Goal: Transaction & Acquisition: Purchase product/service

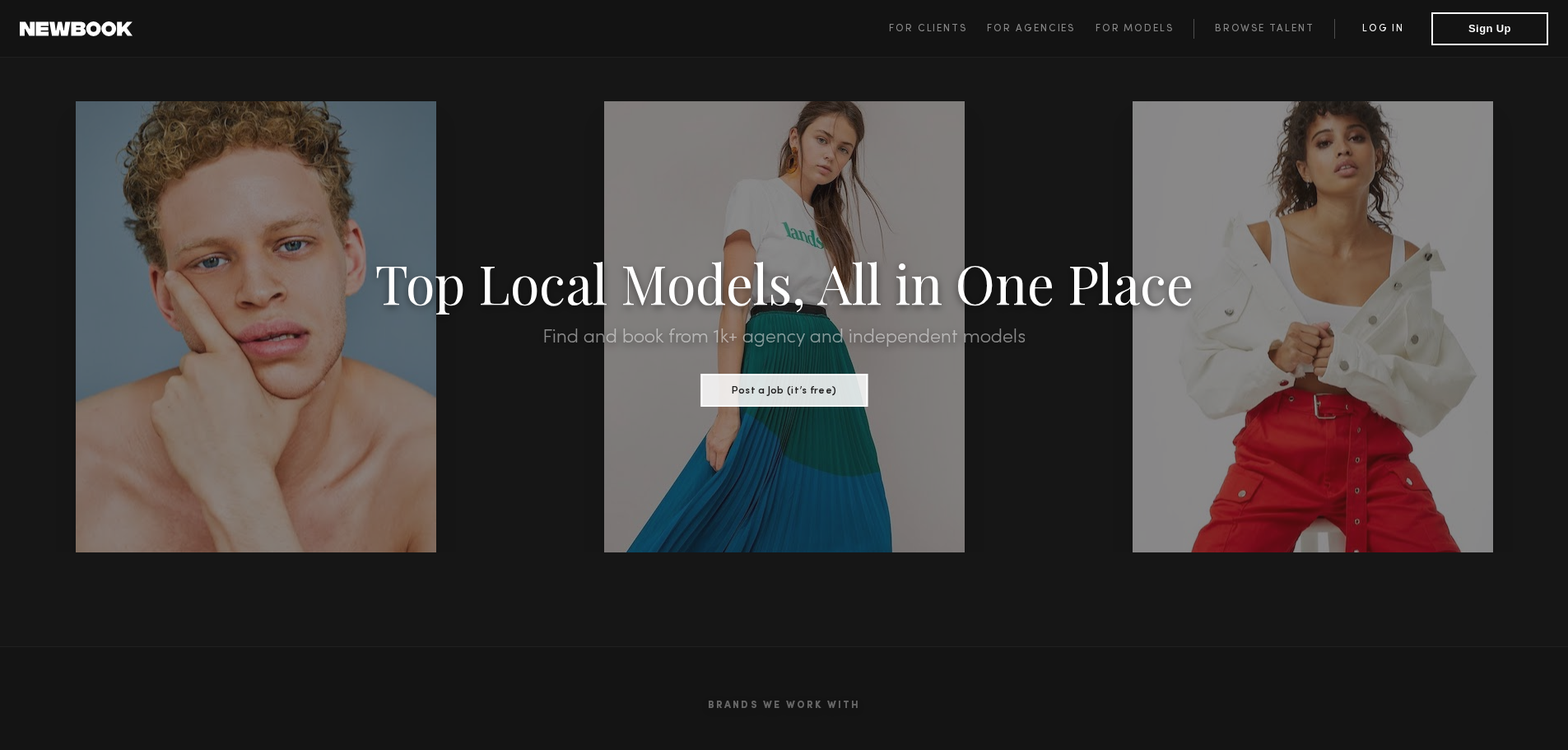
click at [1388, 27] on link "Log in" at bounding box center [1383, 29] width 97 height 20
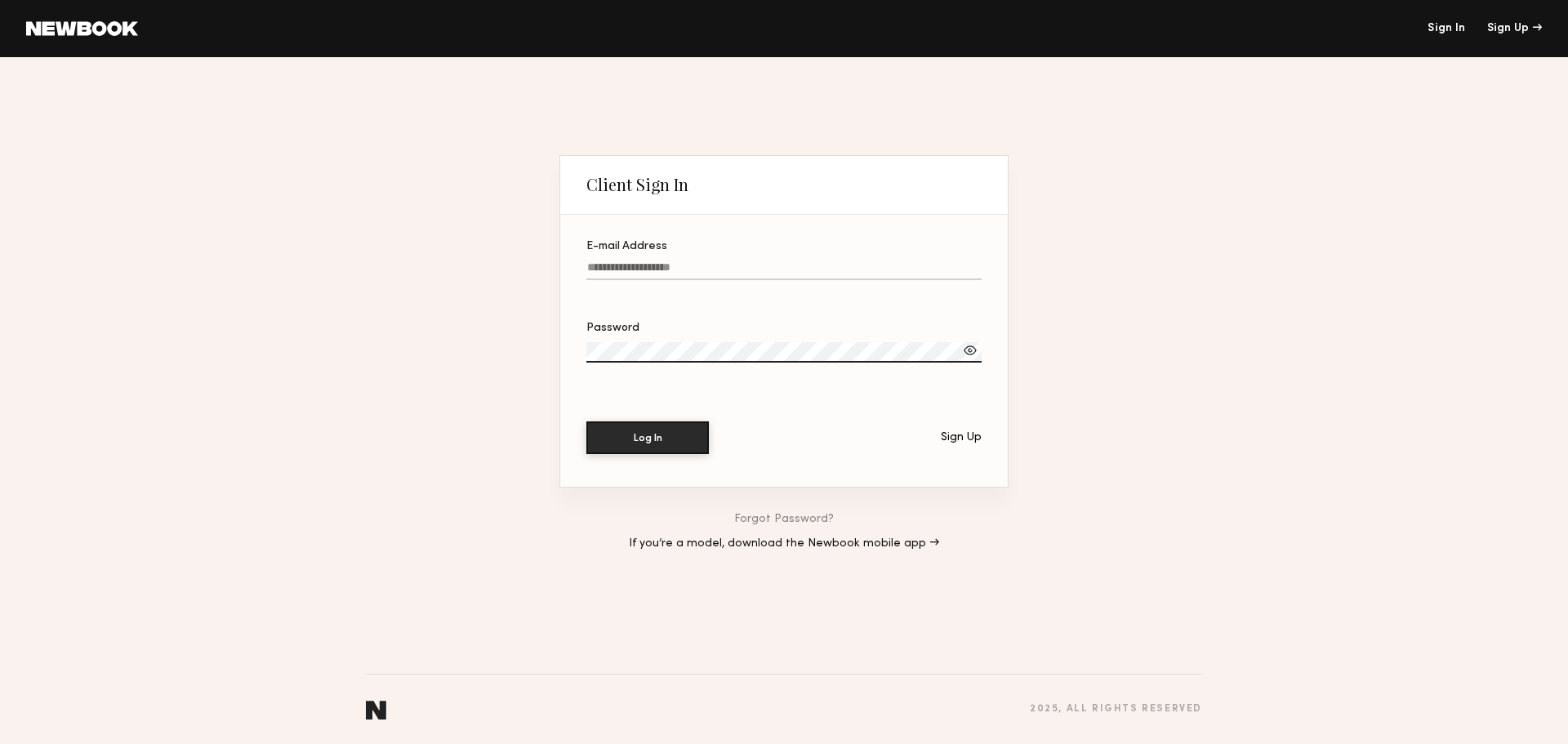
drag, startPoint x: 624, startPoint y: 255, endPoint x: 588, endPoint y: 313, distance: 68.3
click at [620, 258] on label "E-mail Address" at bounding box center [784, 269] width 396 height 56
click at [620, 261] on input "E-mail Address" at bounding box center [784, 270] width 396 height 19
click at [620, 266] on input "E-mail Address" at bounding box center [784, 270] width 396 height 19
drag, startPoint x: 620, startPoint y: 267, endPoint x: 594, endPoint y: 263, distance: 26.3
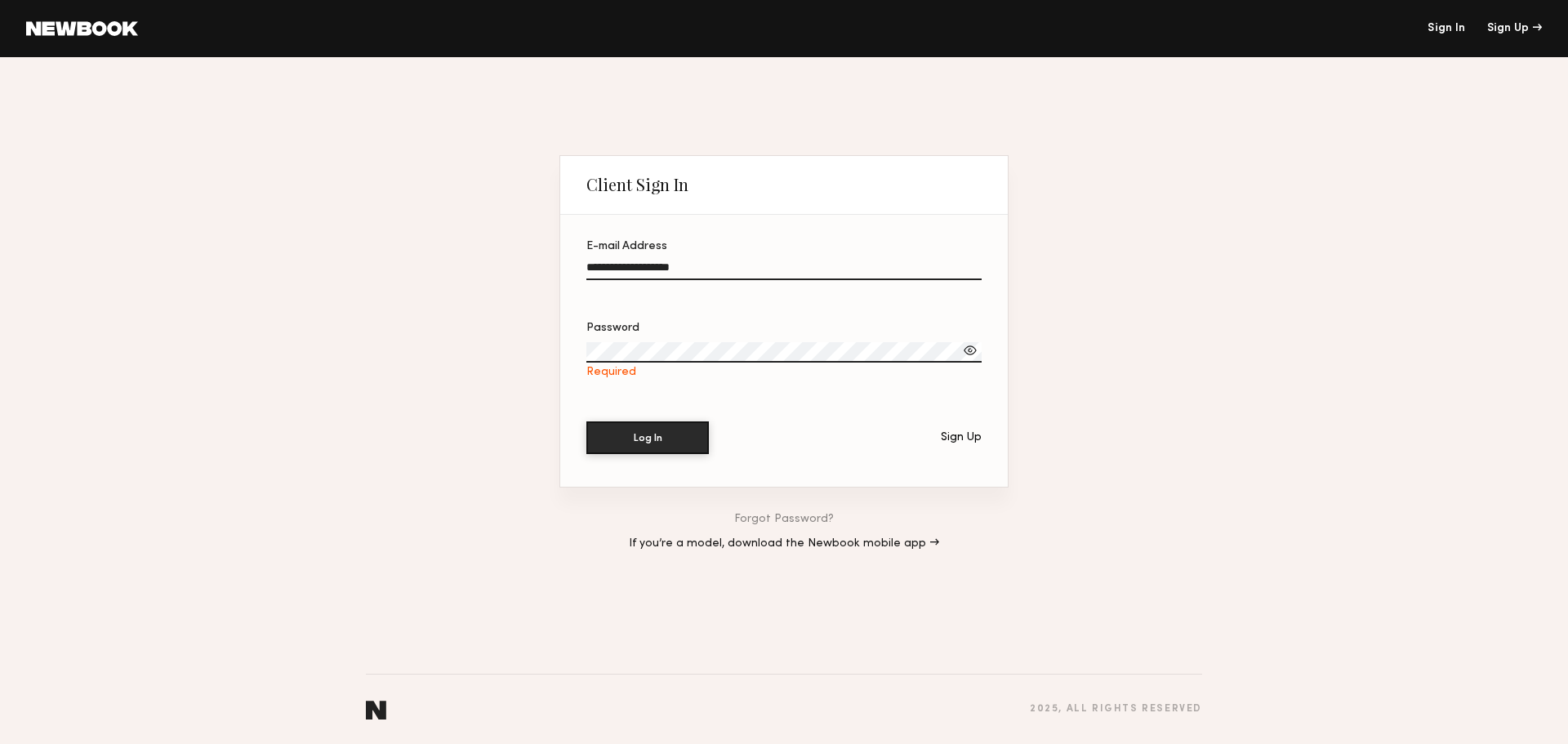
click at [594, 263] on input "**********" at bounding box center [784, 270] width 396 height 19
click at [587, 422] on button "Log In" at bounding box center [648, 438] width 123 height 32
drag, startPoint x: 962, startPoint y: 354, endPoint x: 967, endPoint y: 346, distance: 9.4
click at [962, 352] on div at bounding box center [970, 350] width 16 height 16
click at [292, 315] on div "**********" at bounding box center [784, 401] width 1568 height 687
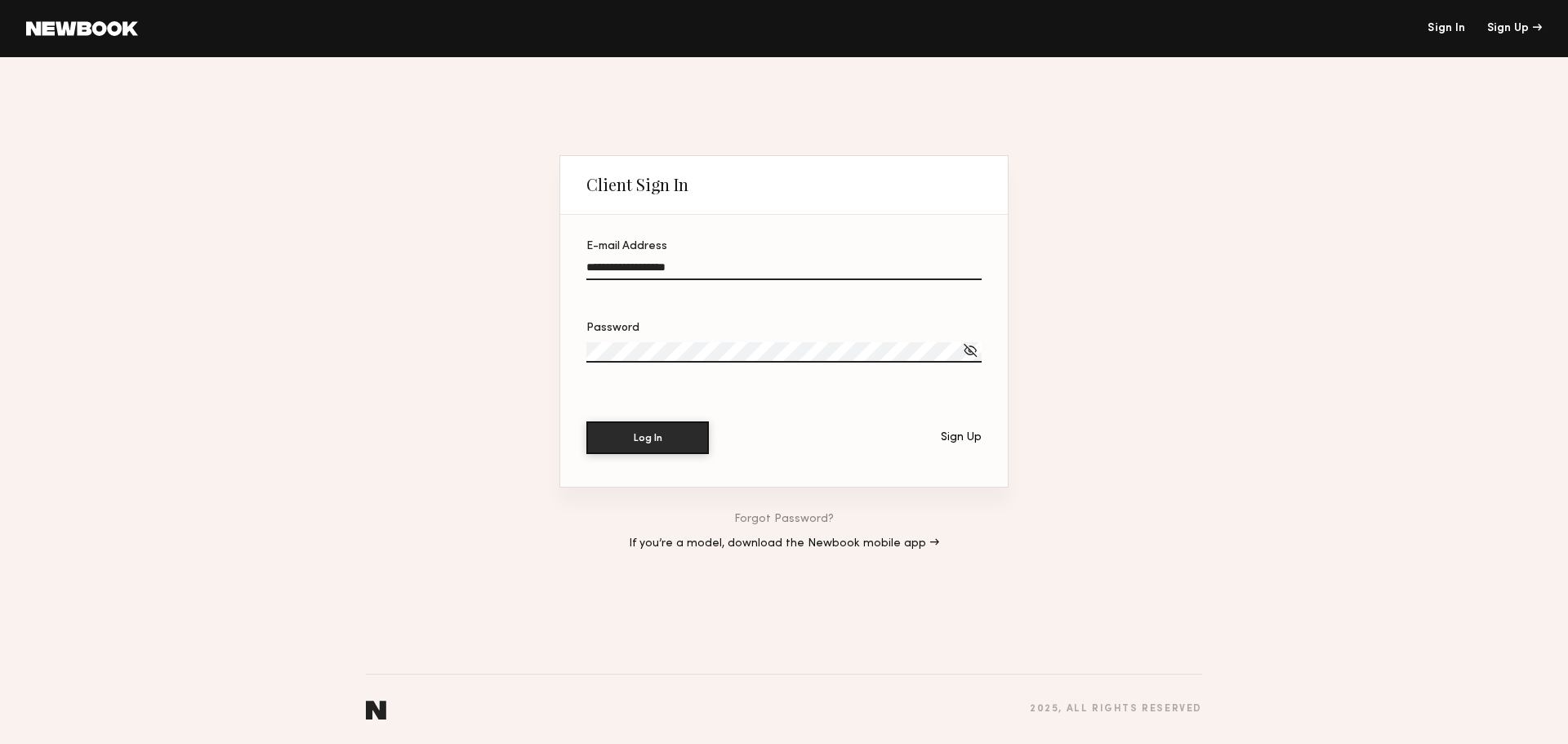
click at [587, 422] on button "Log In" at bounding box center [648, 438] width 123 height 32
click at [623, 433] on button "Log In" at bounding box center [648, 437] width 123 height 32
click at [623, 264] on input "**********" at bounding box center [784, 270] width 396 height 19
drag, startPoint x: 619, startPoint y: 263, endPoint x: 995, endPoint y: 259, distance: 376.0
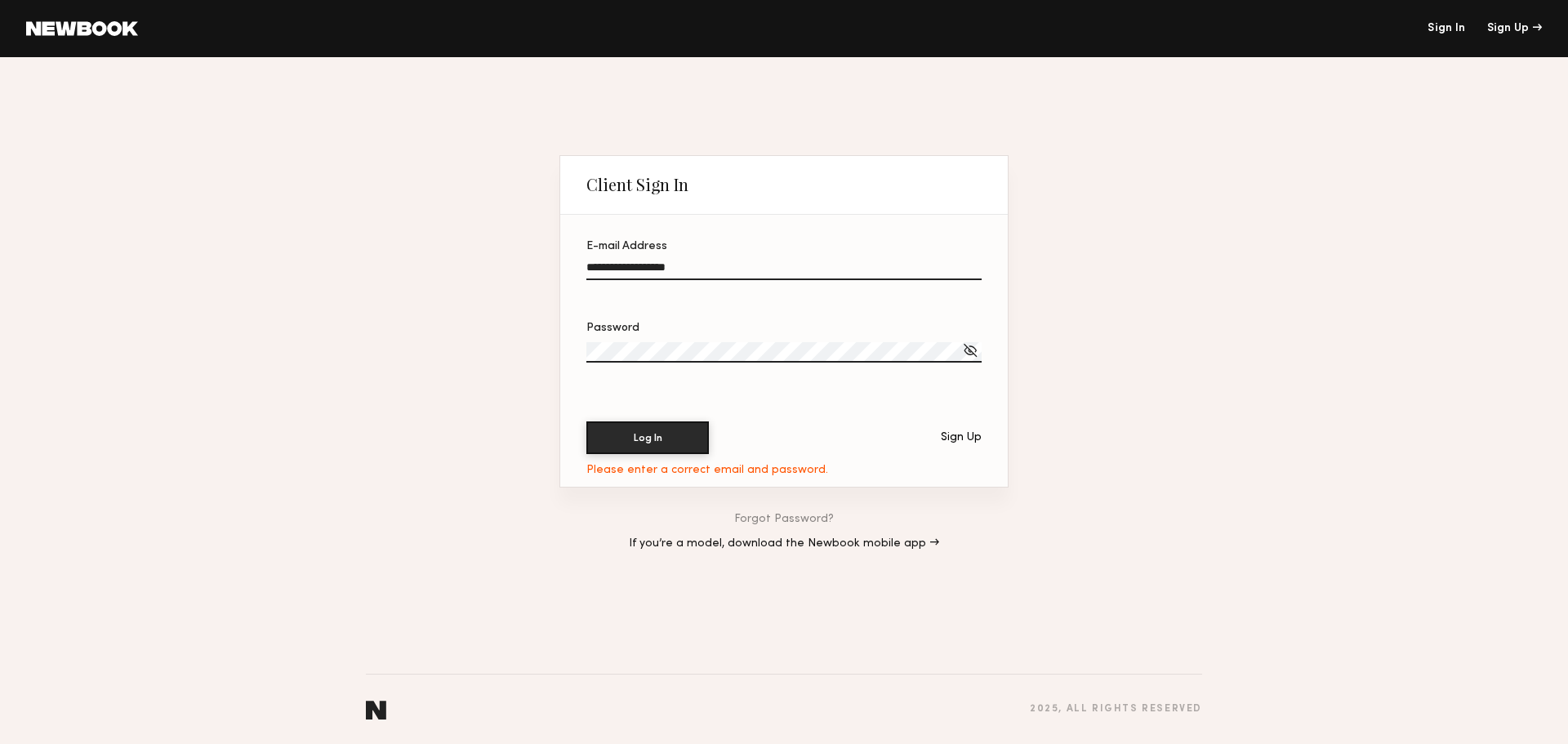
click at [995, 259] on section "**********" at bounding box center [784, 351] width 448 height 273
type input "**********"
click at [587, 422] on button "Log In" at bounding box center [648, 438] width 123 height 32
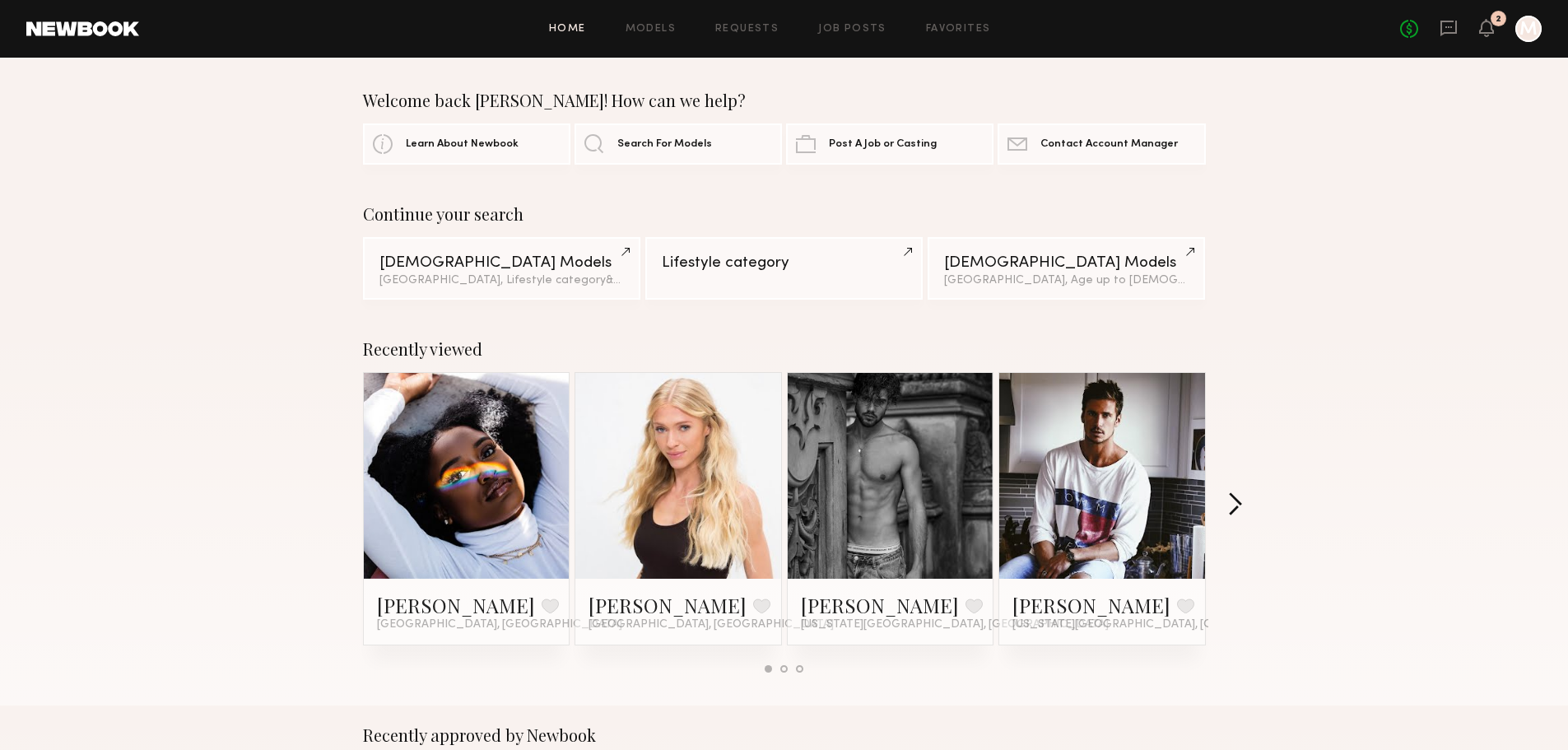
click at [1234, 500] on button "button" at bounding box center [1234, 506] width 15 height 27
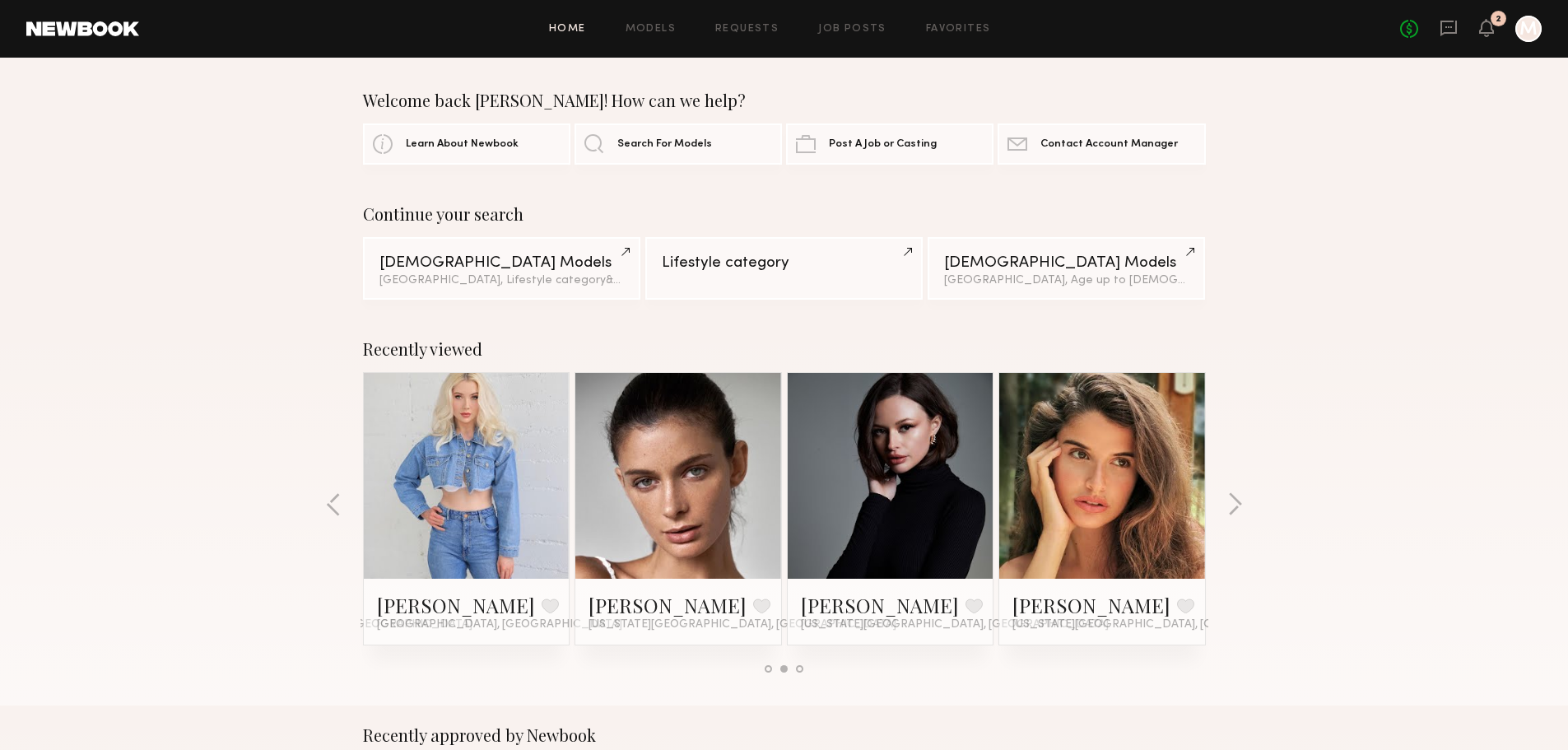
click at [319, 514] on div "Recently viewed Bethany C. Favorite Los Angeles, CA Sophie Jordan C. Favorite L…" at bounding box center [784, 512] width 1568 height 386
click at [344, 497] on div "Recently viewed Bethany C. Favorite Los Angeles, CA Sophie Jordan C. Favorite L…" at bounding box center [784, 512] width 1568 height 386
drag, startPoint x: 345, startPoint y: 528, endPoint x: 335, endPoint y: 507, distance: 23.3
click at [338, 519] on div "Recently viewed Bethany C. Favorite Los Angeles, CA Sophie Jordan C. Favorite L…" at bounding box center [784, 512] width 1568 height 386
click at [335, 506] on button "button" at bounding box center [334, 506] width 15 height 27
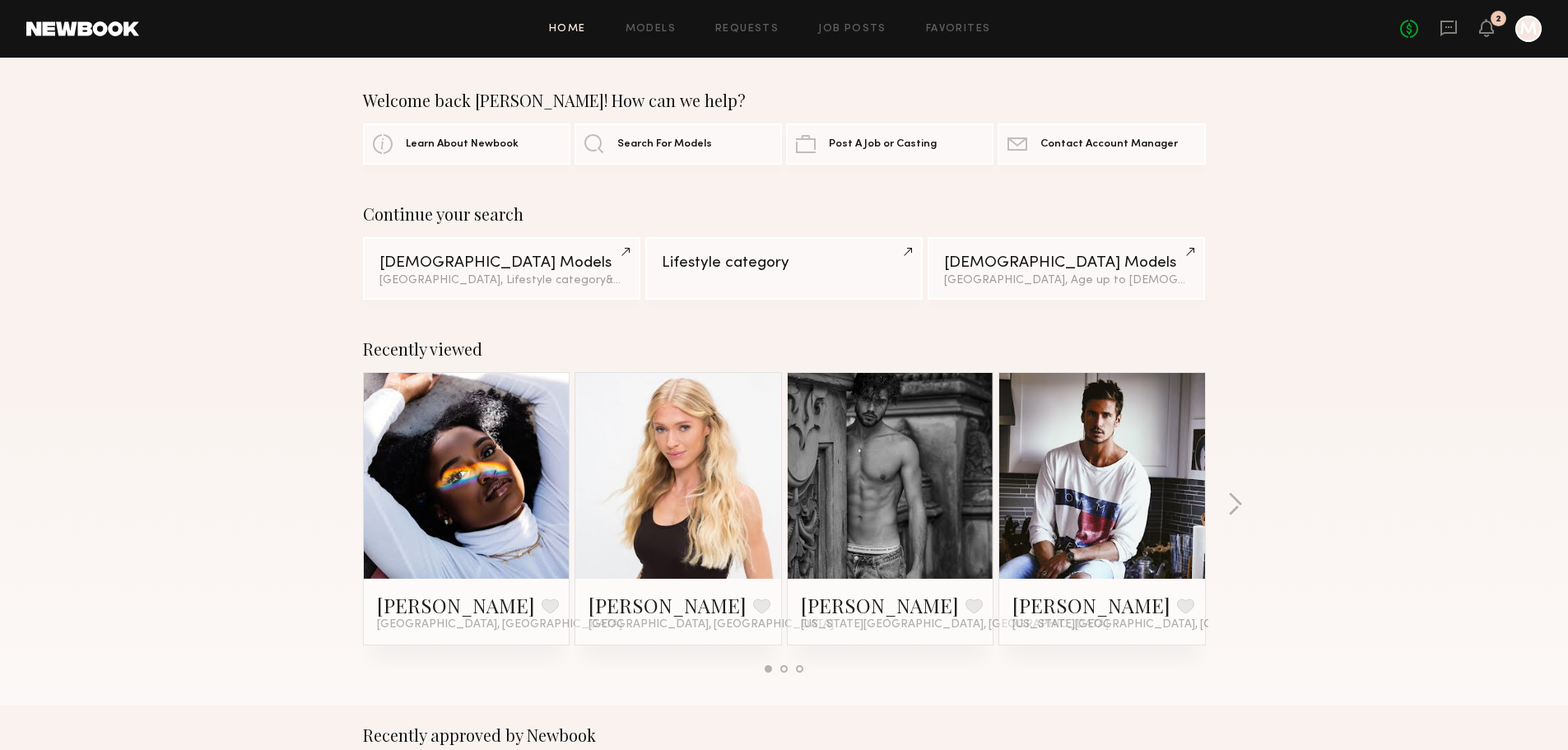
click at [1091, 558] on link at bounding box center [1102, 476] width 100 height 206
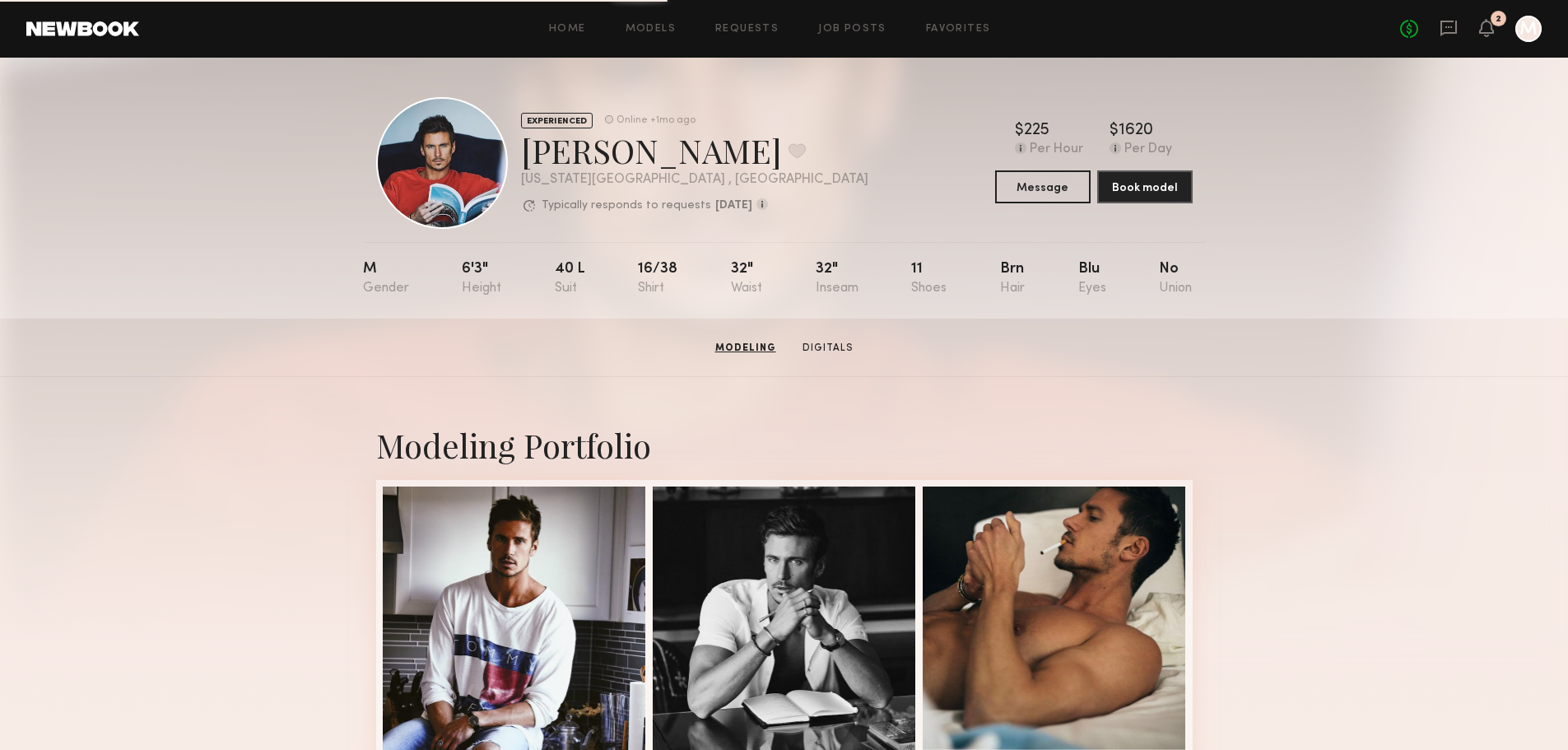
drag, startPoint x: 214, startPoint y: 429, endPoint x: 283, endPoint y: -100, distance: 533.5
click at [642, 26] on link "Models" at bounding box center [651, 29] width 51 height 11
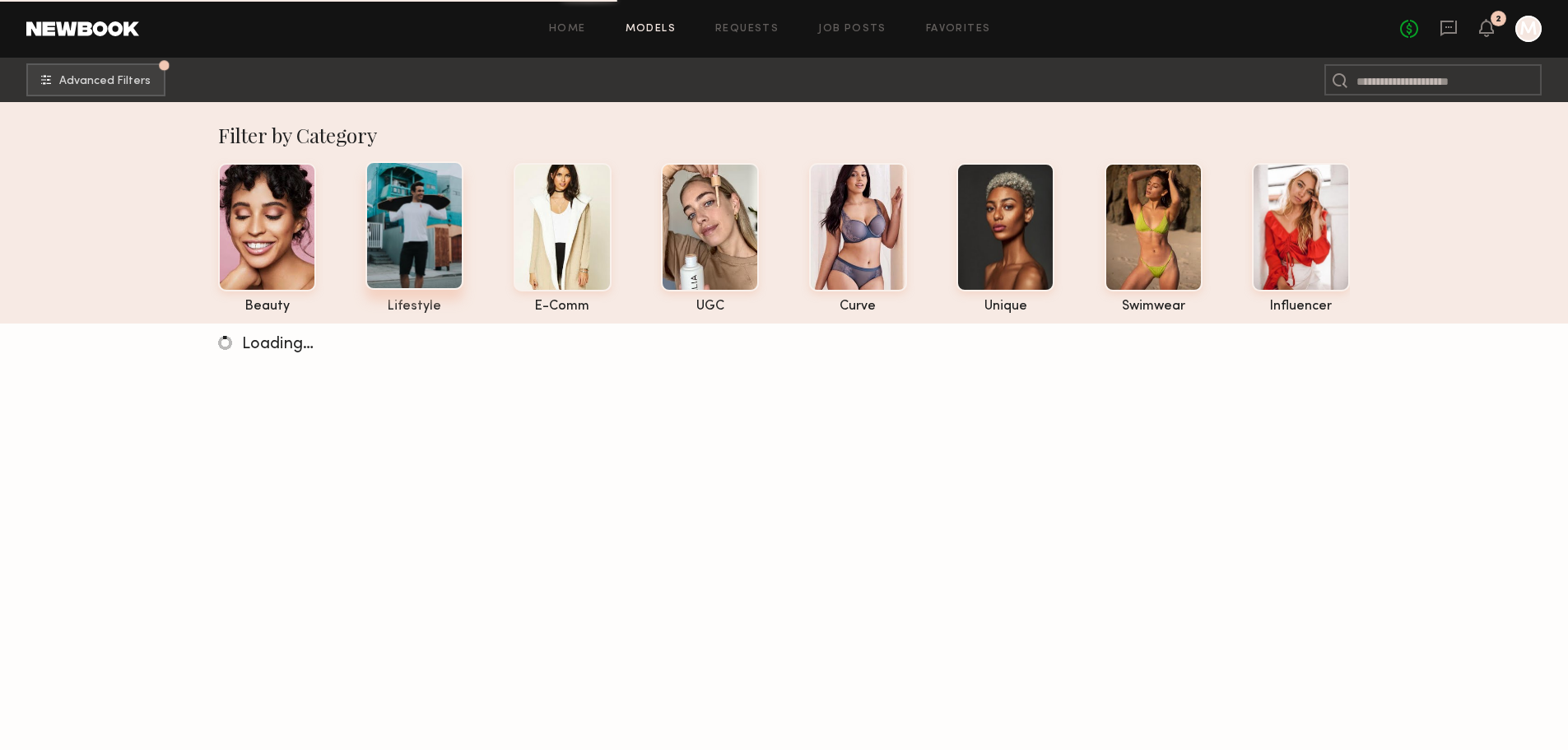
click at [436, 291] on div "lifestyle" at bounding box center [414, 238] width 98 height 151
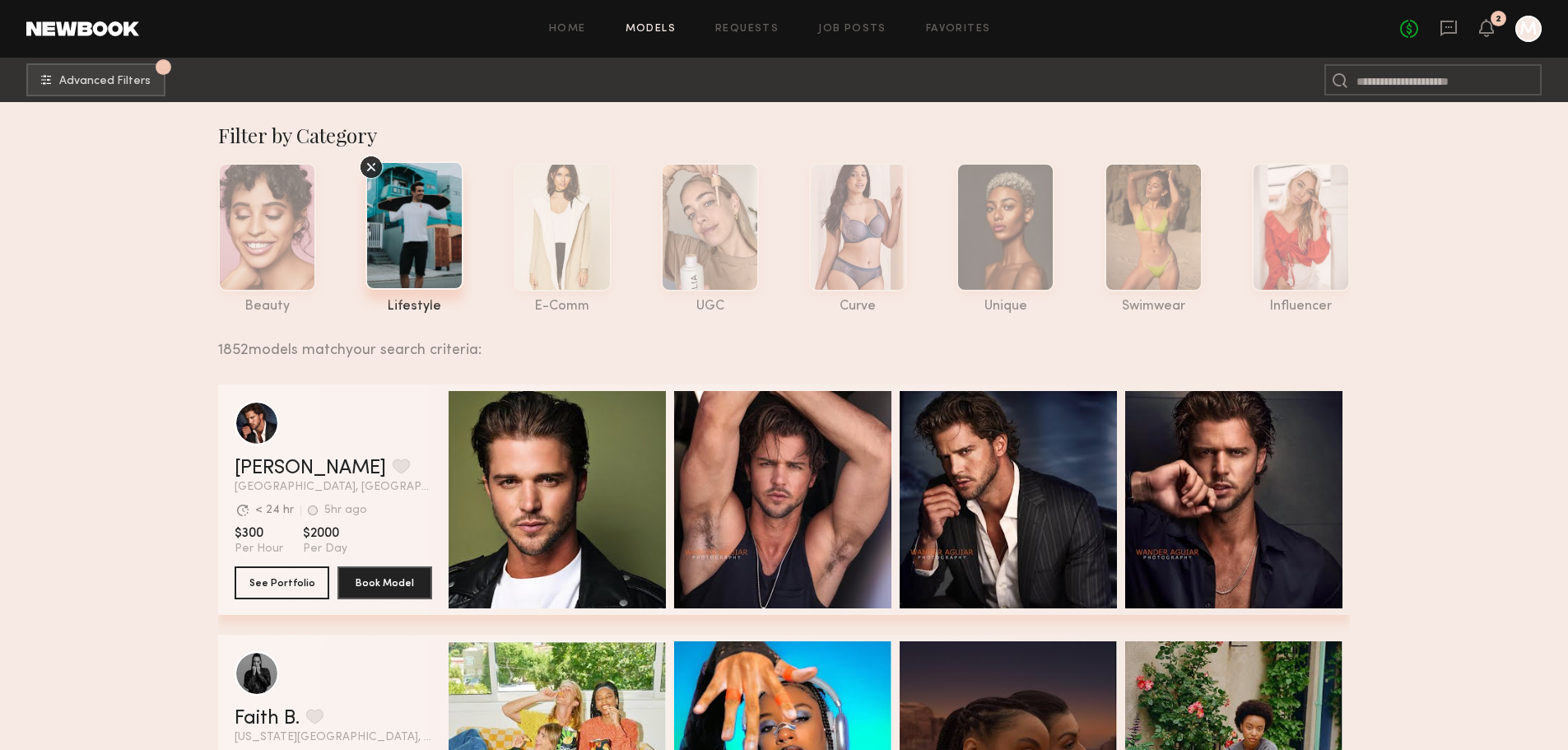
drag, startPoint x: 113, startPoint y: 557, endPoint x: 61, endPoint y: 373, distance: 191.2
click at [63, 84] on span "Advanced Filters" at bounding box center [105, 81] width 91 height 12
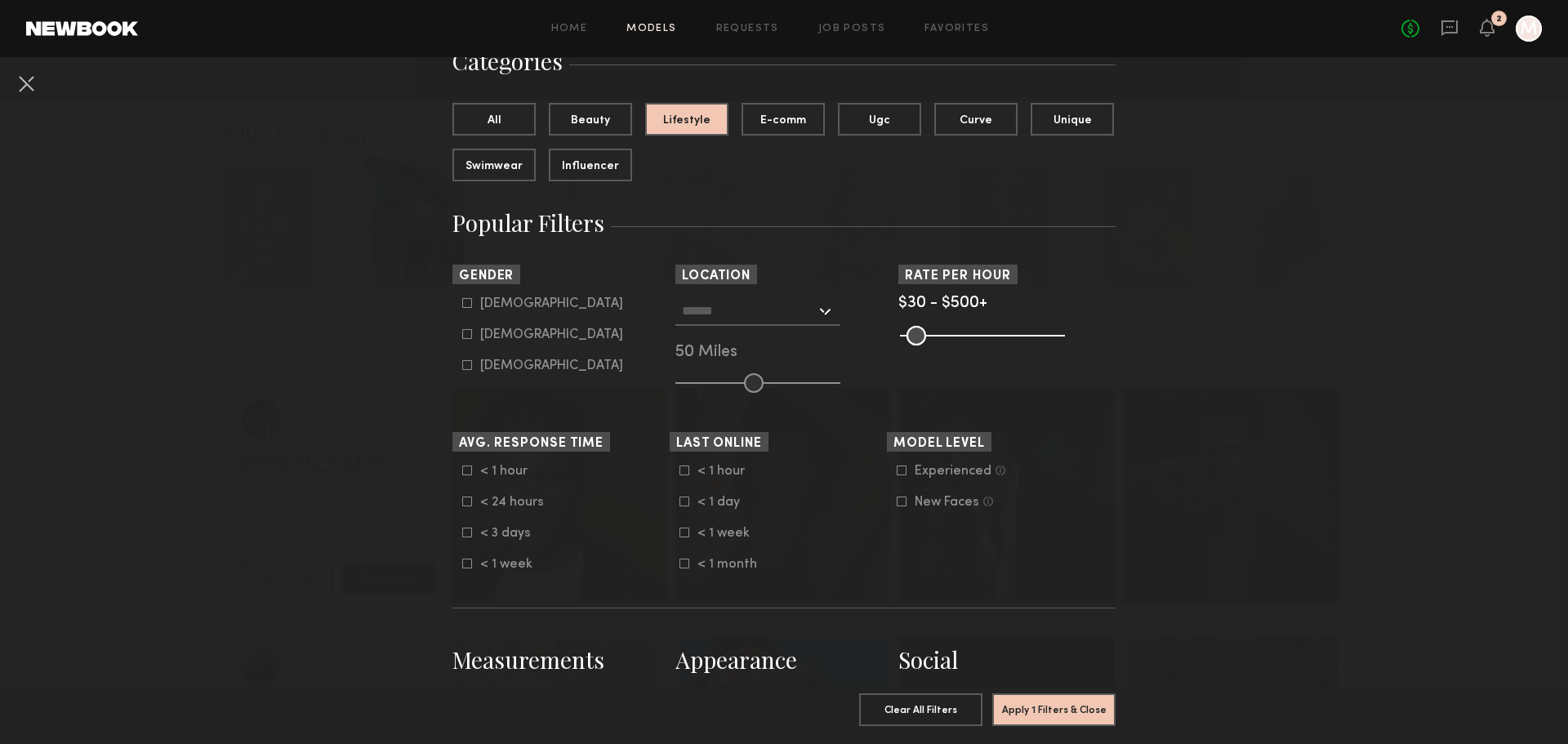
scroll to position [163, 0]
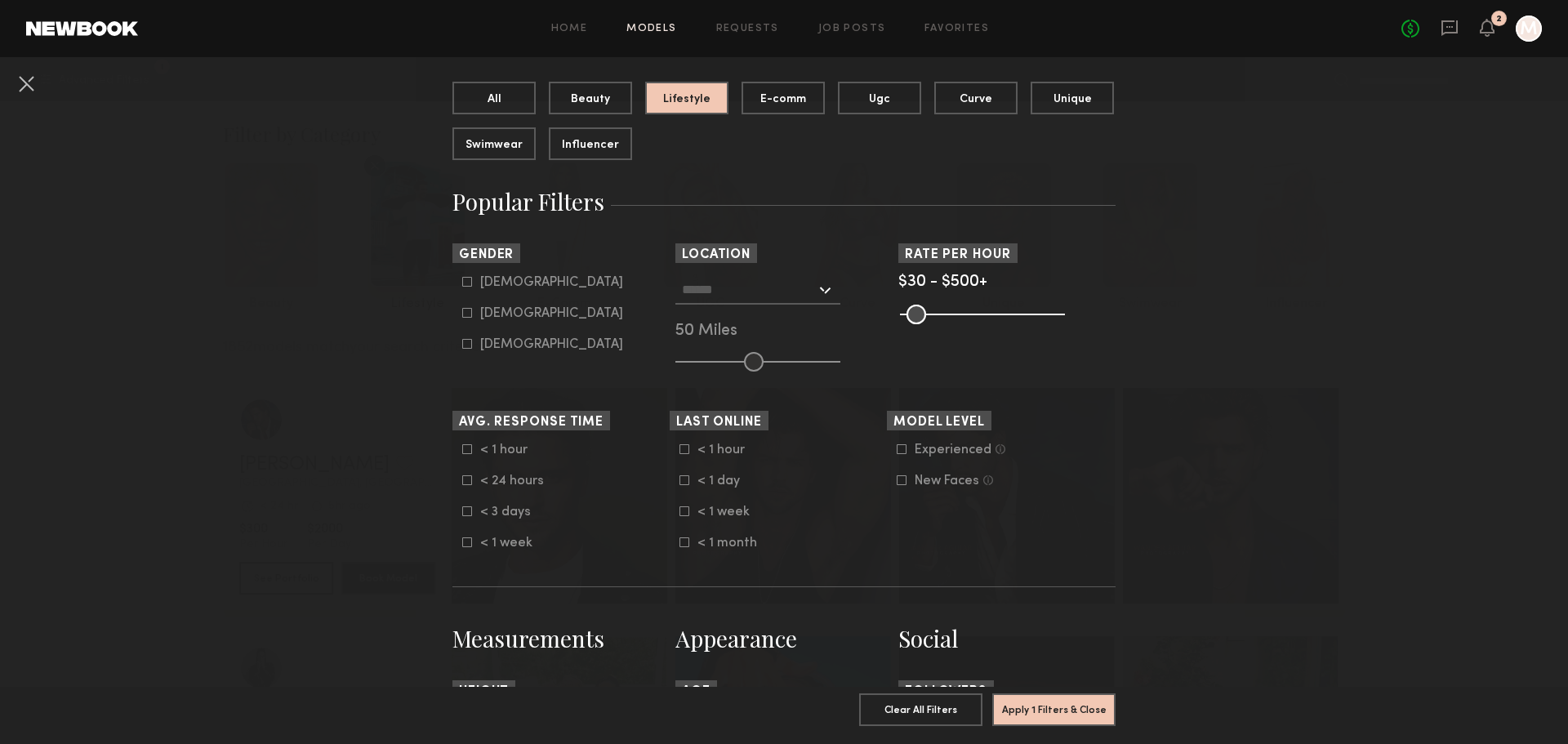
click at [500, 284] on div "Male" at bounding box center [551, 283] width 143 height 10
type input "*"
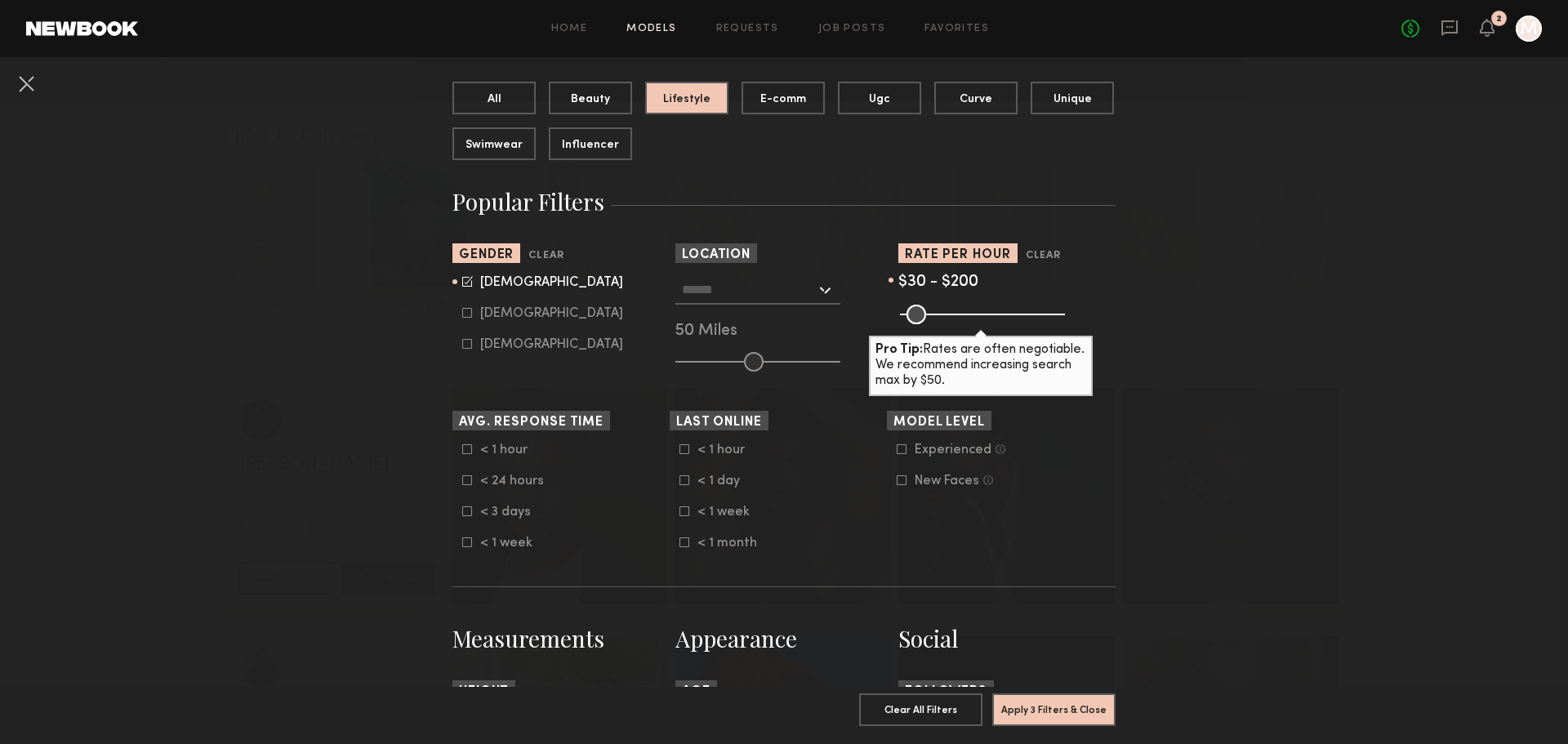
drag, startPoint x: 1050, startPoint y: 315, endPoint x: 956, endPoint y: 315, distance: 94.0
type input "***"
click at [956, 315] on input "range" at bounding box center [982, 315] width 165 height 20
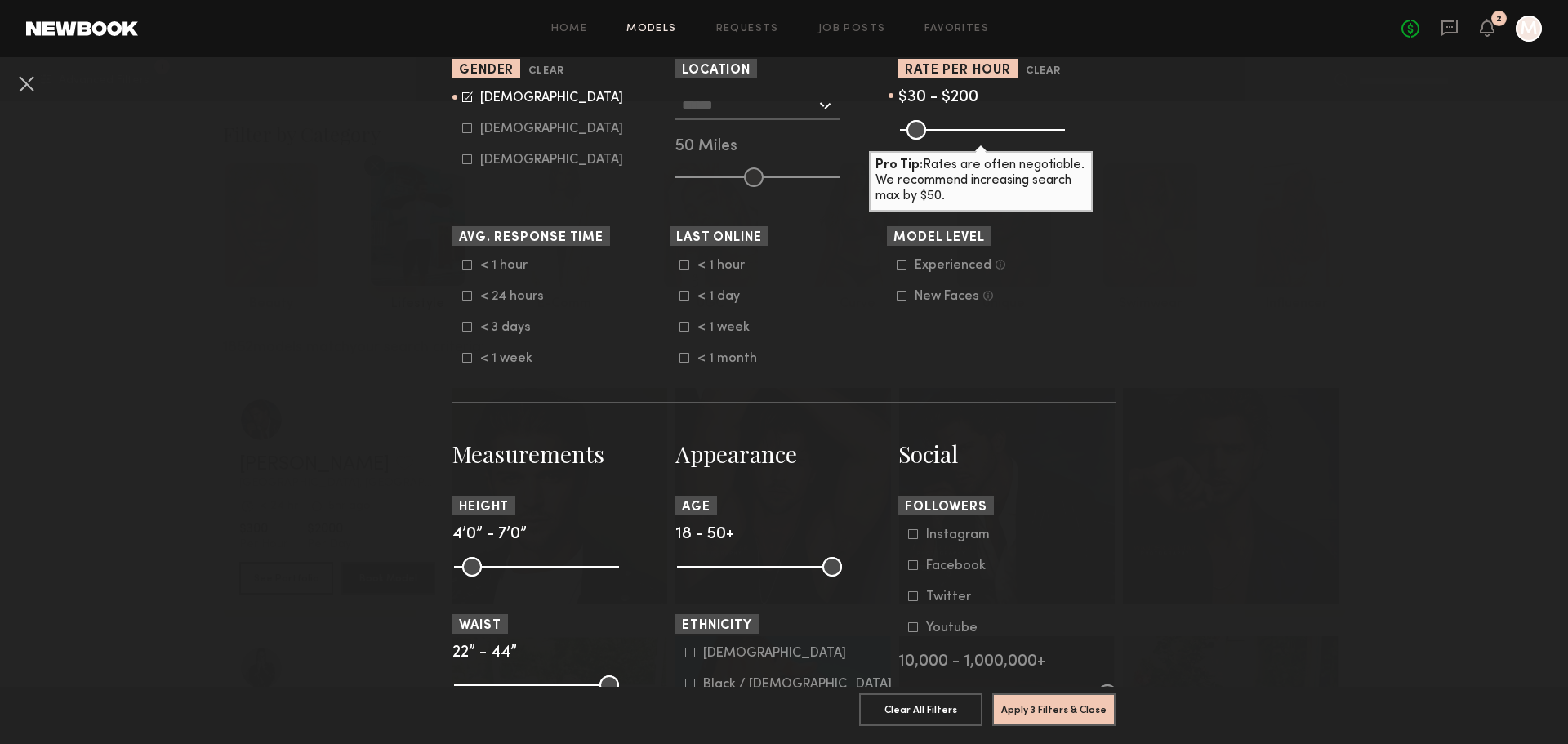
scroll to position [408, 0]
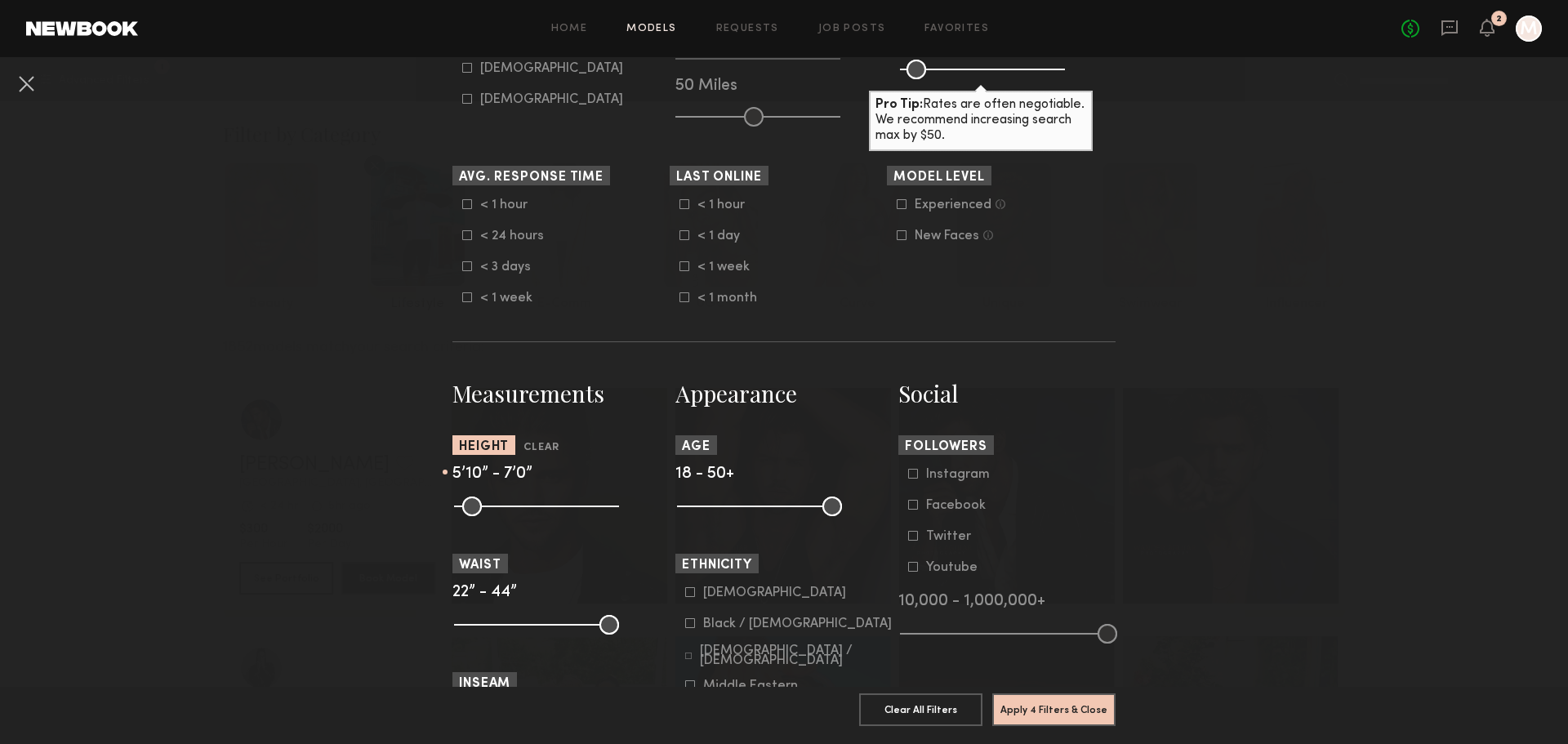
drag, startPoint x: 459, startPoint y: 502, endPoint x: 546, endPoint y: 506, distance: 87.1
type input "**"
click at [546, 506] on input "range" at bounding box center [536, 507] width 165 height 20
drag, startPoint x: 607, startPoint y: 504, endPoint x: 553, endPoint y: 507, distance: 54.1
type input "**"
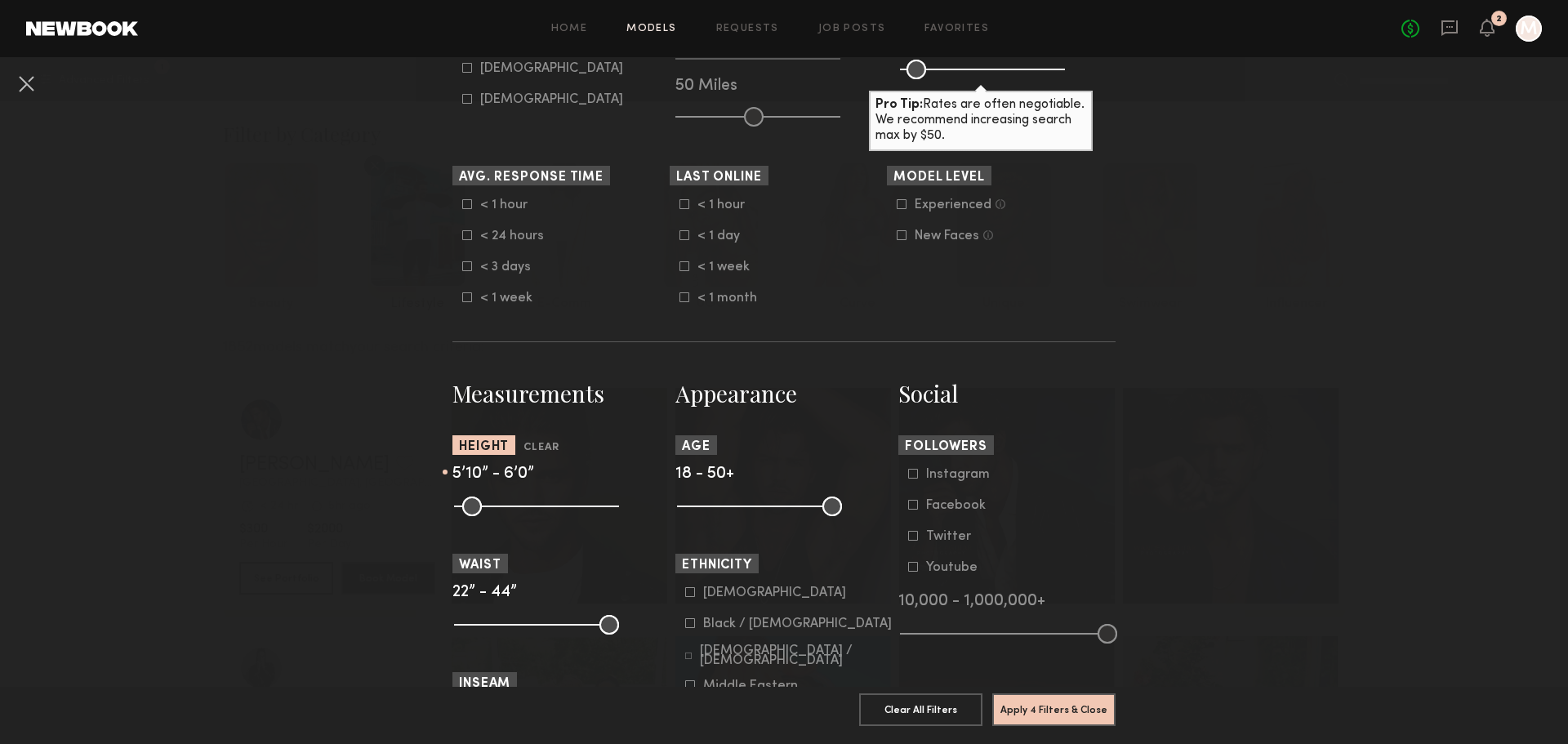
click at [553, 507] on input "range" at bounding box center [536, 507] width 165 height 20
click at [303, 495] on nb-browse-filters "Clear All Filter Models Filter Models Sort By Clear Rate LOW TO HIGH HIGH TO LO…" at bounding box center [784, 545] width 1568 height 1792
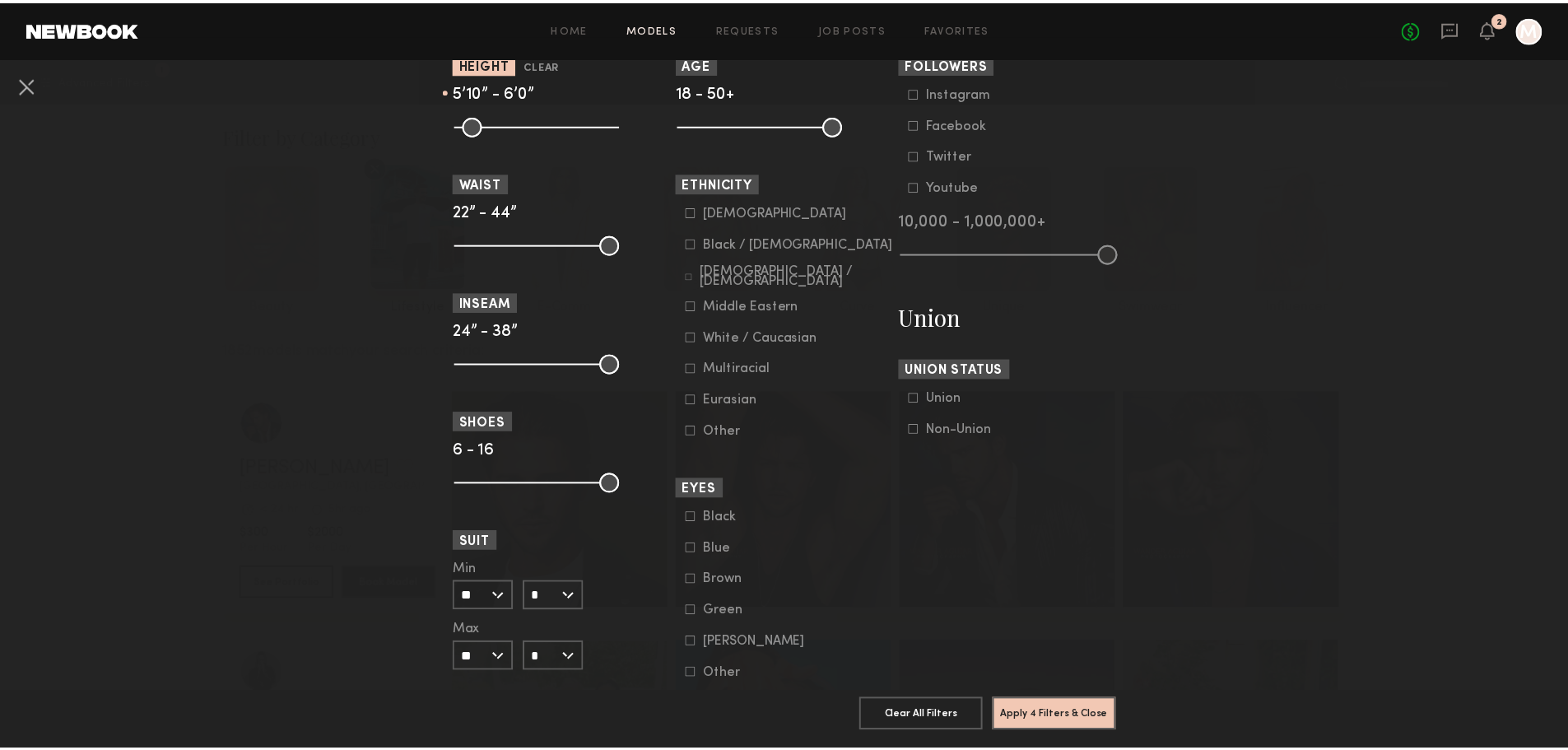
scroll to position [796, 0]
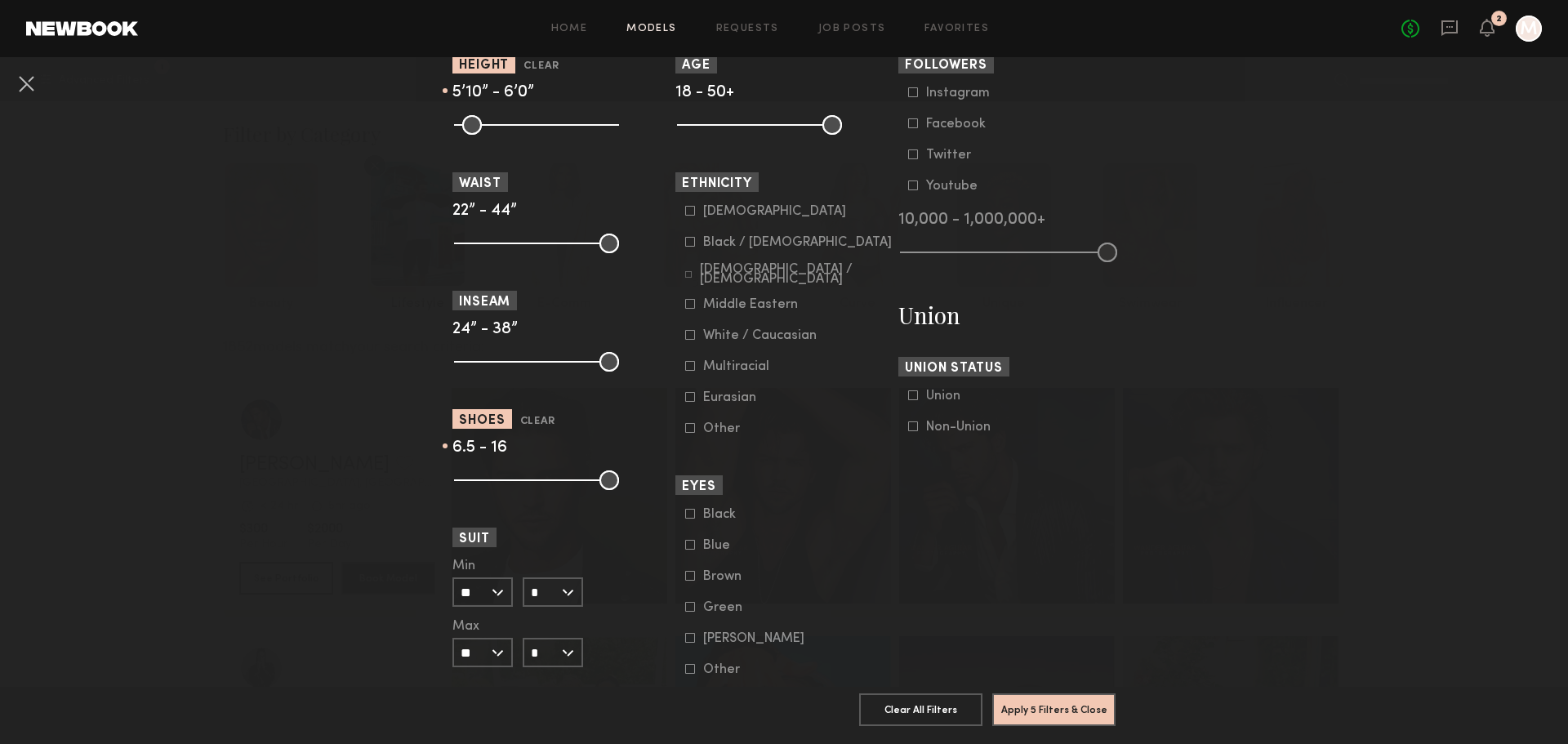
type input "*"
drag, startPoint x: 462, startPoint y: 475, endPoint x: 433, endPoint y: 477, distance: 29.1
click at [454, 477] on input "range" at bounding box center [536, 480] width 165 height 20
drag, startPoint x: 1057, startPoint y: 690, endPoint x: 1102, endPoint y: 546, distance: 150.9
click at [1102, 546] on nb-browse-filters "Clear All Filter Models Filter Models Sort By Clear Rate LOW TO HIGH HIGH TO LO…" at bounding box center [784, 162] width 1568 height 1792
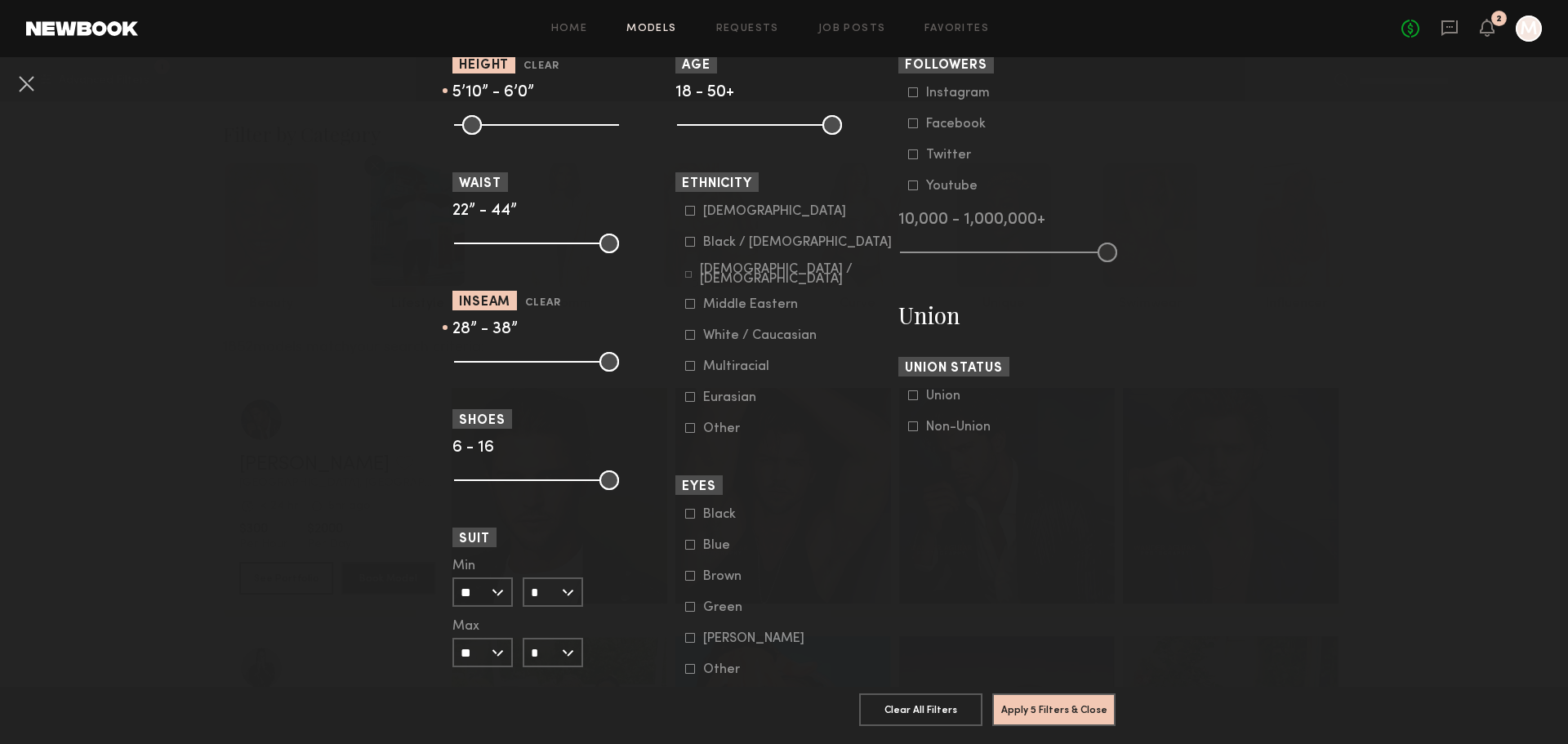
drag, startPoint x: 460, startPoint y: 363, endPoint x: 497, endPoint y: 367, distance: 37.2
click at [499, 366] on input "range" at bounding box center [536, 362] width 165 height 20
drag, startPoint x: 495, startPoint y: 365, endPoint x: 358, endPoint y: 364, distance: 137.0
type input "**"
click at [454, 364] on input "range" at bounding box center [536, 362] width 165 height 20
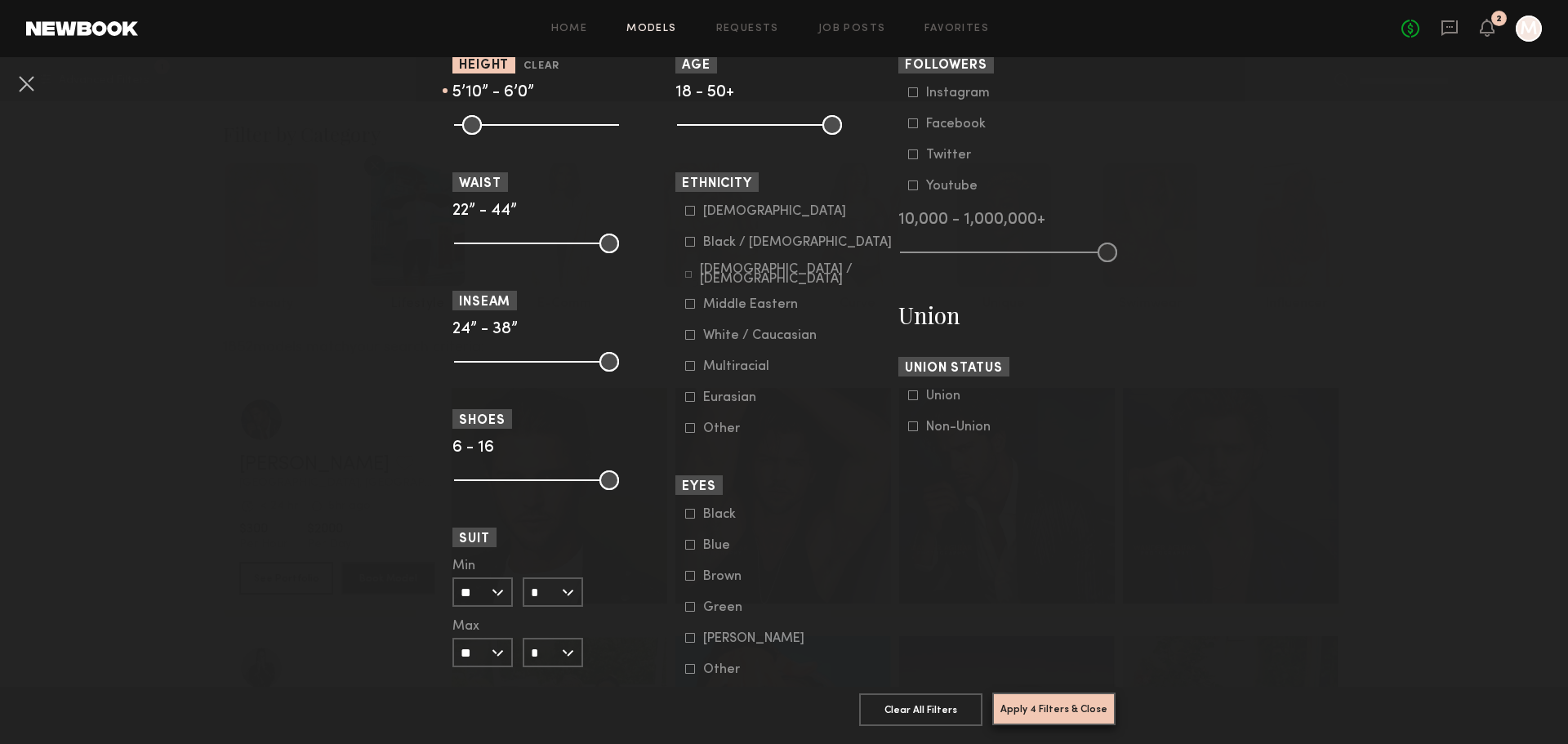
click at [1062, 697] on button "Apply 4 Filters & Close" at bounding box center [1053, 709] width 123 height 32
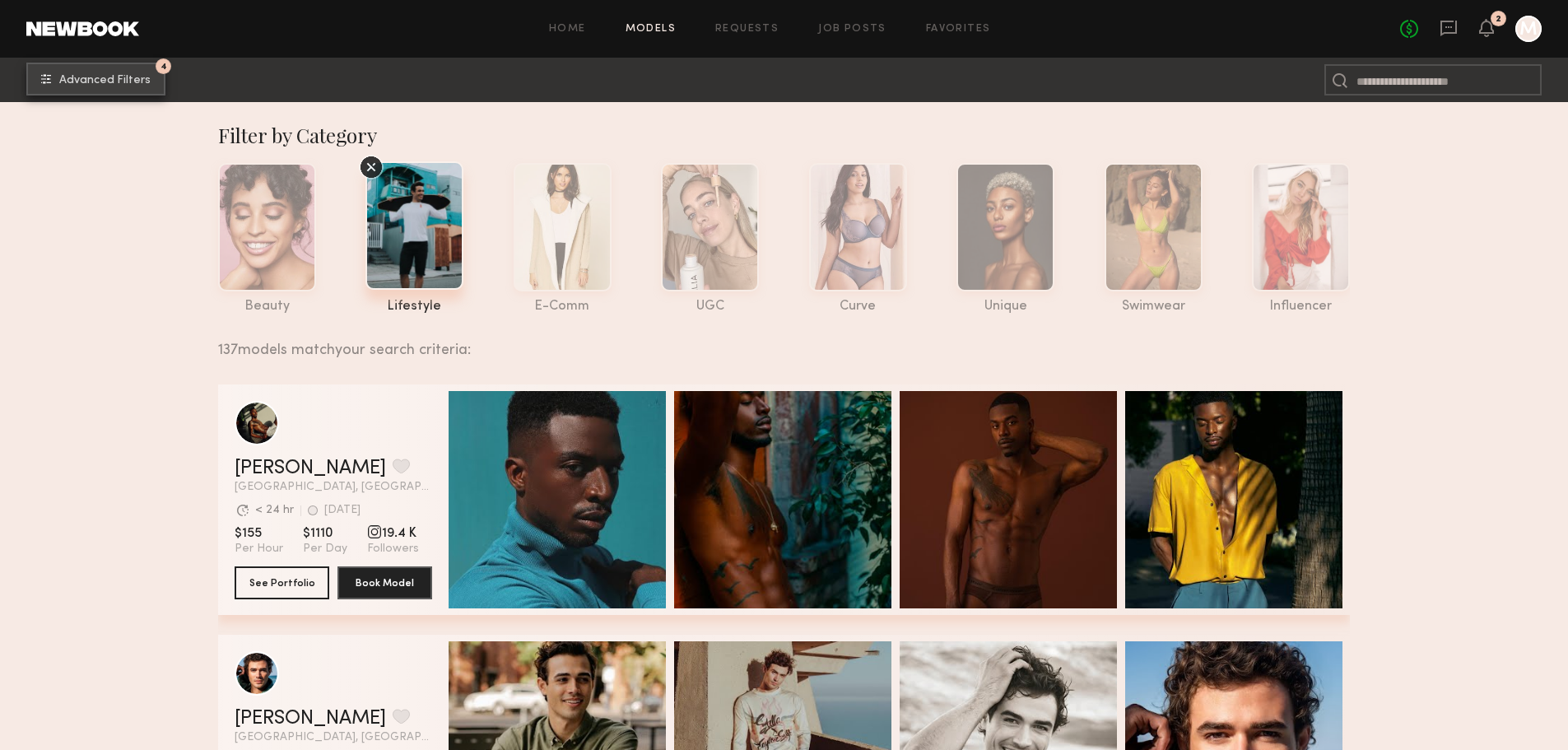
click at [117, 80] on span "Advanced Filters" at bounding box center [105, 81] width 91 height 12
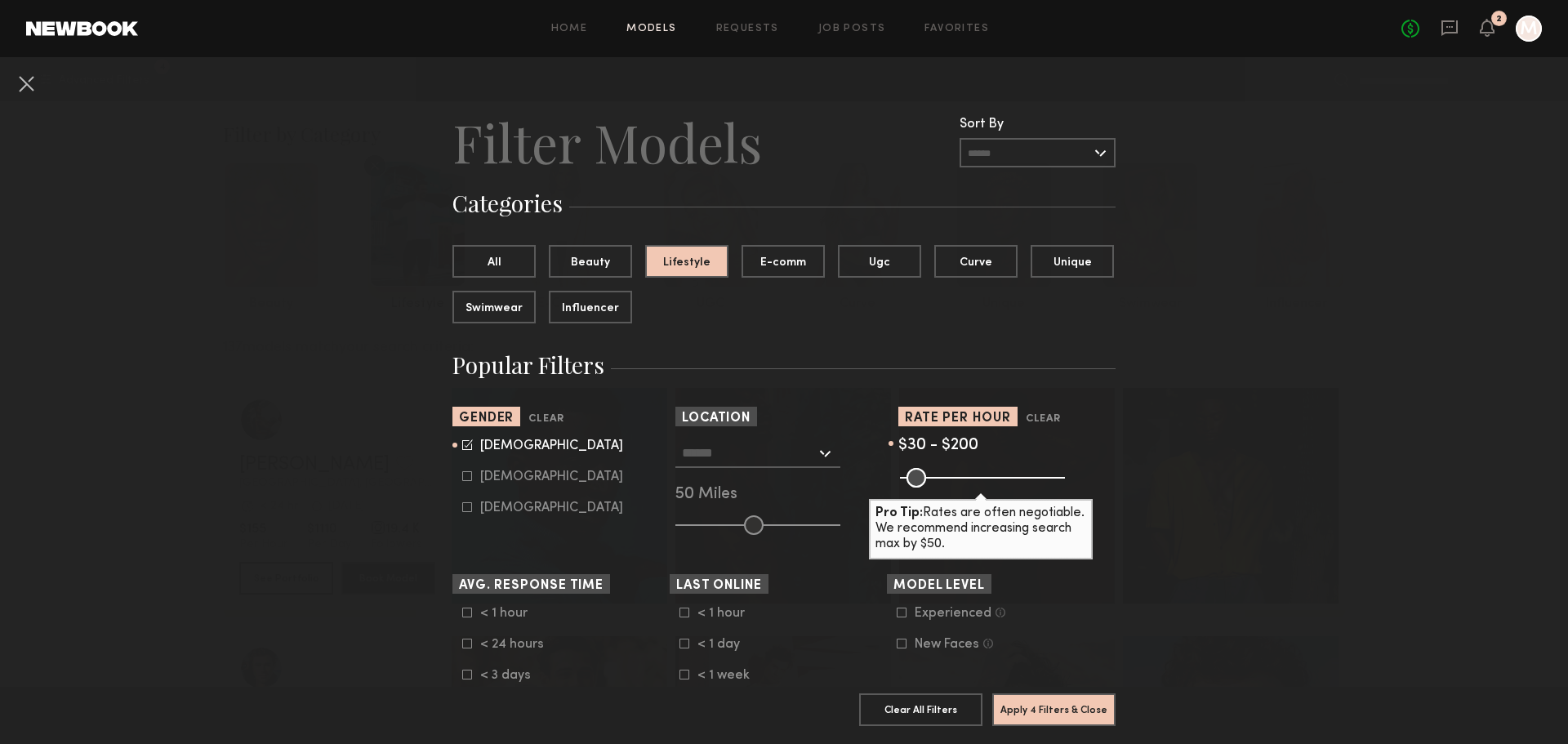
drag, startPoint x: 348, startPoint y: -99, endPoint x: 374, endPoint y: -99, distance: 26.0
click at [32, 78] on button at bounding box center [26, 83] width 26 height 26
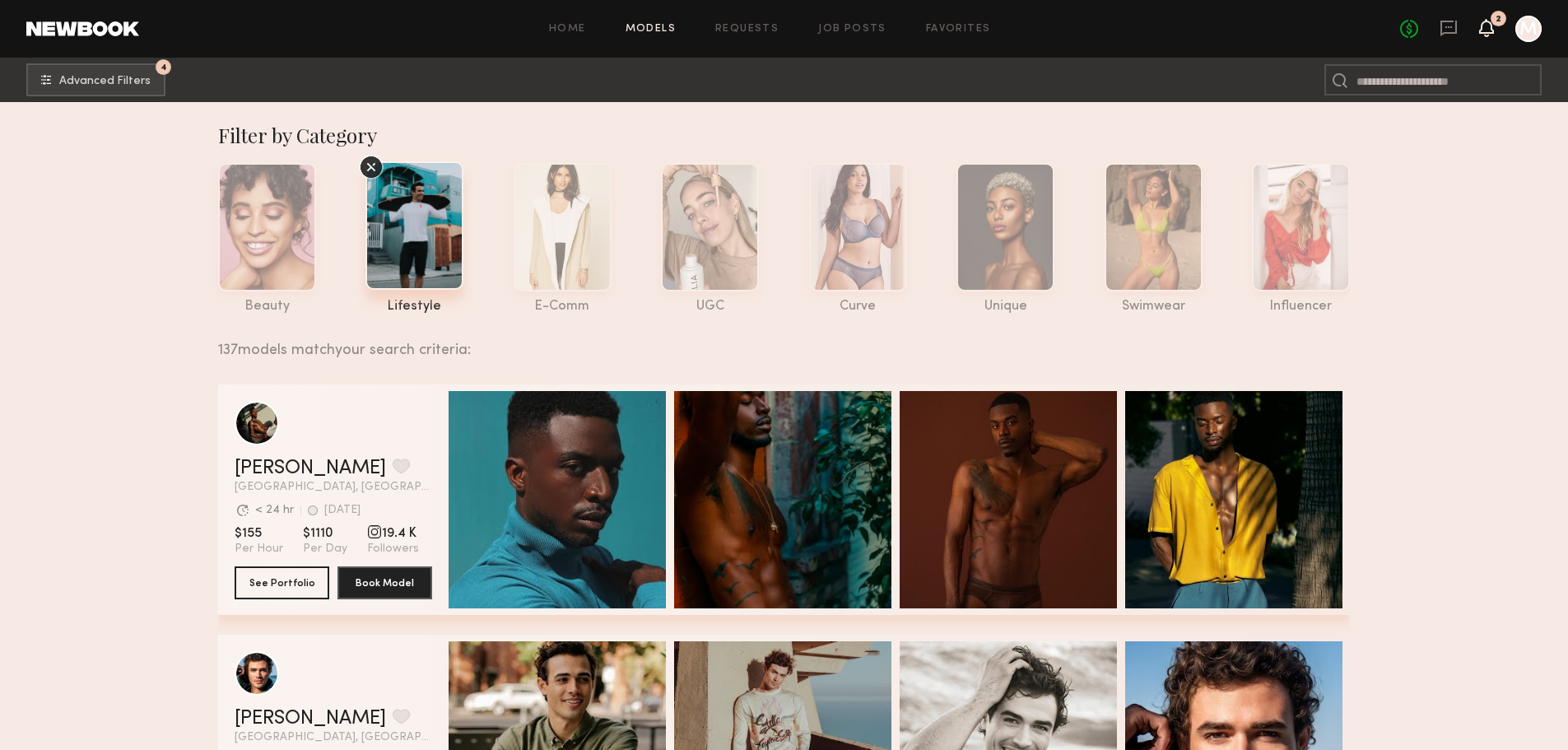
click at [1488, 23] on icon at bounding box center [1487, 27] width 14 height 12
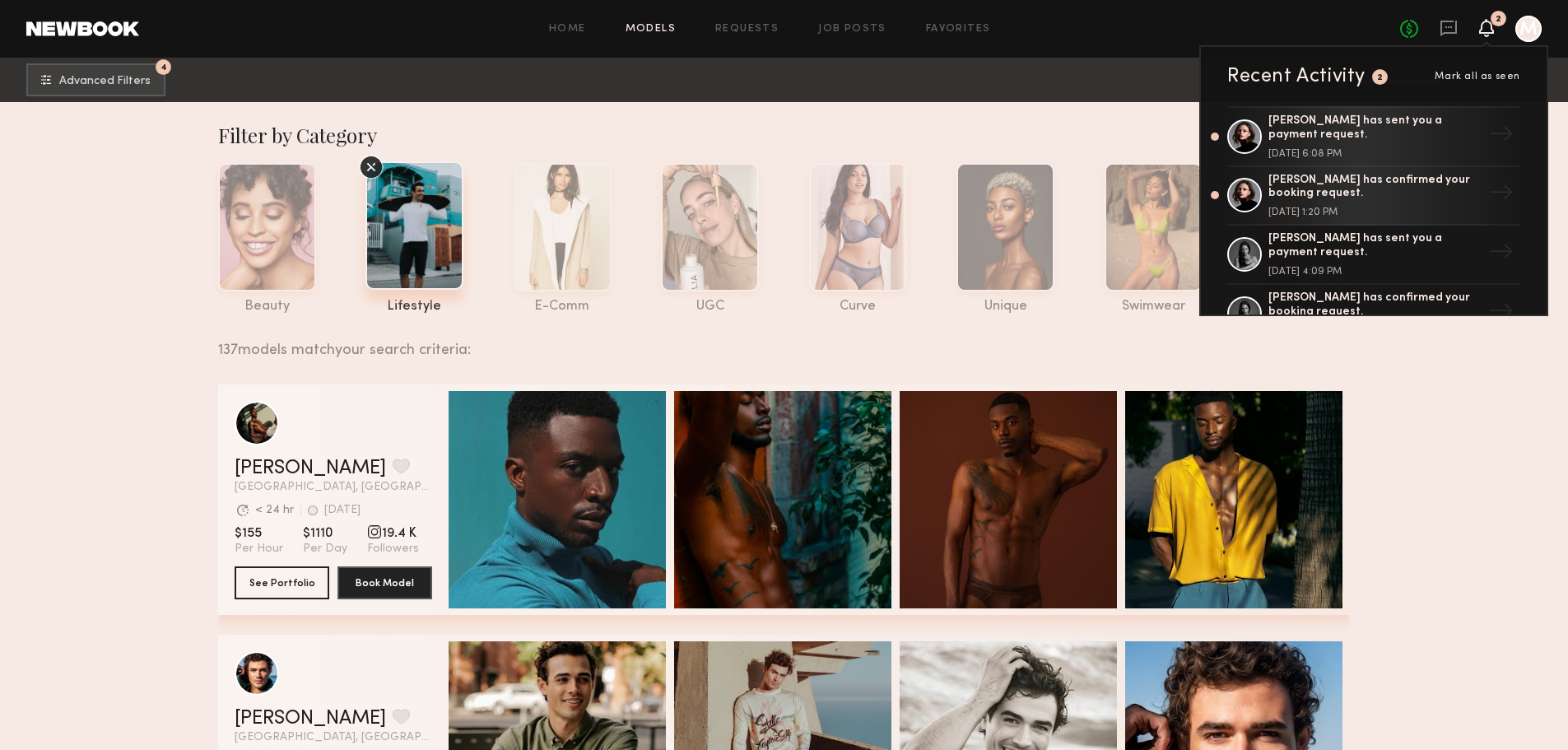
click at [1538, 23] on div at bounding box center [1528, 28] width 26 height 26
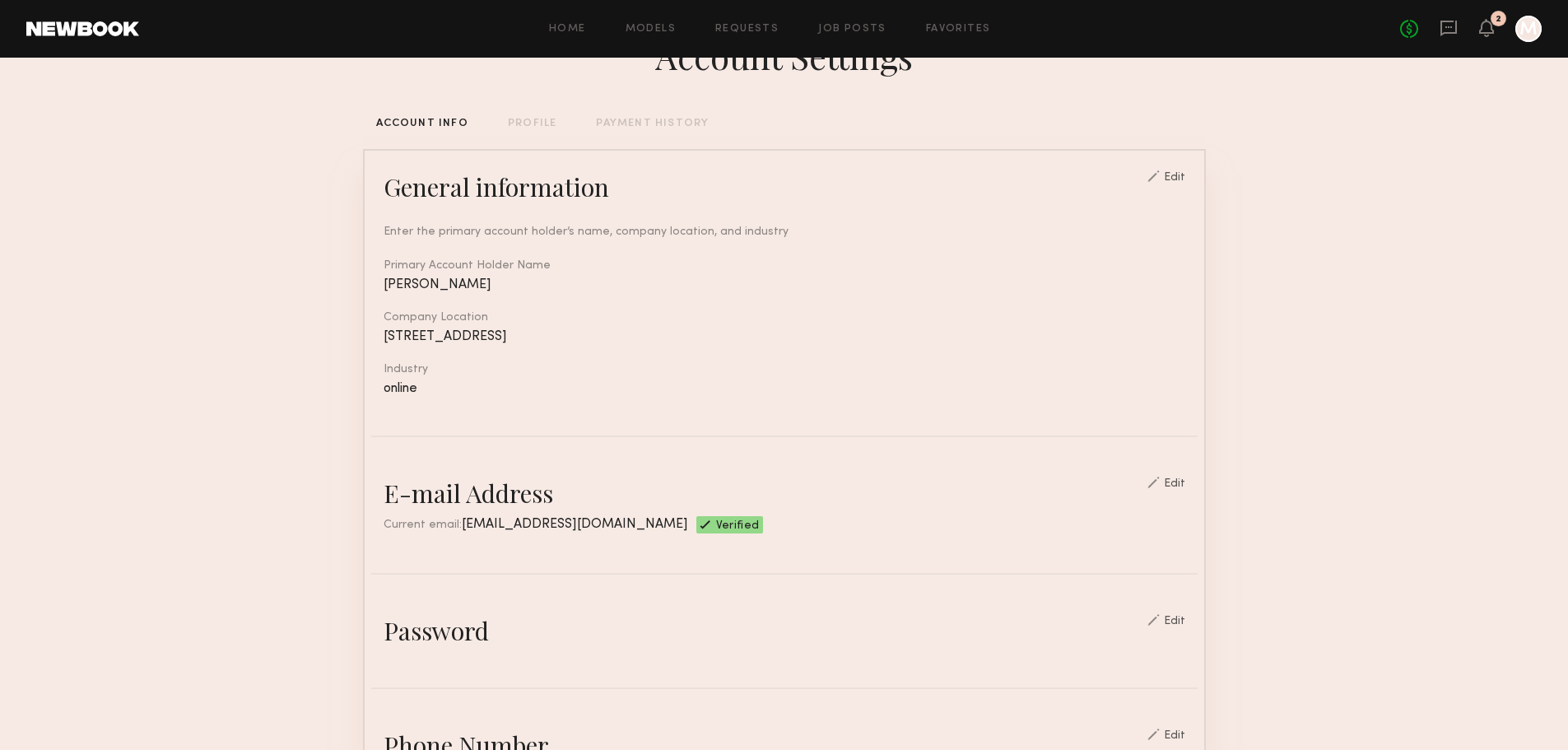
drag, startPoint x: 99, startPoint y: 394, endPoint x: 28, endPoint y: -100, distance: 499.1
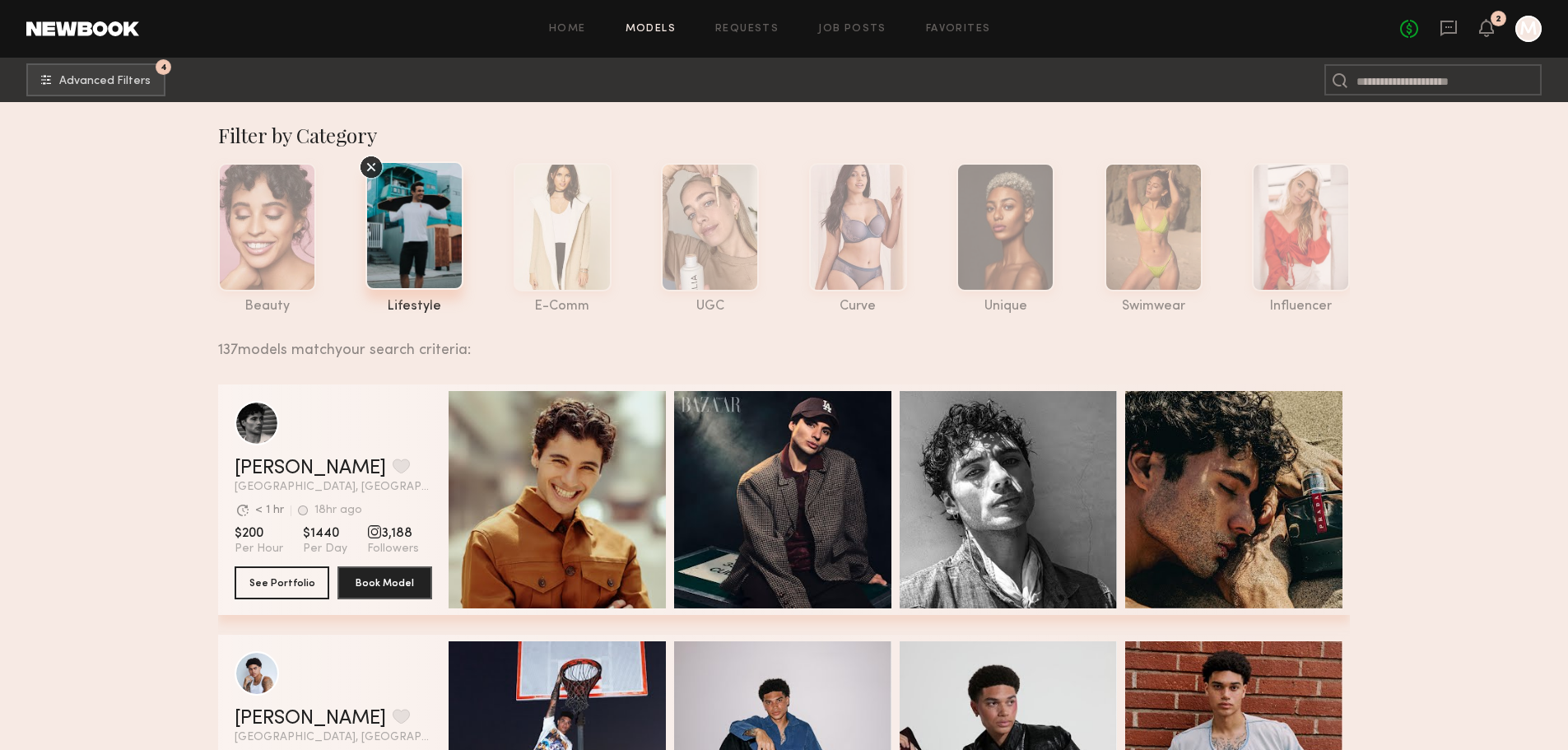
click at [1526, 33] on div at bounding box center [1528, 28] width 26 height 26
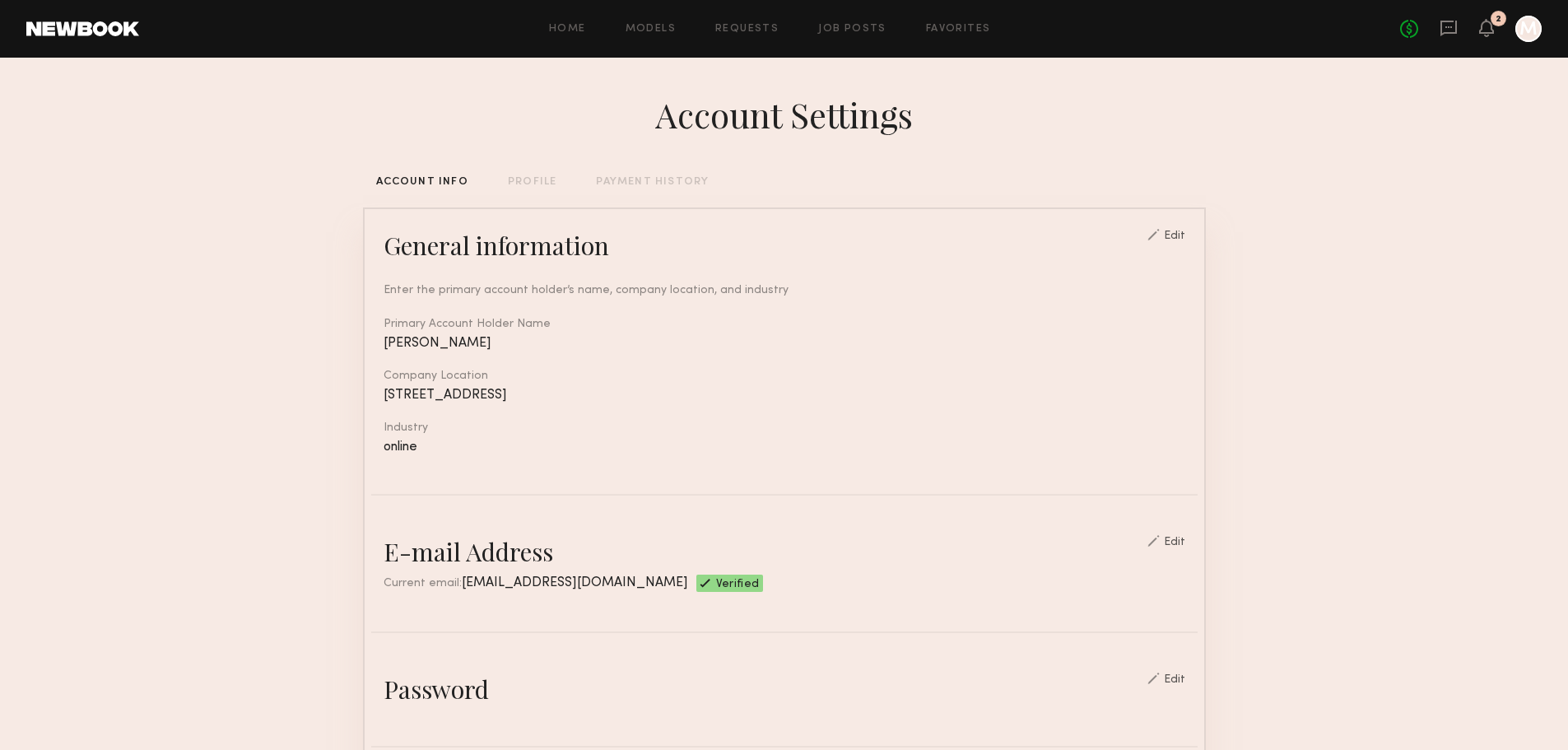
click at [1482, 20] on icon at bounding box center [1487, 28] width 14 height 18
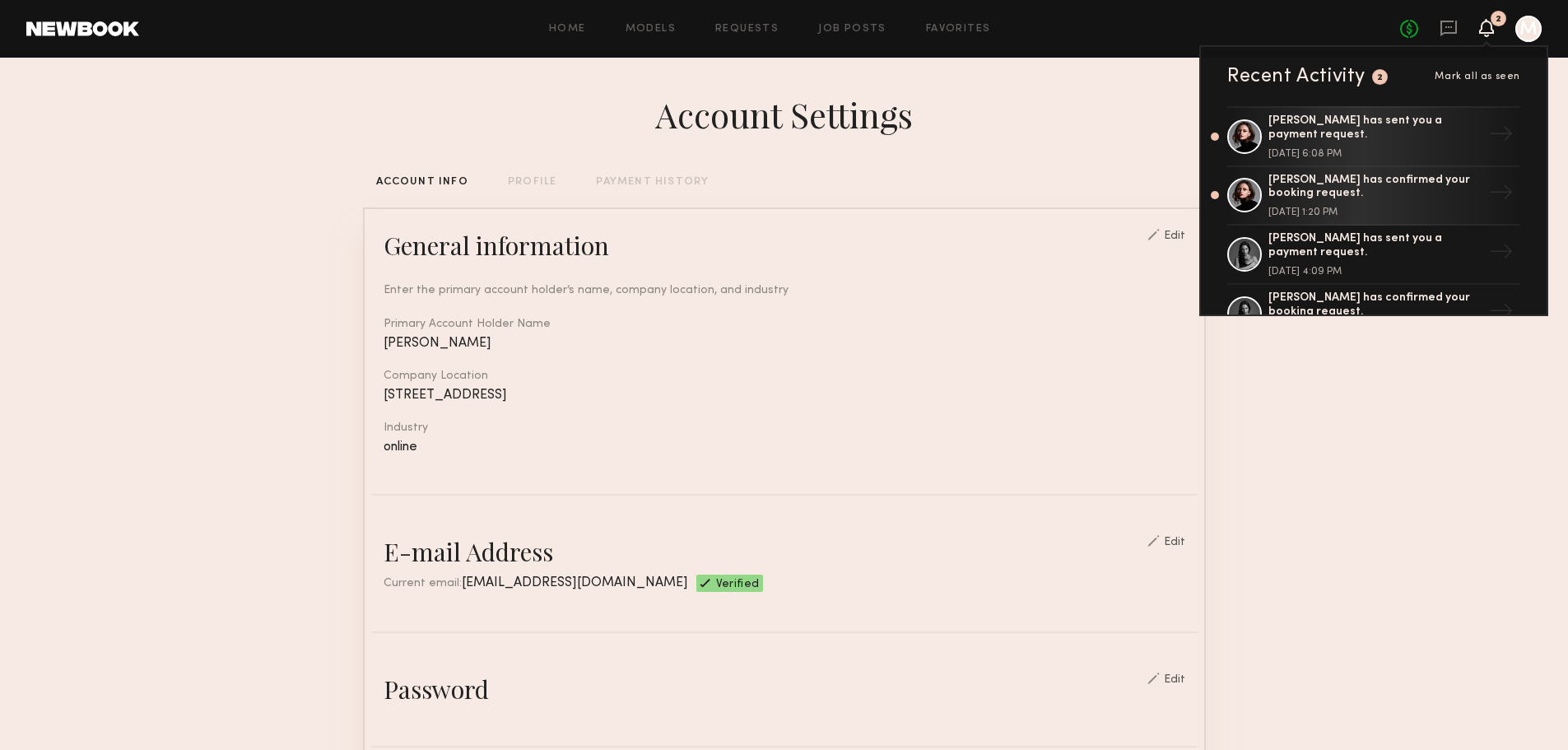
drag, startPoint x: 436, startPoint y: 124, endPoint x: 265, endPoint y: 44, distance: 188.8
click at [428, 121] on div "Account Settings" at bounding box center [784, 114] width 843 height 46
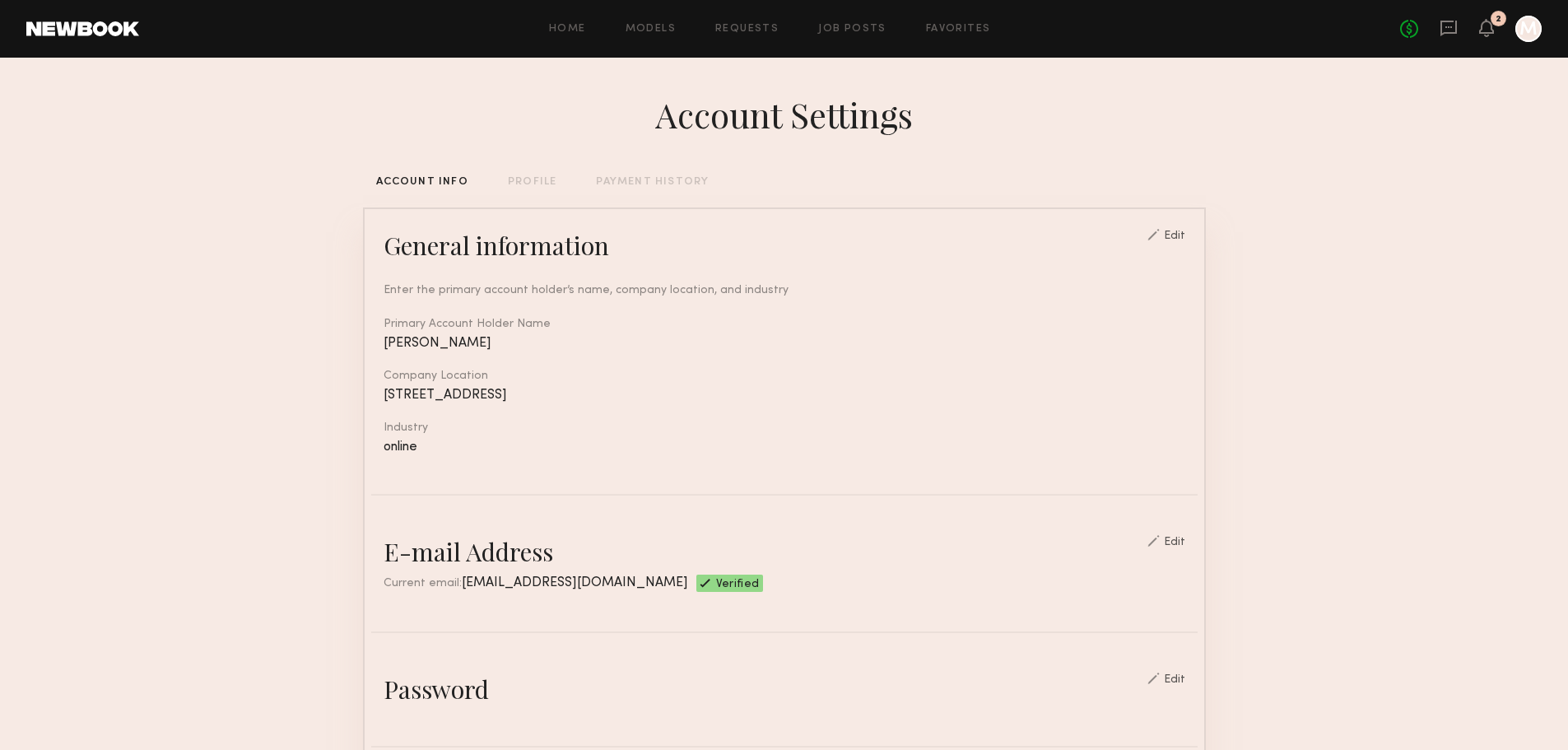
click at [97, 14] on header "Home Models Requests Job Posts Favorites Sign Out No fees up to $5,000 2 M" at bounding box center [784, 29] width 1568 height 58
drag, startPoint x: 85, startPoint y: 265, endPoint x: 70, endPoint y: -85, distance: 350.3
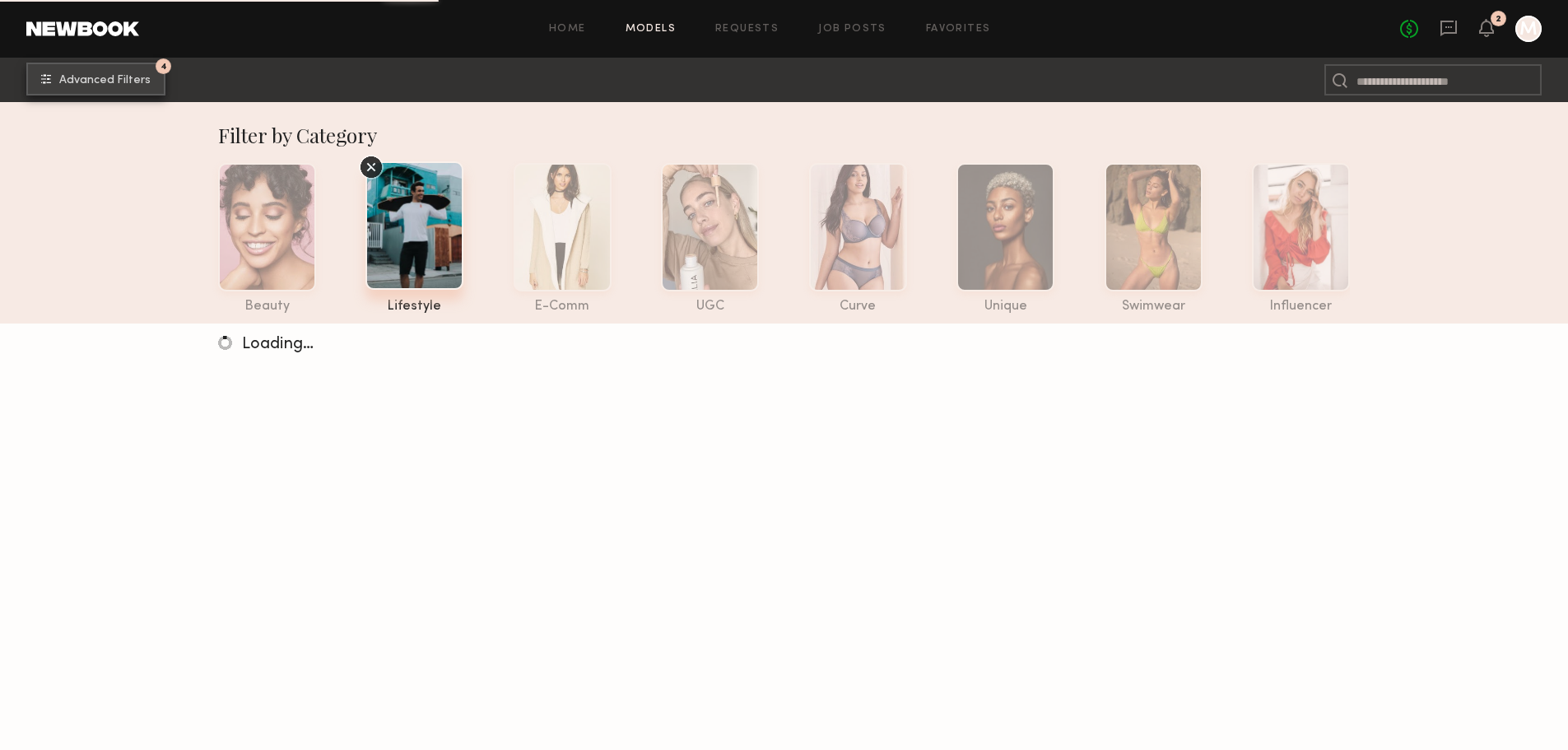
click at [80, 82] on span "Advanced Filters" at bounding box center [105, 81] width 91 height 12
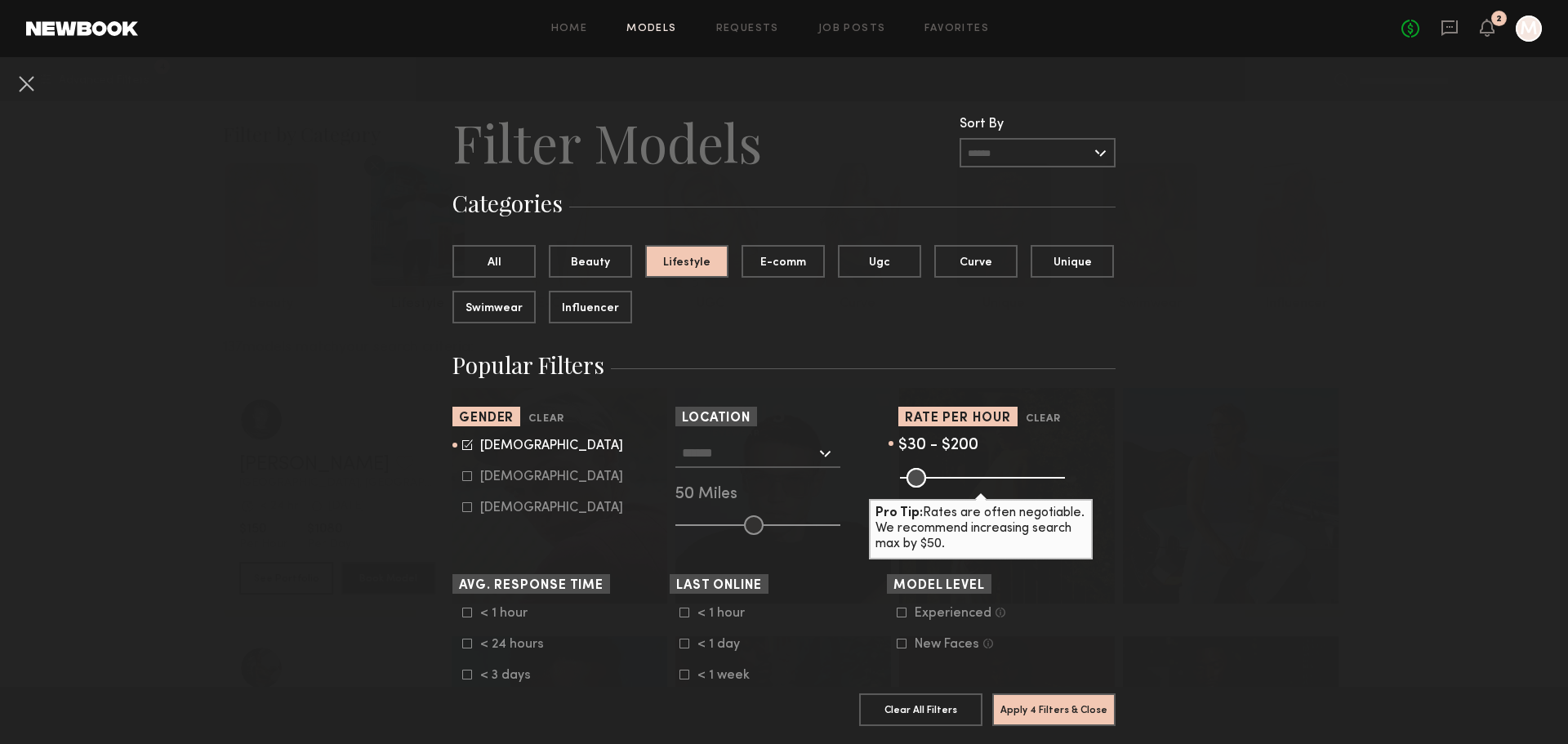
drag, startPoint x: 621, startPoint y: 460, endPoint x: 502, endPoint y: -17, distance: 491.6
click at [984, 154] on input "text" at bounding box center [1038, 153] width 156 height 30
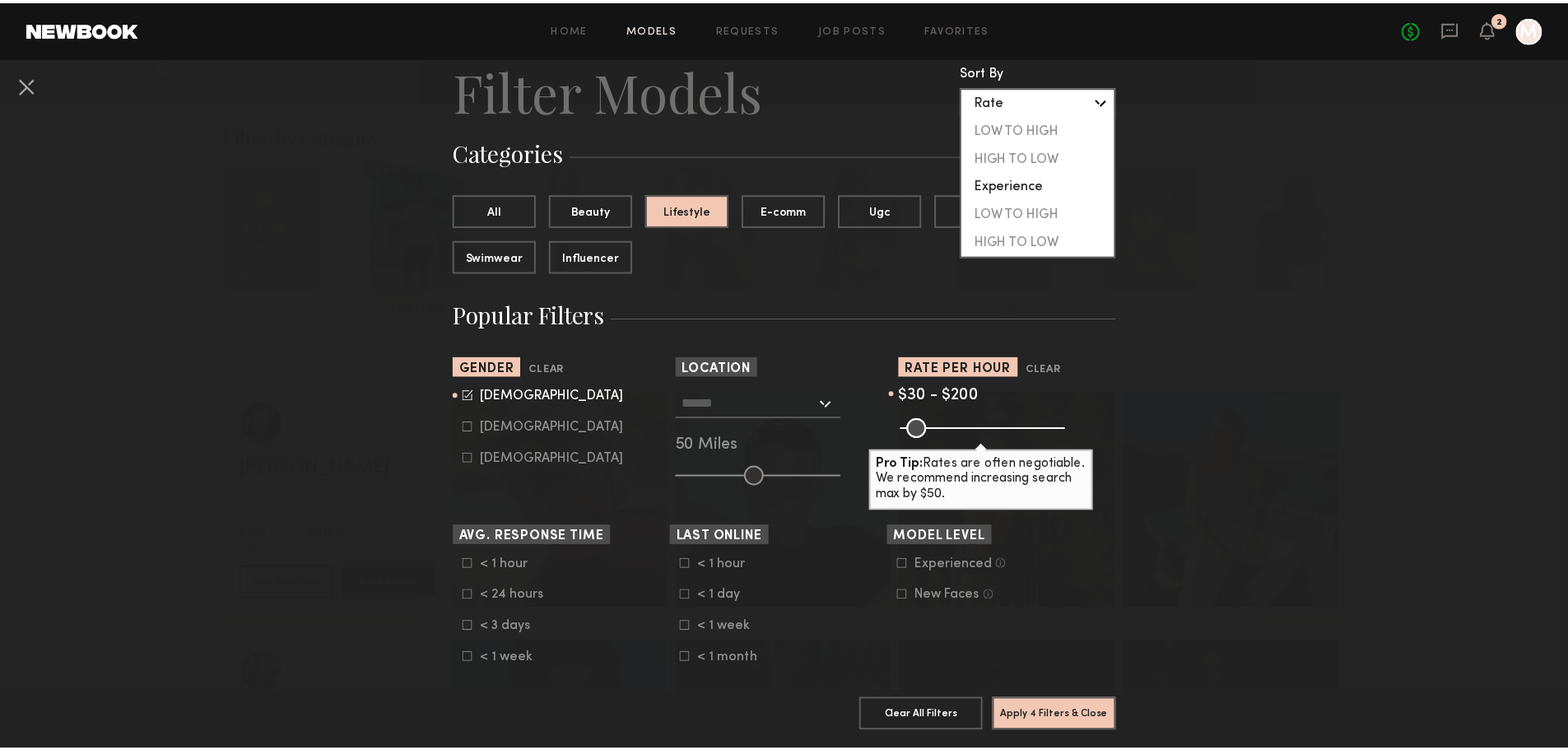
scroll to position [82, 0]
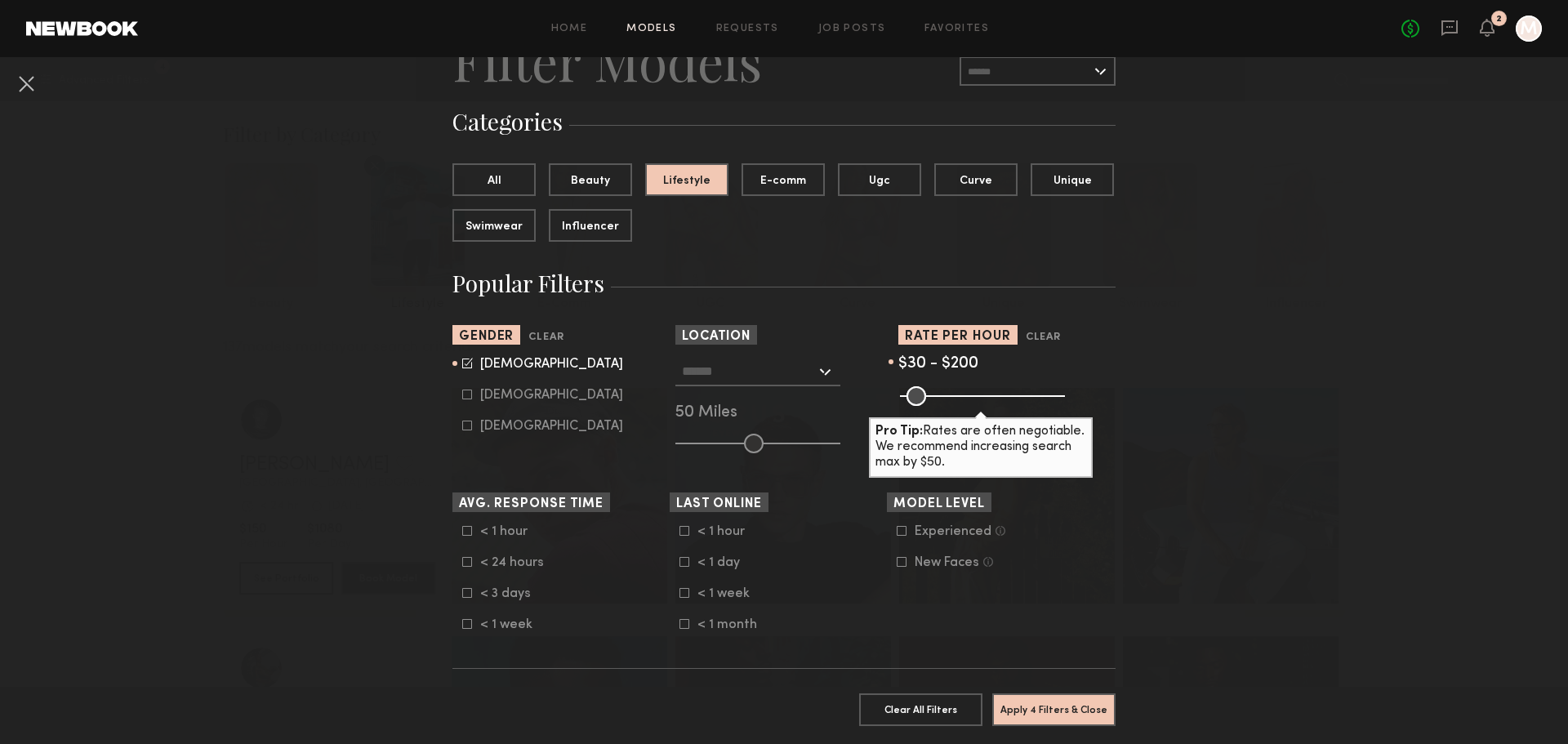
click at [27, 72] on button at bounding box center [26, 83] width 26 height 26
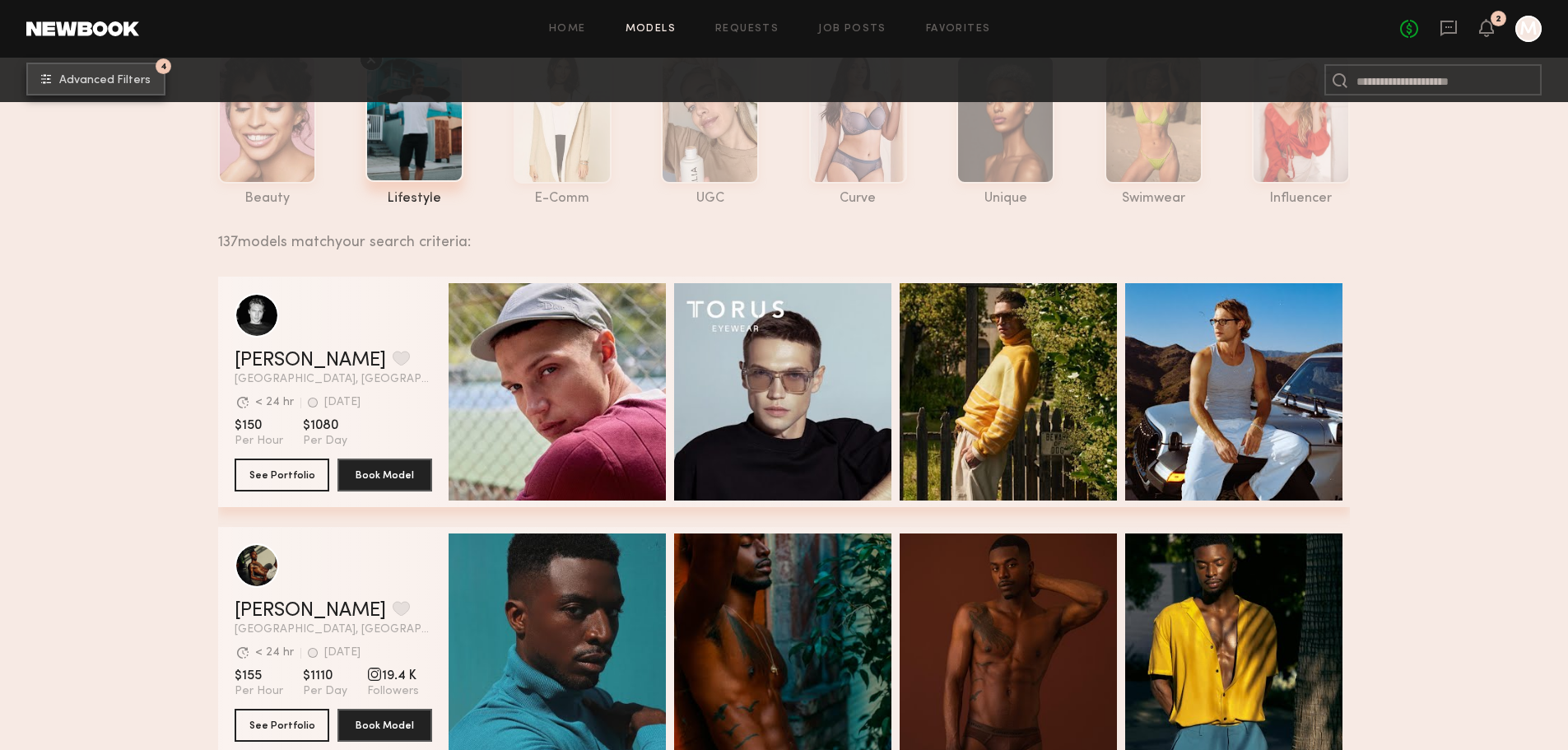
scroll to position [0, 0]
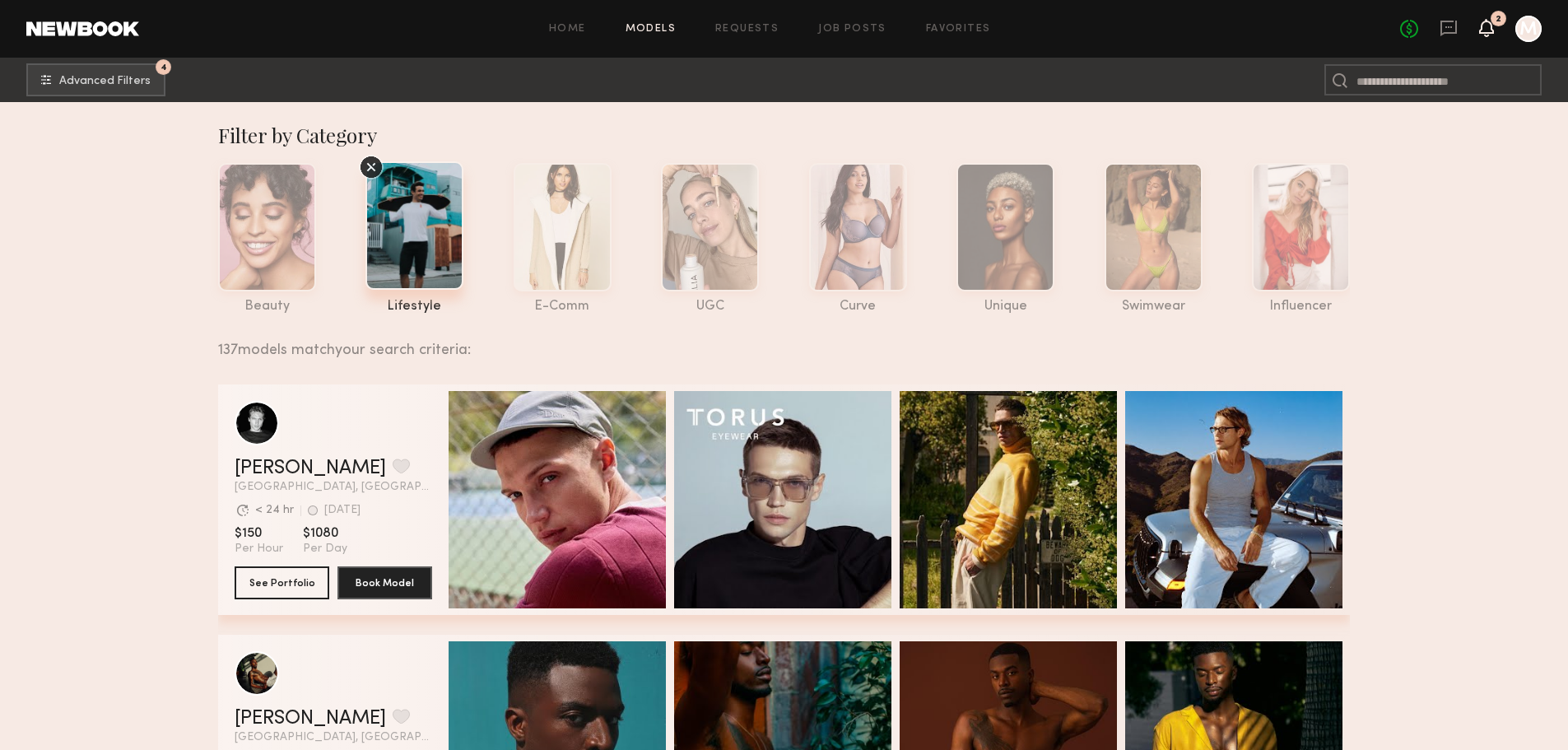
click at [1490, 22] on icon at bounding box center [1487, 27] width 14 height 12
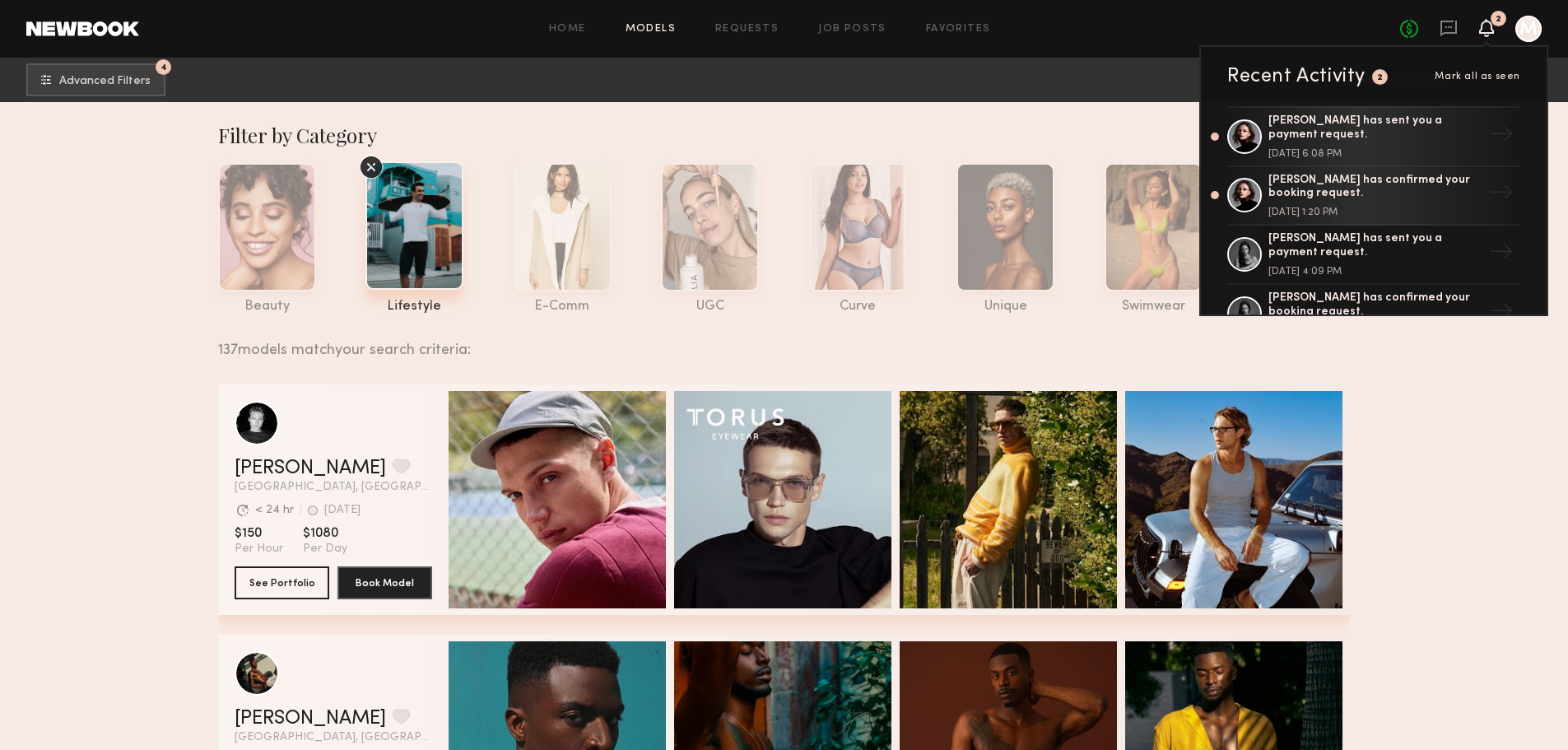
click at [1488, 29] on icon at bounding box center [1487, 27] width 14 height 12
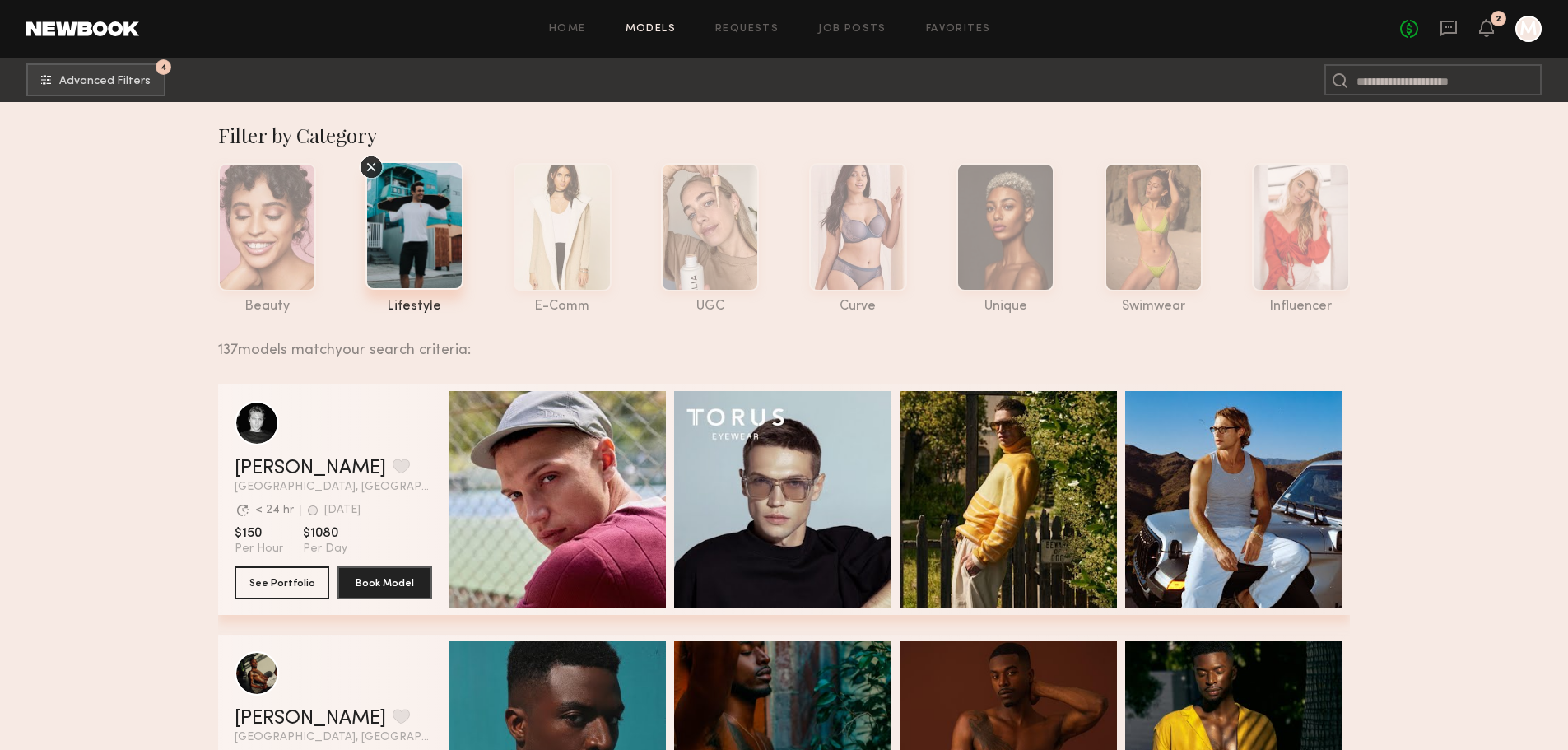
click at [1520, 27] on div at bounding box center [1528, 28] width 26 height 26
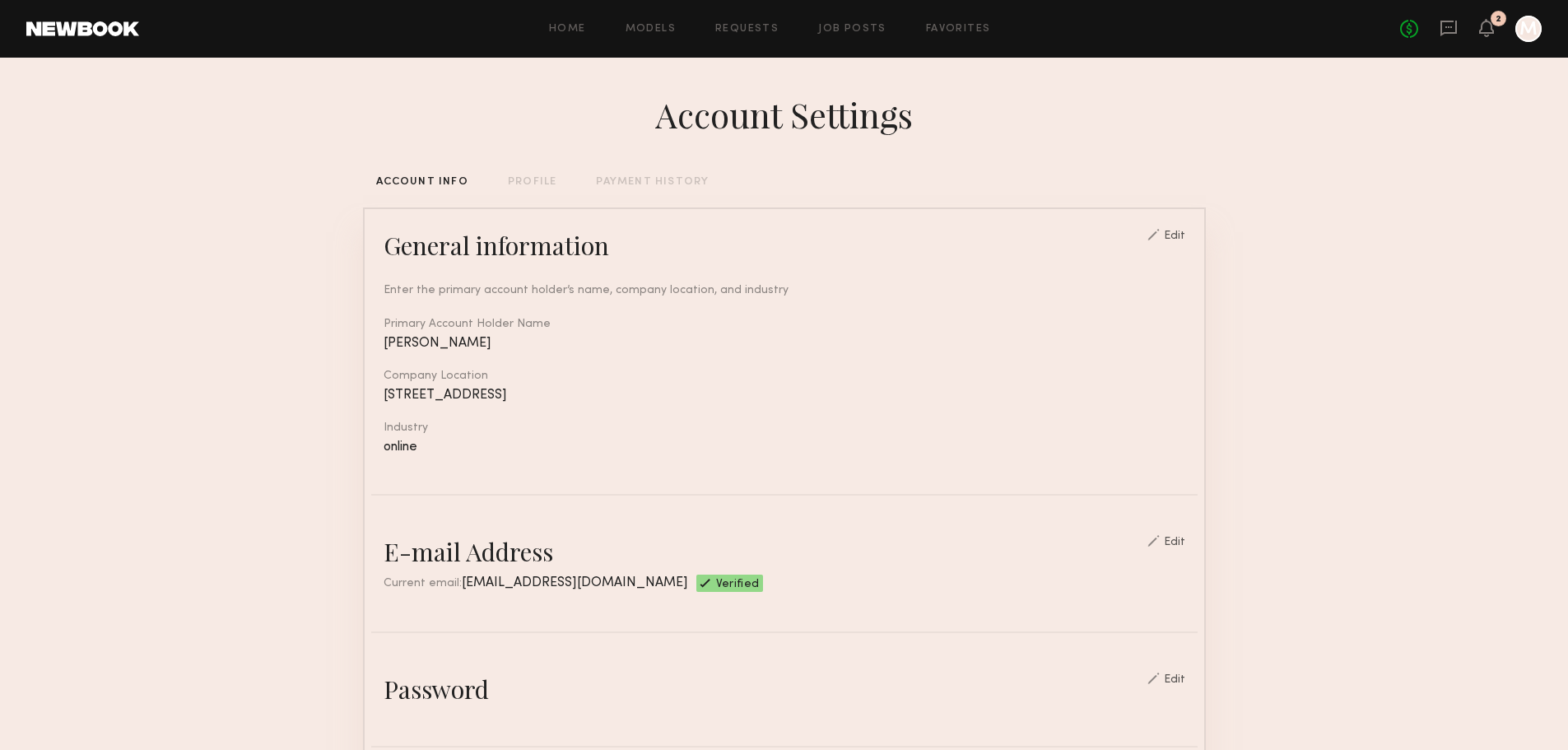
drag, startPoint x: 267, startPoint y: 369, endPoint x: 216, endPoint y: -100, distance: 471.8
click at [124, 31] on link at bounding box center [82, 29] width 113 height 14
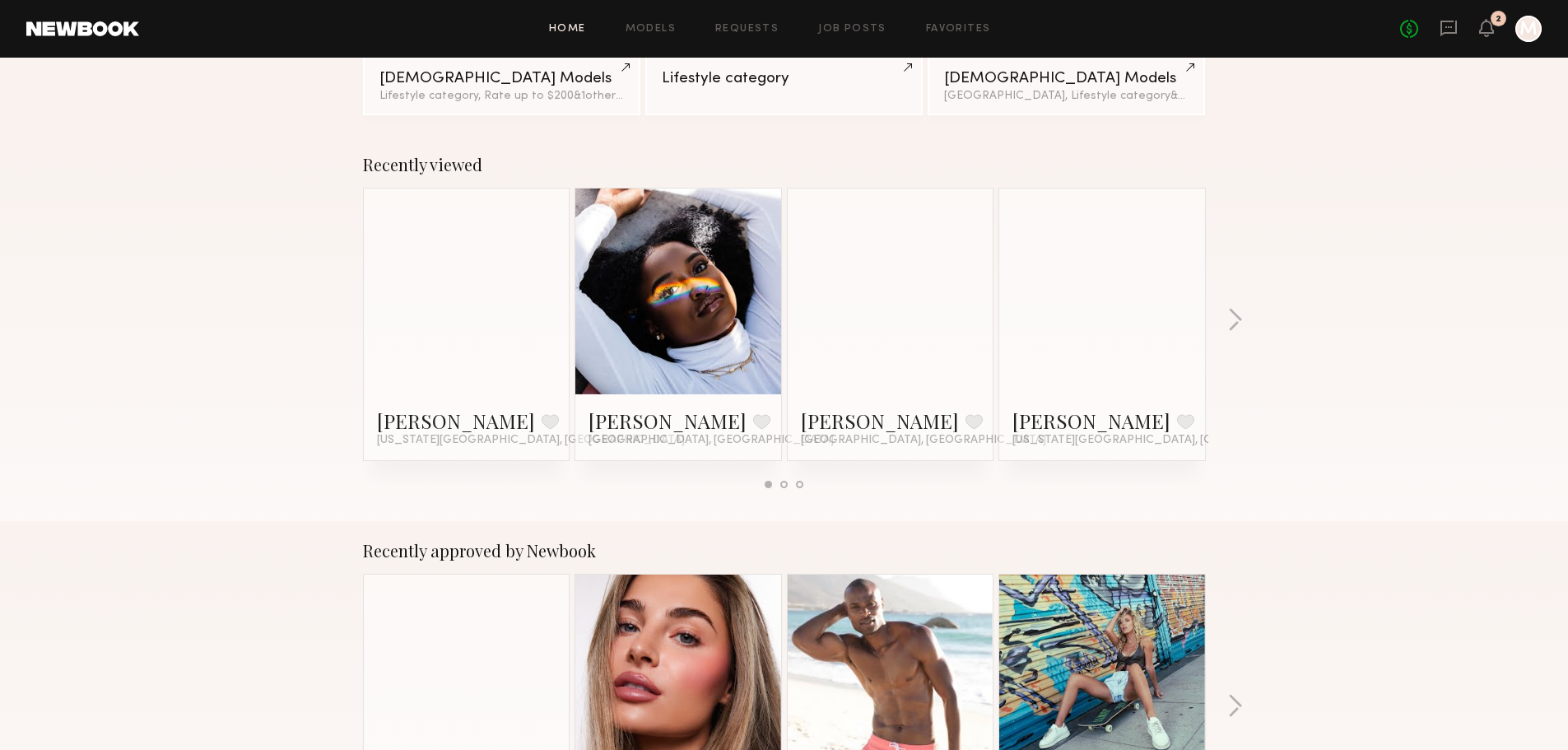
scroll to position [247, 0]
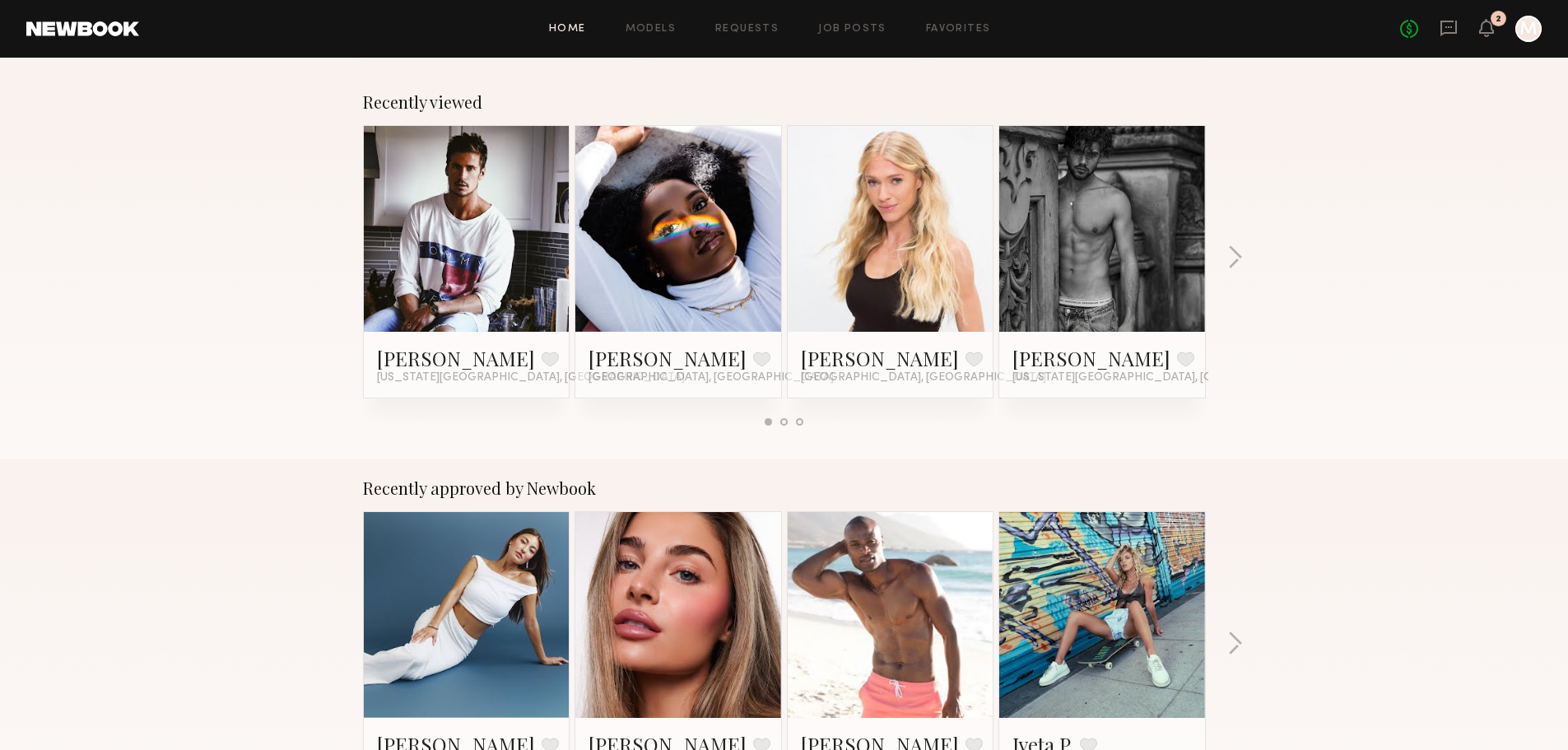
click at [786, 422] on div at bounding box center [784, 422] width 7 height 7
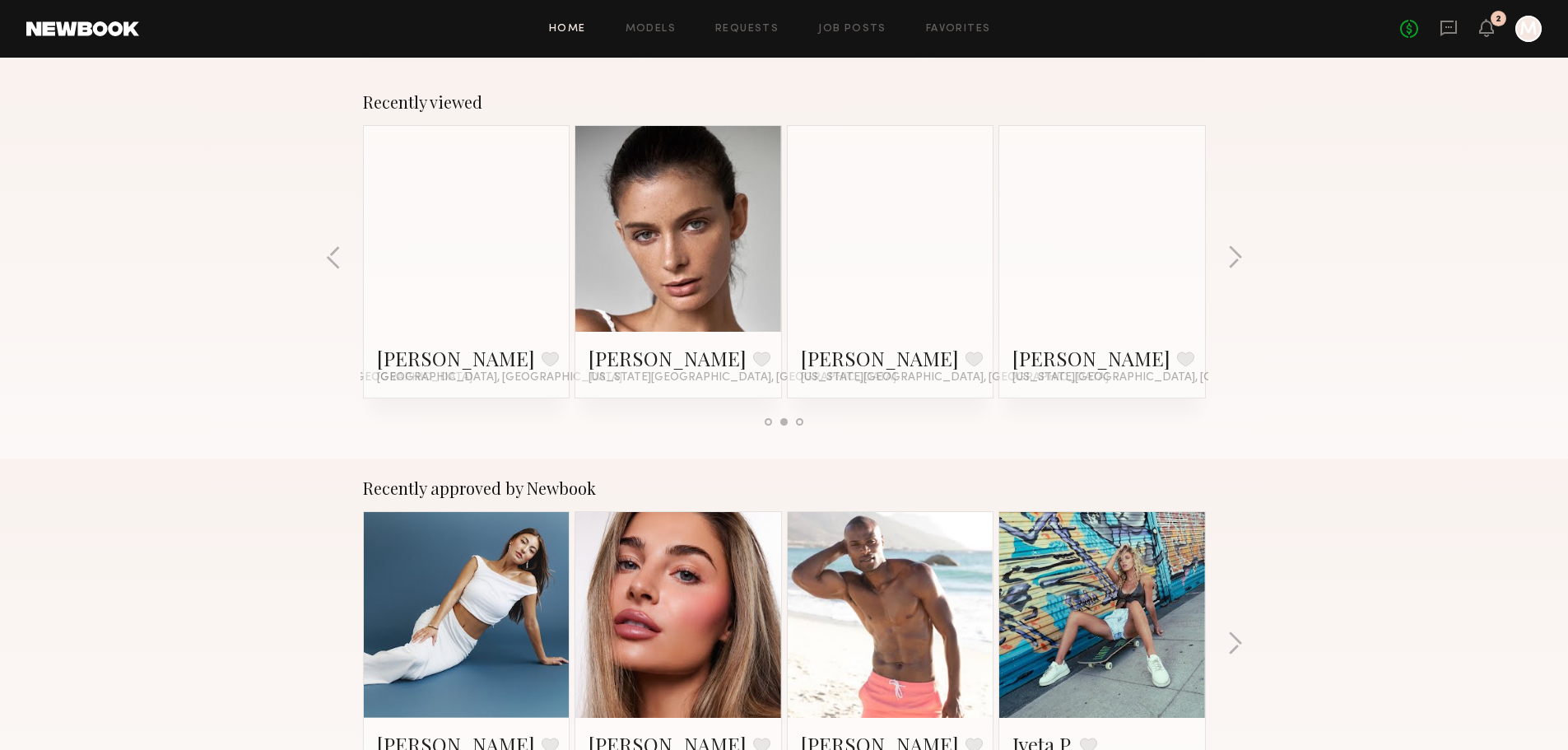
click at [799, 422] on div at bounding box center [799, 422] width 7 height 7
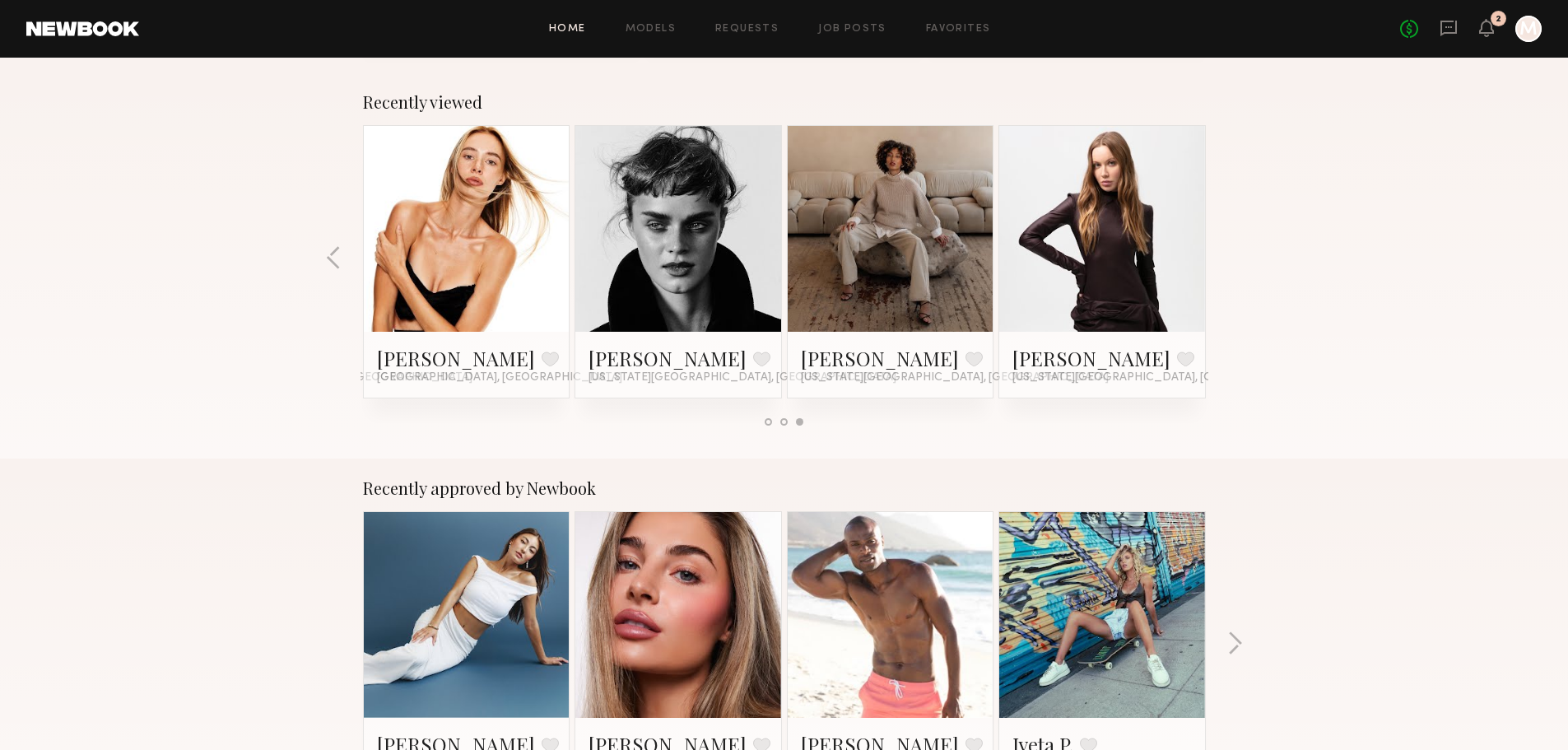
click at [753, 422] on div at bounding box center [784, 422] width 843 height 7
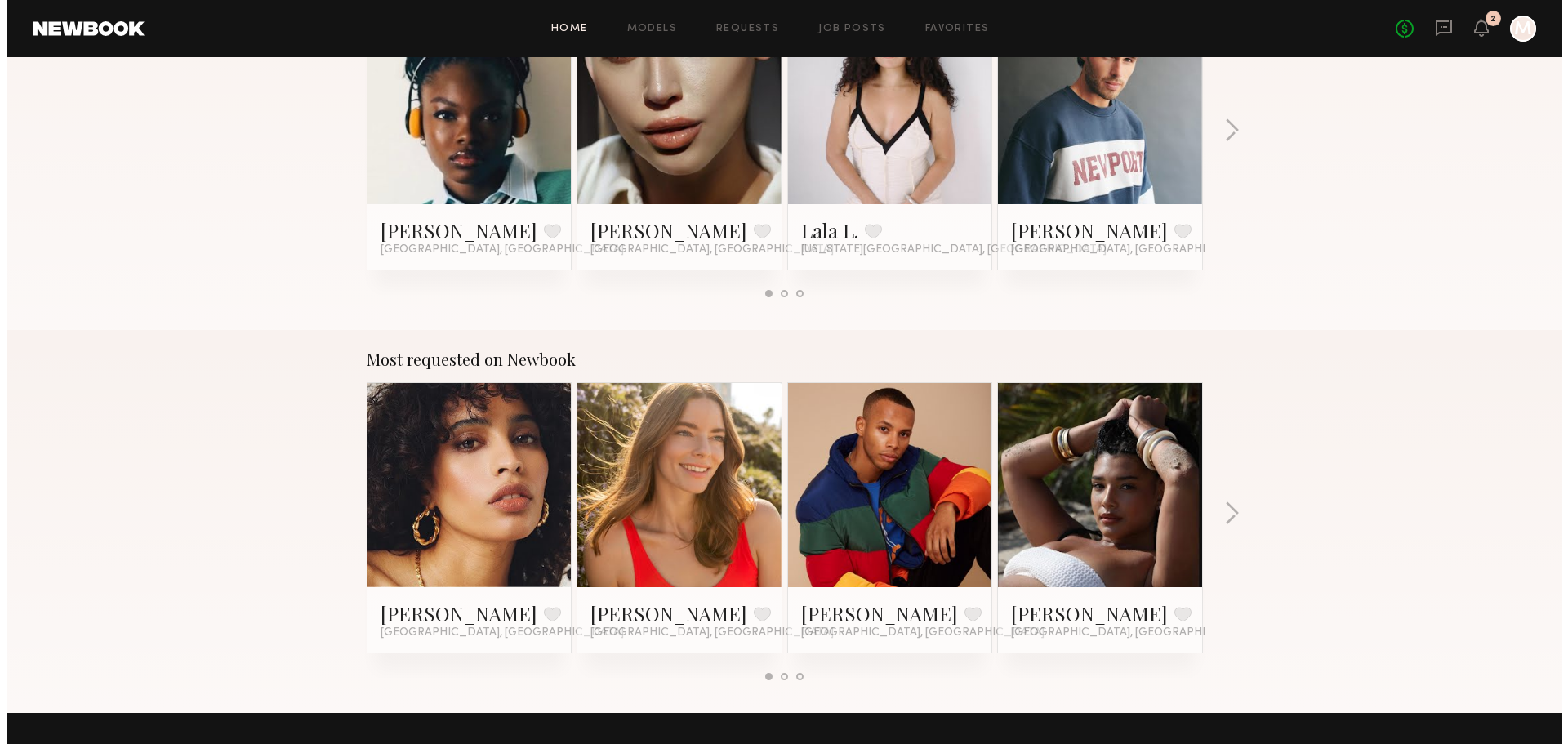
scroll to position [0, 0]
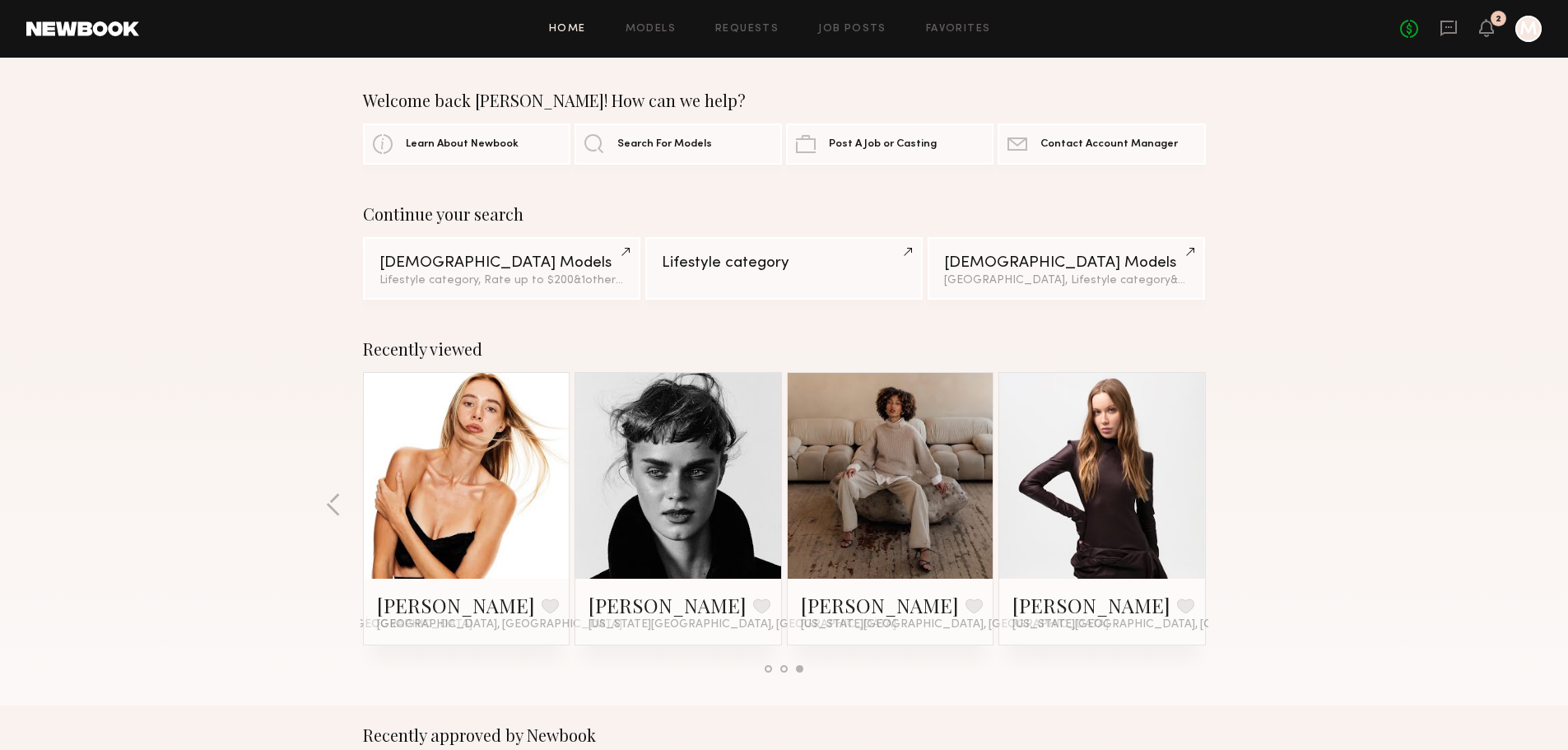
drag, startPoint x: 256, startPoint y: 473, endPoint x: 278, endPoint y: 179, distance: 294.8
click at [675, 139] on span "Search For Models" at bounding box center [665, 144] width 95 height 11
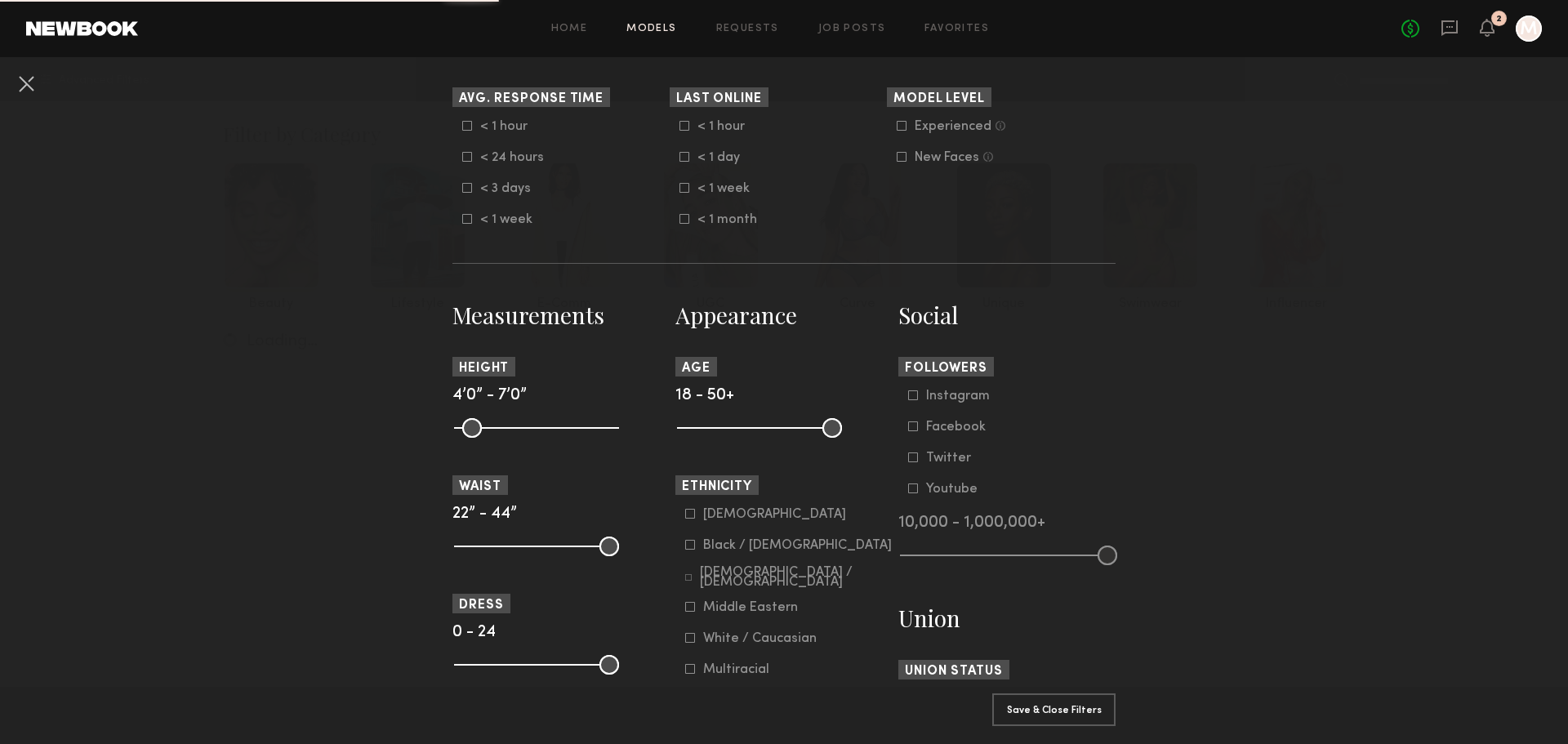
scroll to position [490, 0]
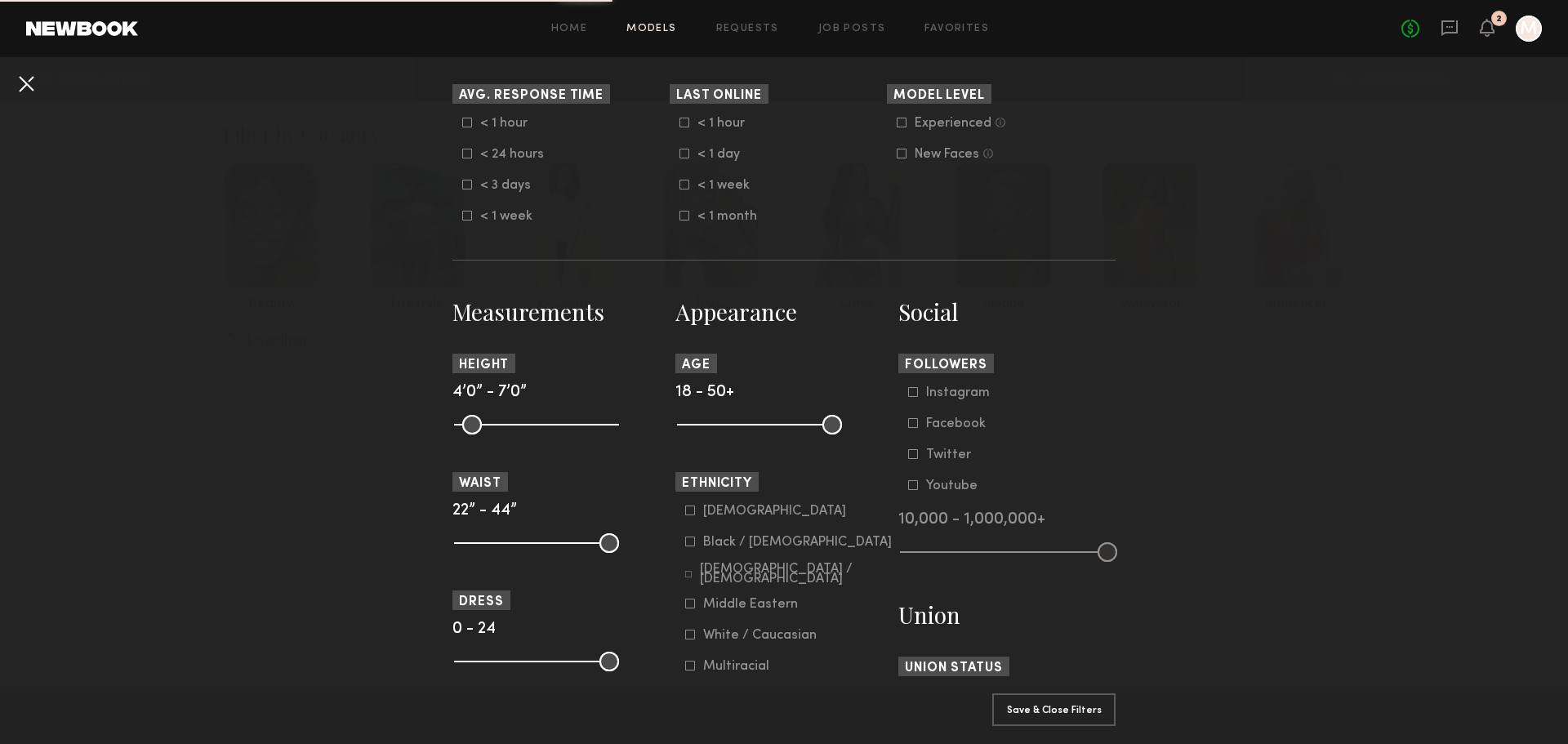
drag, startPoint x: 42, startPoint y: 94, endPoint x: 32, endPoint y: 92, distance: 10.2
click at [37, 94] on nb-browse-filters "Clear All Filter Models Filter Models Sort By Clear Rate LOW TO HIGH HIGH TO LO…" at bounding box center [784, 618] width 1568 height 2105
click at [29, 83] on button at bounding box center [26, 83] width 26 height 26
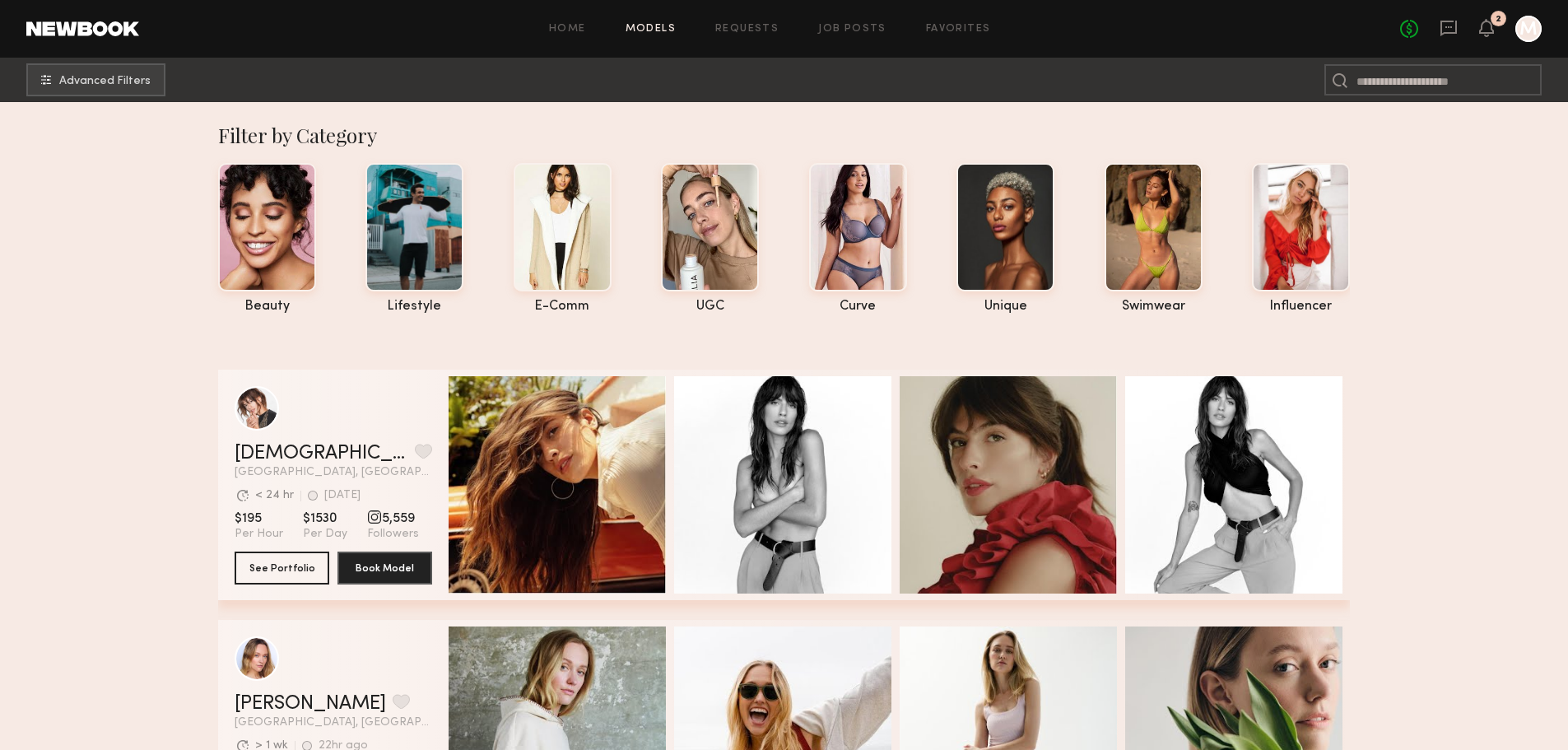
click at [660, 26] on link "Models" at bounding box center [651, 29] width 51 height 11
drag, startPoint x: 116, startPoint y: 97, endPoint x: 115, endPoint y: 86, distance: 11.0
click at [116, 96] on nb-browse-subheader "Advanced Filters" at bounding box center [784, 80] width 1568 height 44
click at [117, 80] on span "Advanced Filters" at bounding box center [105, 81] width 91 height 12
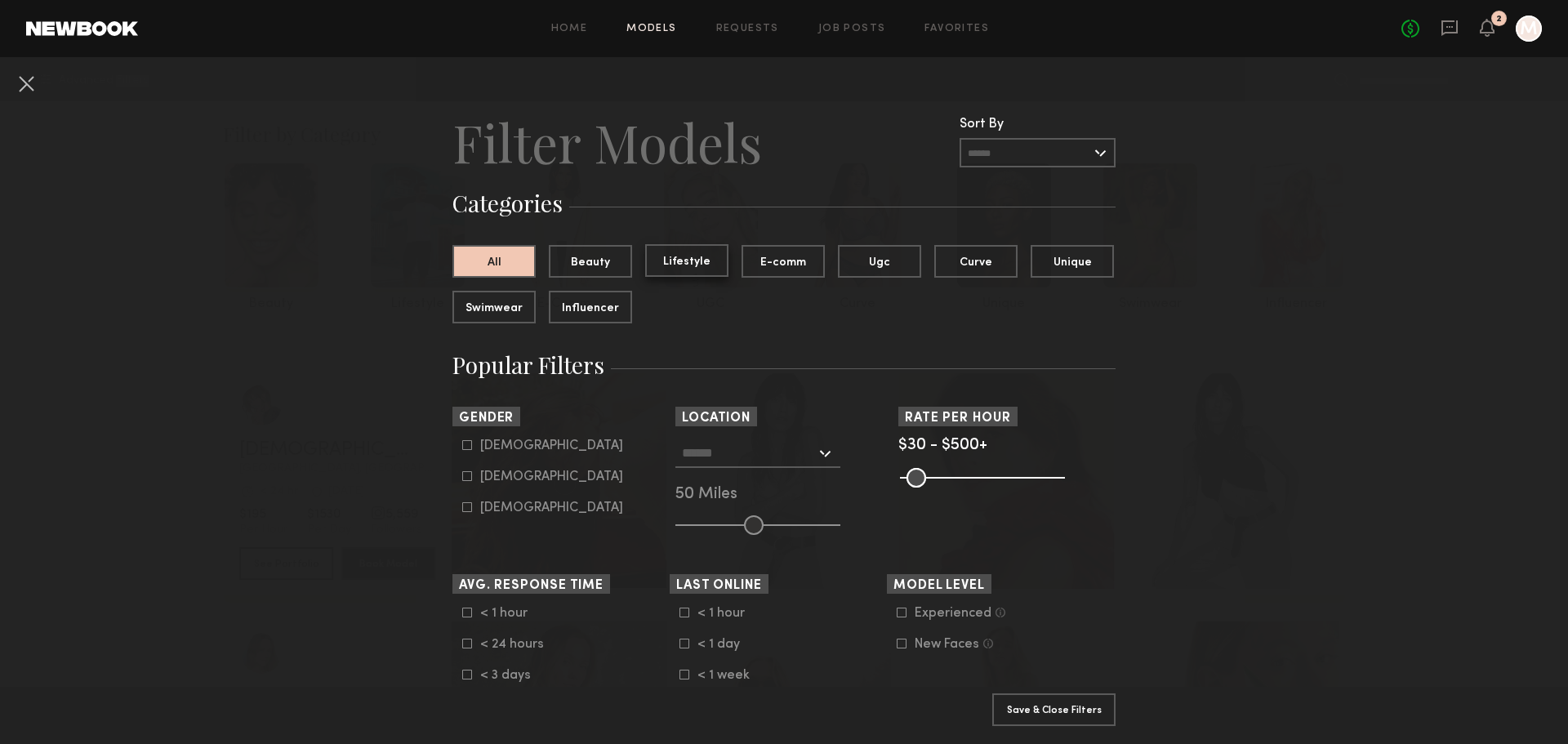
click at [697, 250] on button "Lifestyle" at bounding box center [686, 260] width 83 height 32
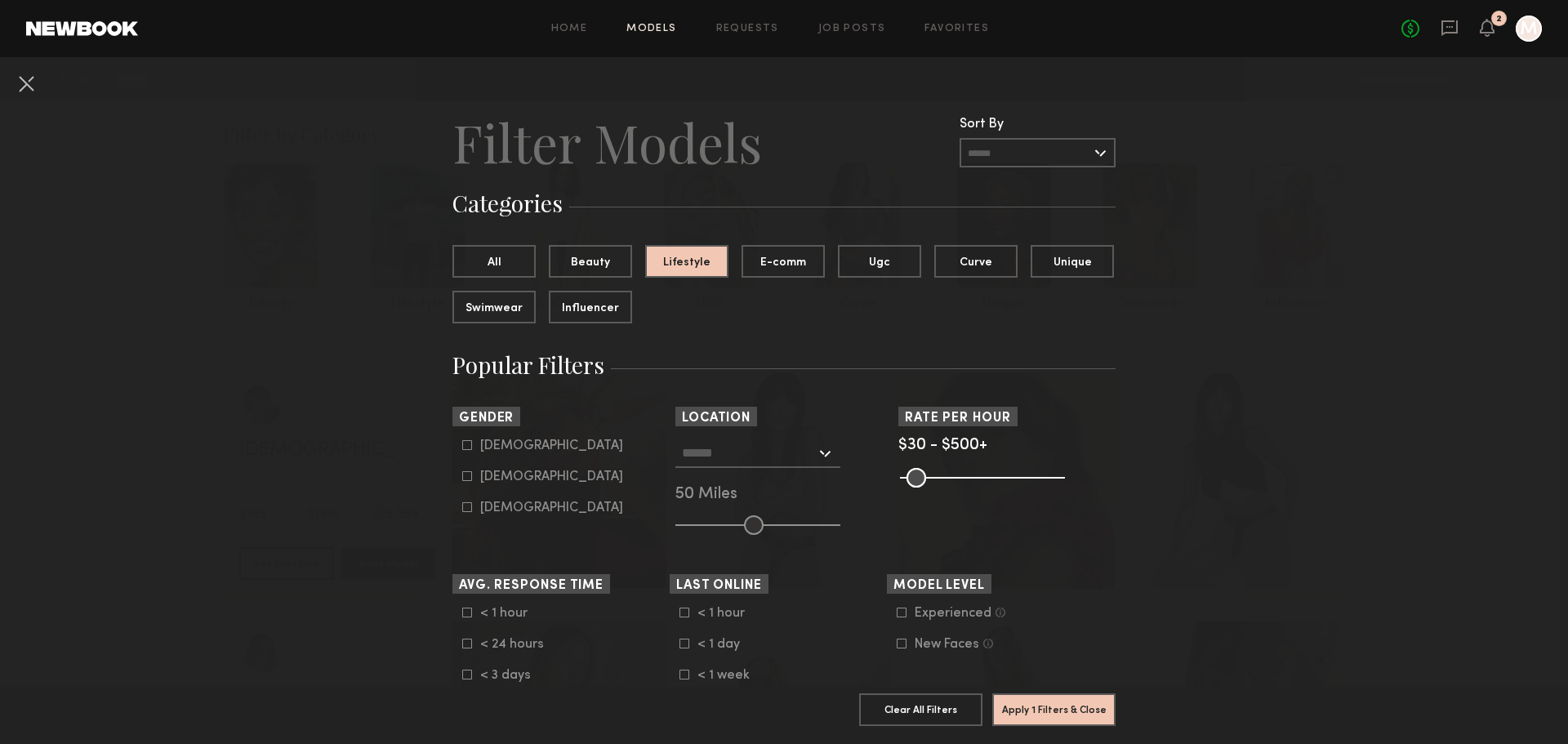
click at [480, 442] on div "Male" at bounding box center [551, 446] width 143 height 10
type input "*"
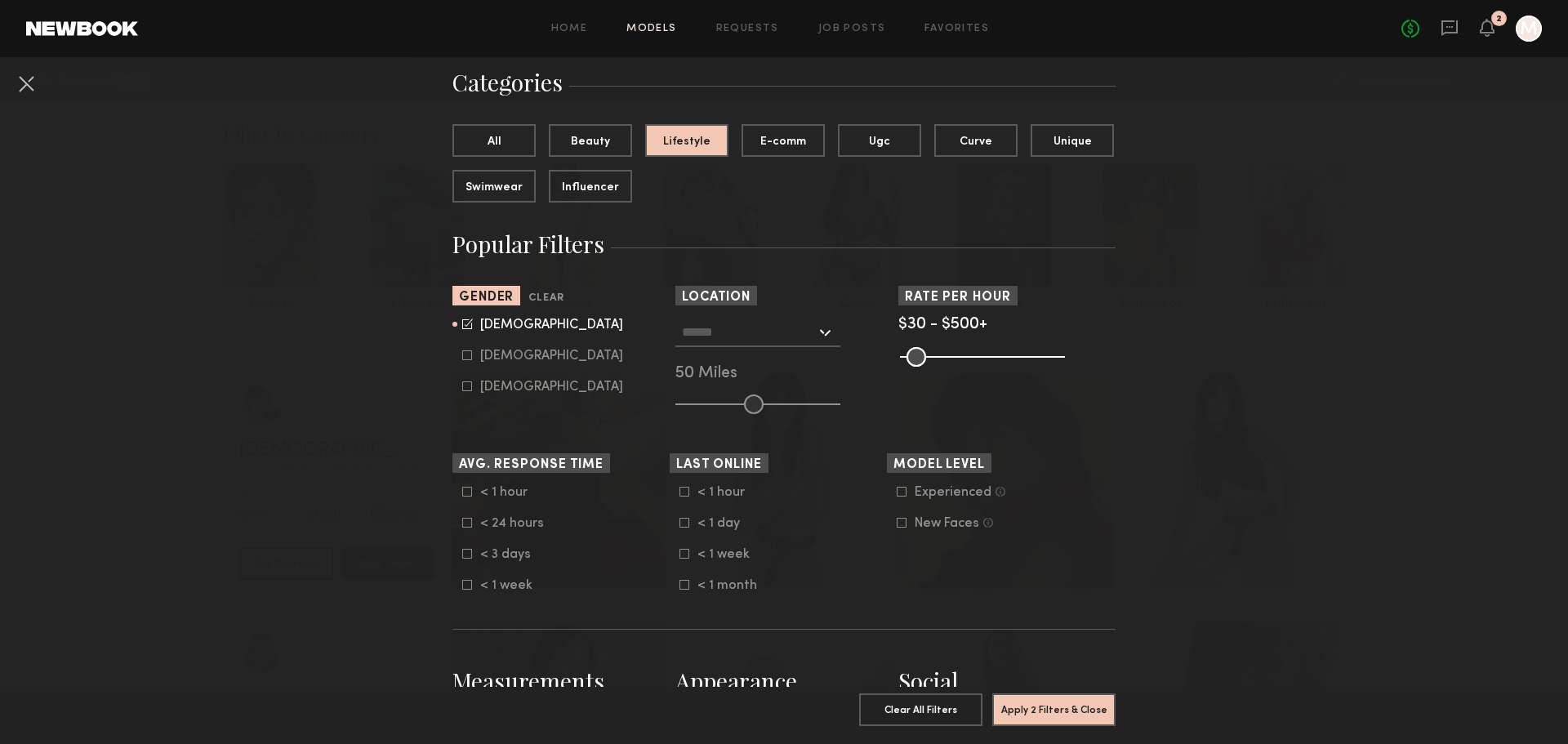
scroll to position [82, 0]
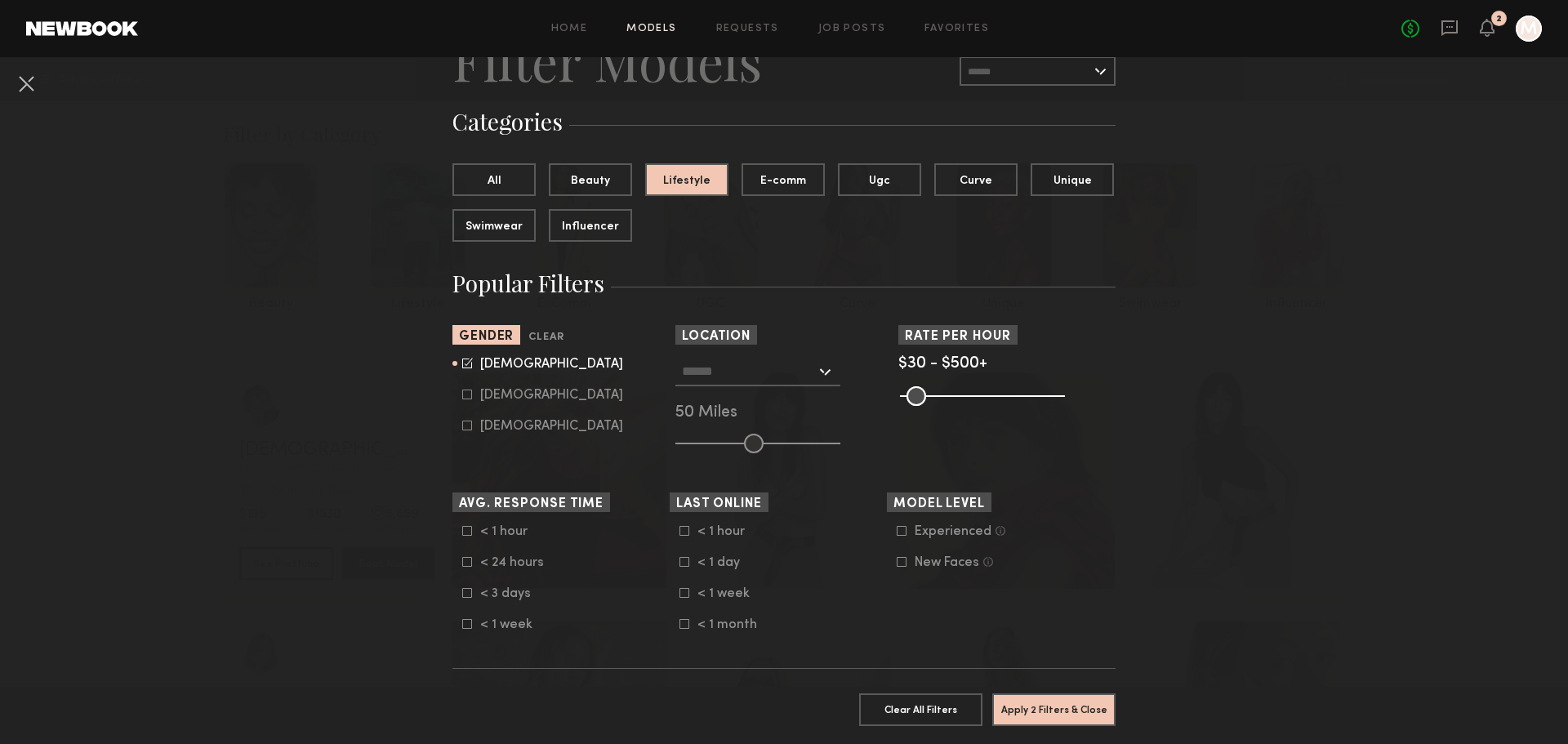
click at [675, 360] on div at bounding box center [758, 372] width 165 height 30
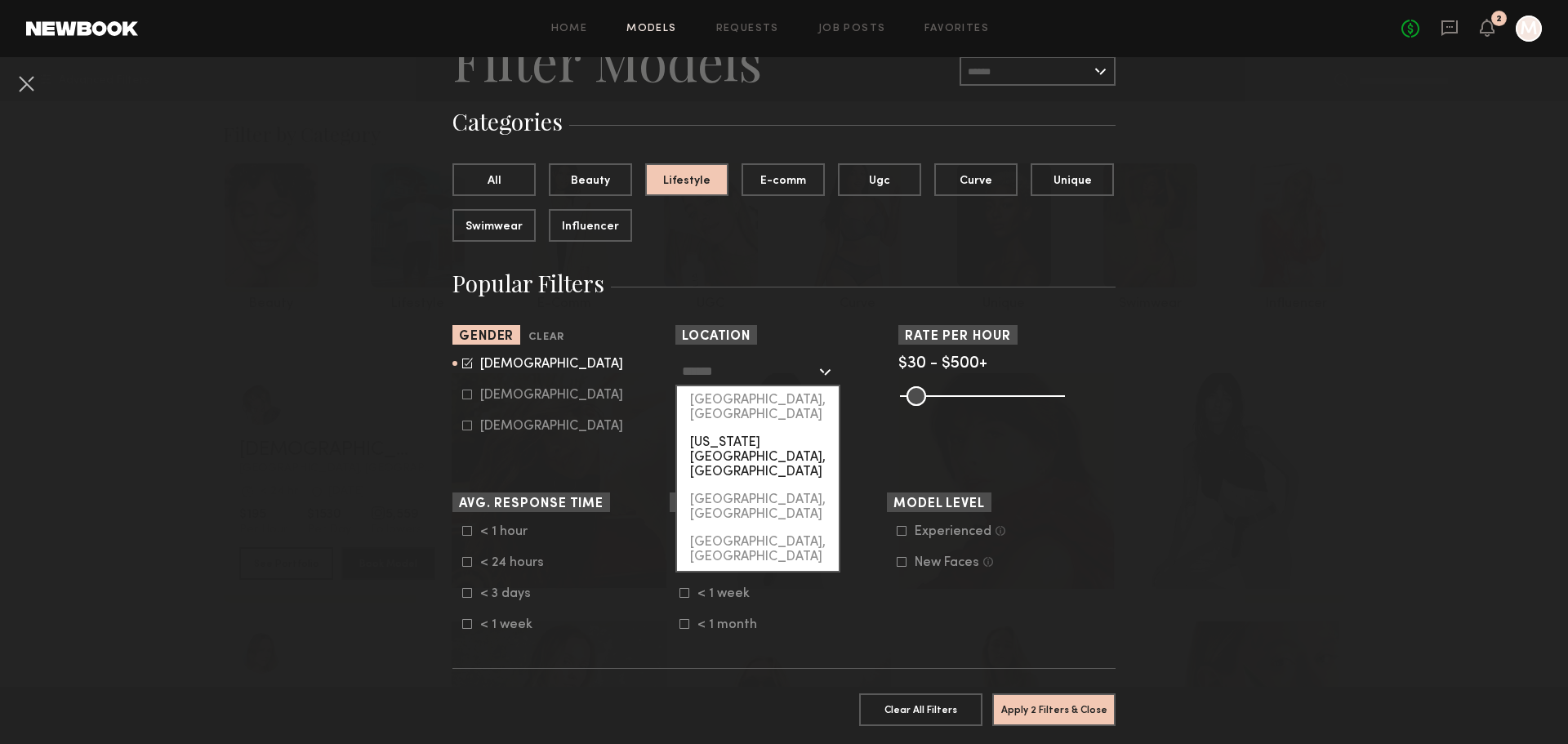
click at [734, 430] on div "New York City, NY" at bounding box center [758, 458] width 161 height 57
type input "**********"
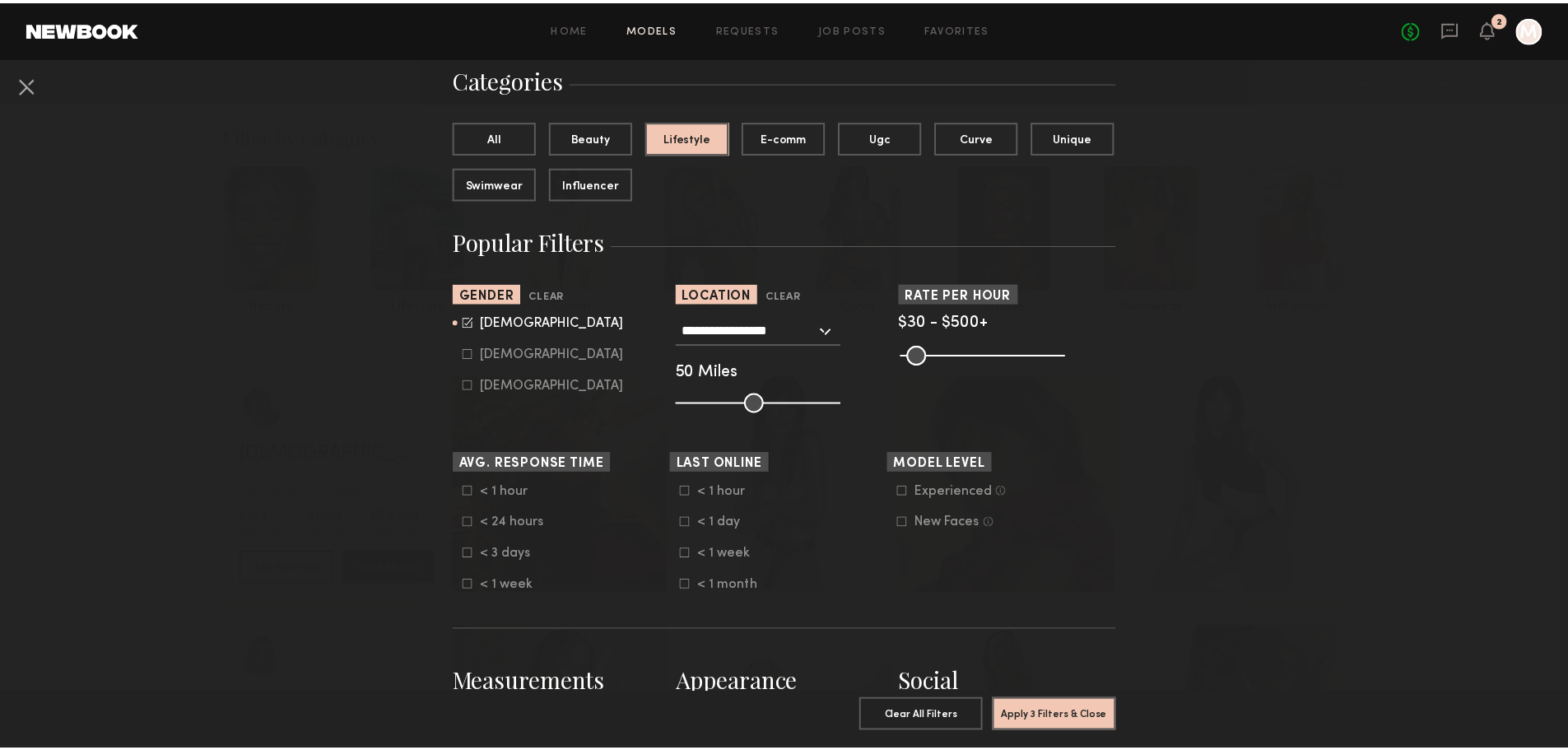
scroll to position [165, 0]
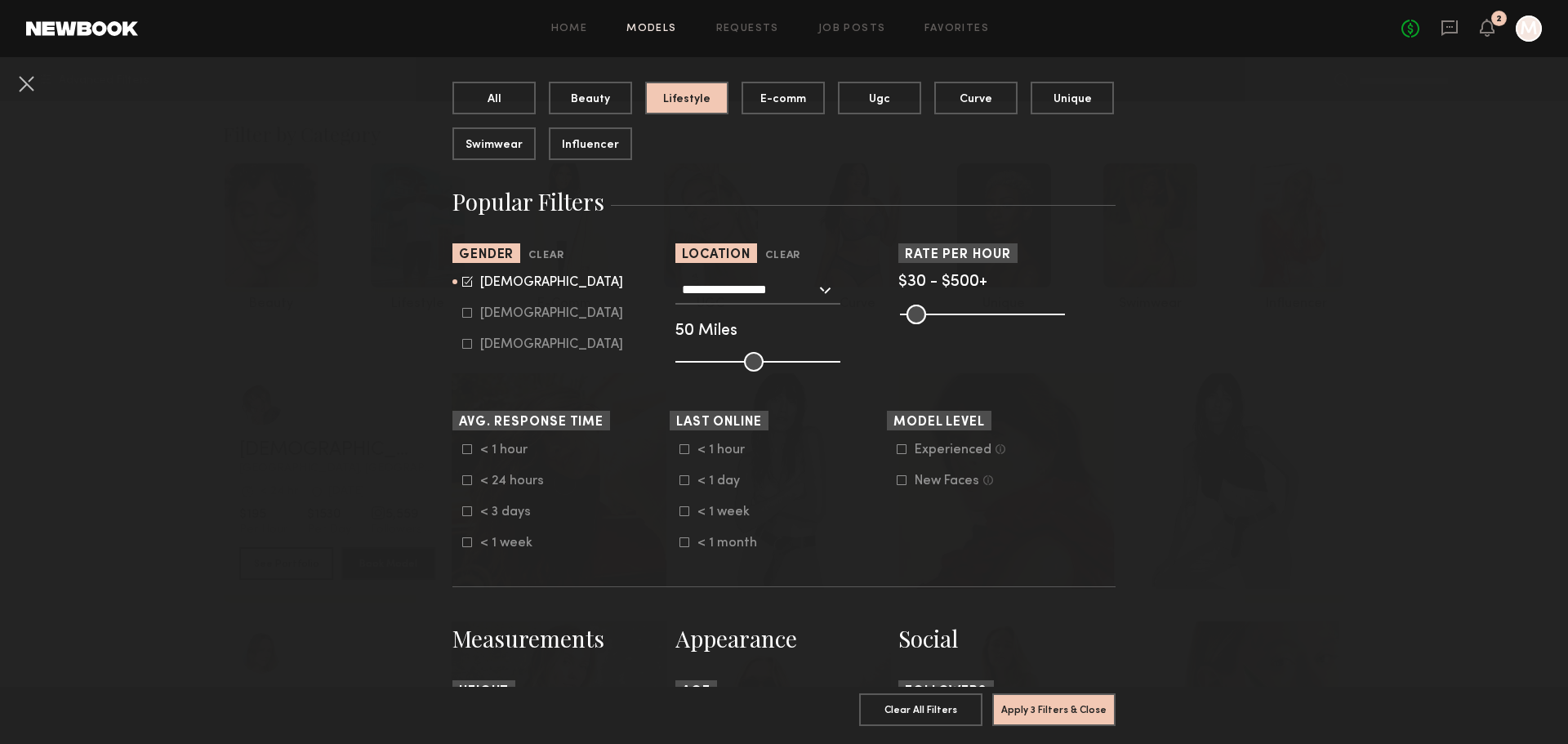
drag, startPoint x: 141, startPoint y: 284, endPoint x: 232, endPoint y: 243, distance: 99.8
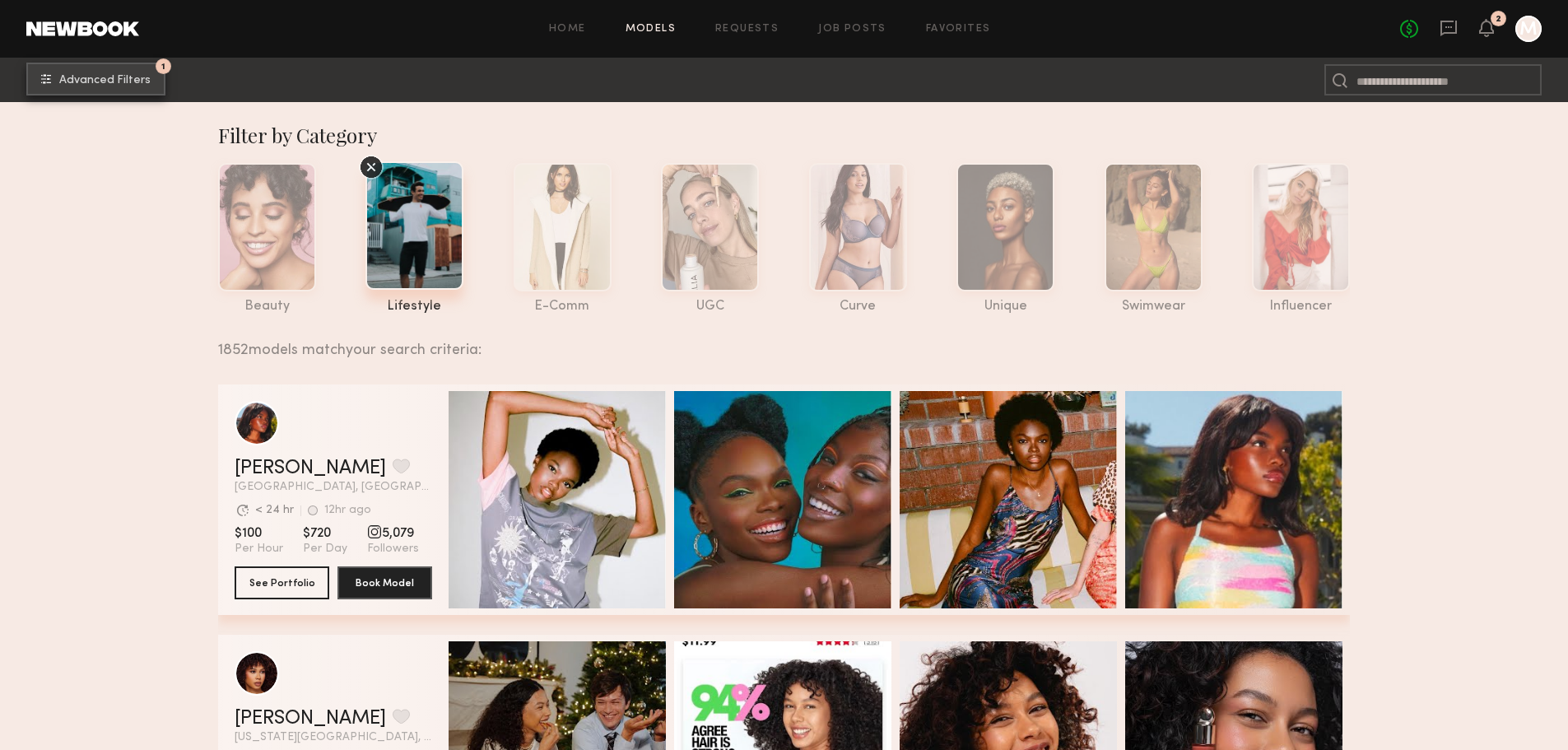
click at [66, 64] on button "1 Advanced Filters" at bounding box center [96, 79] width 139 height 33
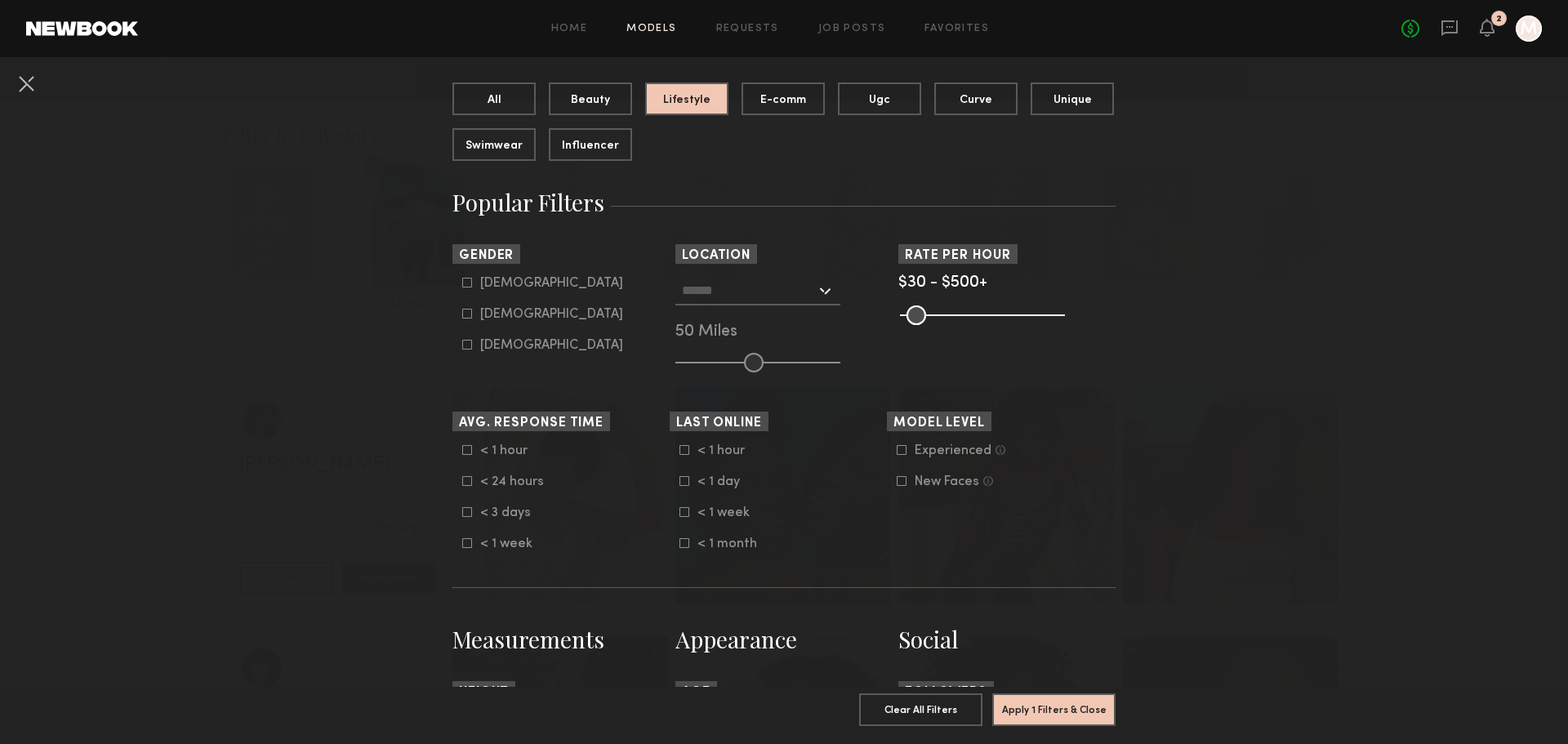
scroll to position [163, 0]
click at [507, 281] on div "Male" at bounding box center [551, 283] width 143 height 10
type input "*"
drag, startPoint x: 737, startPoint y: 306, endPoint x: 739, endPoint y: 296, distance: 10.2
click at [737, 305] on div "Los Angeles, CA New York City, NY Brooklyn, NY Chicago, IL 50 Miles" at bounding box center [784, 323] width 217 height 96
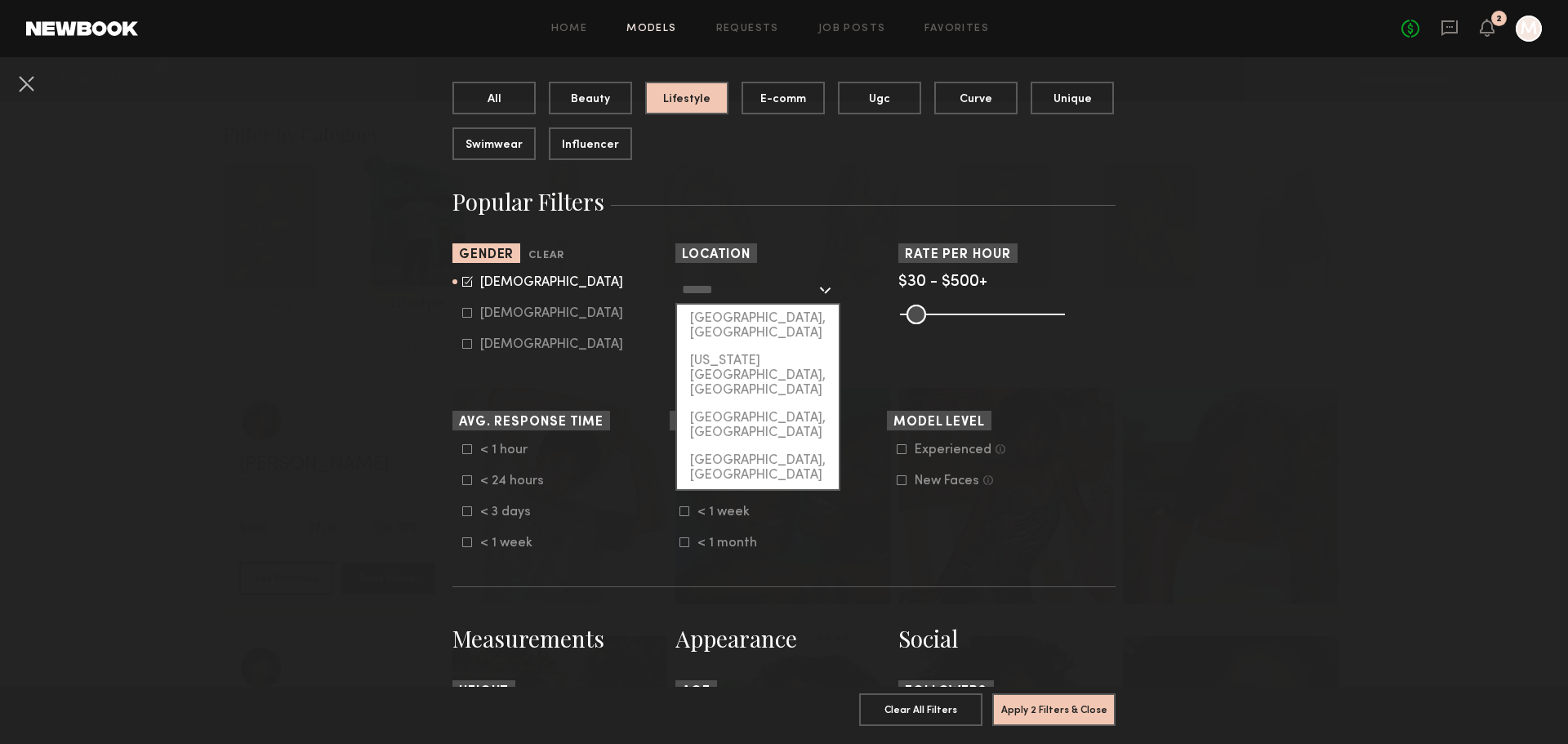
click at [739, 296] on input "text" at bounding box center [748, 289] width 134 height 28
click at [741, 347] on div "New York City, NY" at bounding box center [758, 376] width 161 height 57
type input "**********"
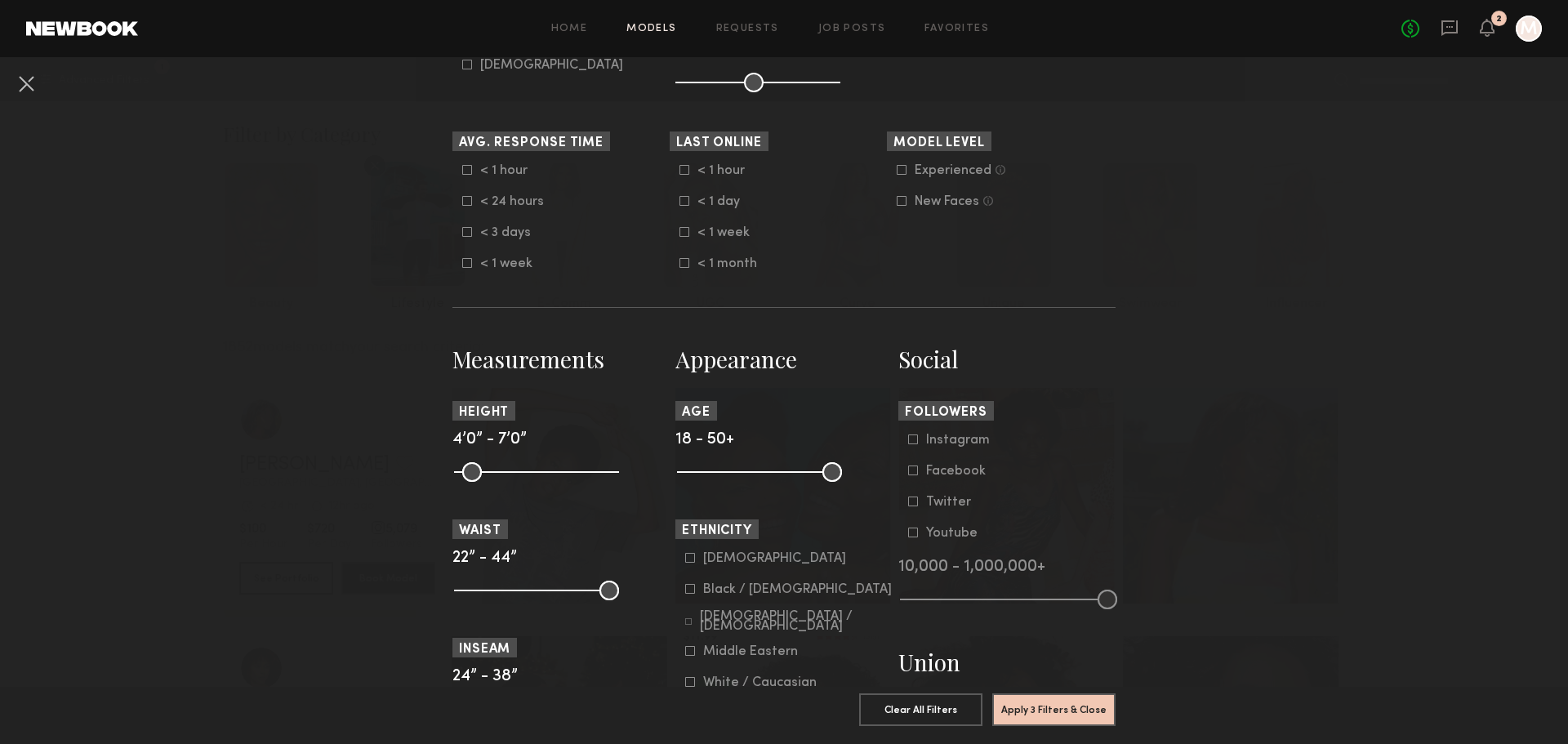
scroll to position [572, 0]
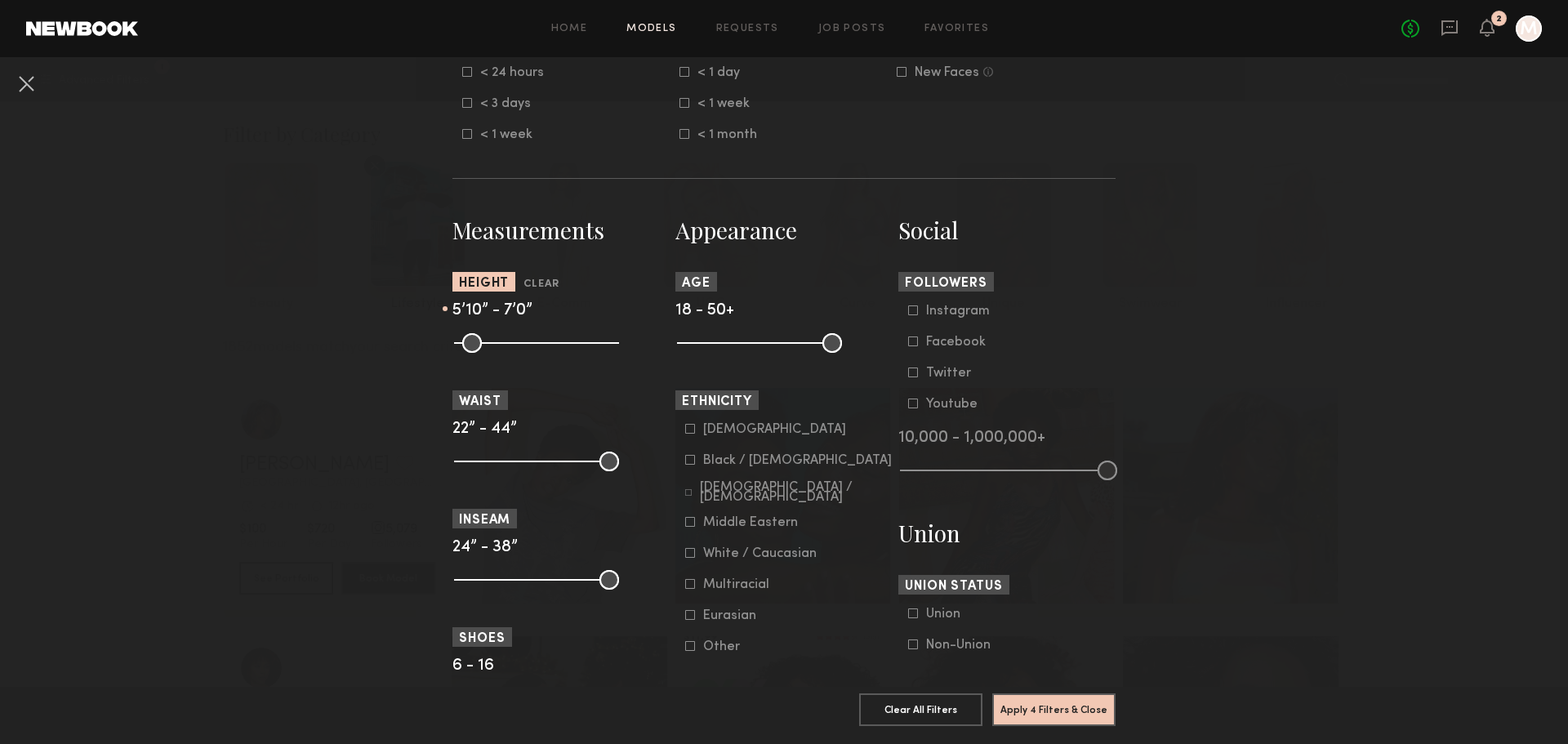
drag, startPoint x: 452, startPoint y: 338, endPoint x: 545, endPoint y: 342, distance: 93.1
type input "**"
click at [545, 342] on input "range" at bounding box center [536, 343] width 165 height 20
drag, startPoint x: 599, startPoint y: 336, endPoint x: 561, endPoint y: 354, distance: 42.0
click at [561, 353] on input "range" at bounding box center [536, 343] width 165 height 20
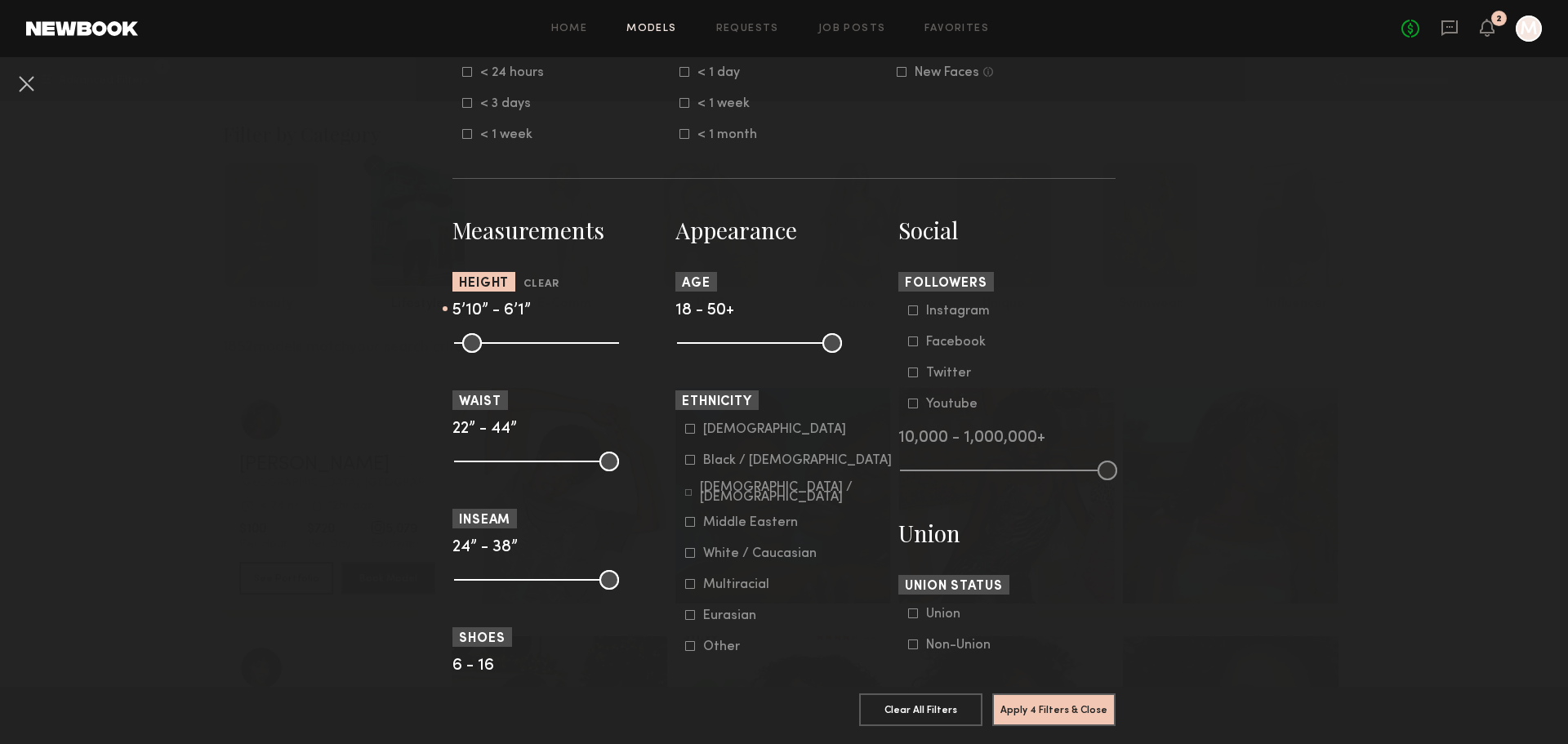
click at [562, 356] on section "Measurements Height Clear 5’10” - 6’1” Waist 22” - 44” Inseam 24” - 38” Shoes 6…" at bounding box center [561, 691] width 217 height 953
type input "**"
click at [555, 342] on input "range" at bounding box center [536, 343] width 165 height 20
click at [356, 354] on nb-browse-filters "**********" at bounding box center [784, 381] width 1568 height 1792
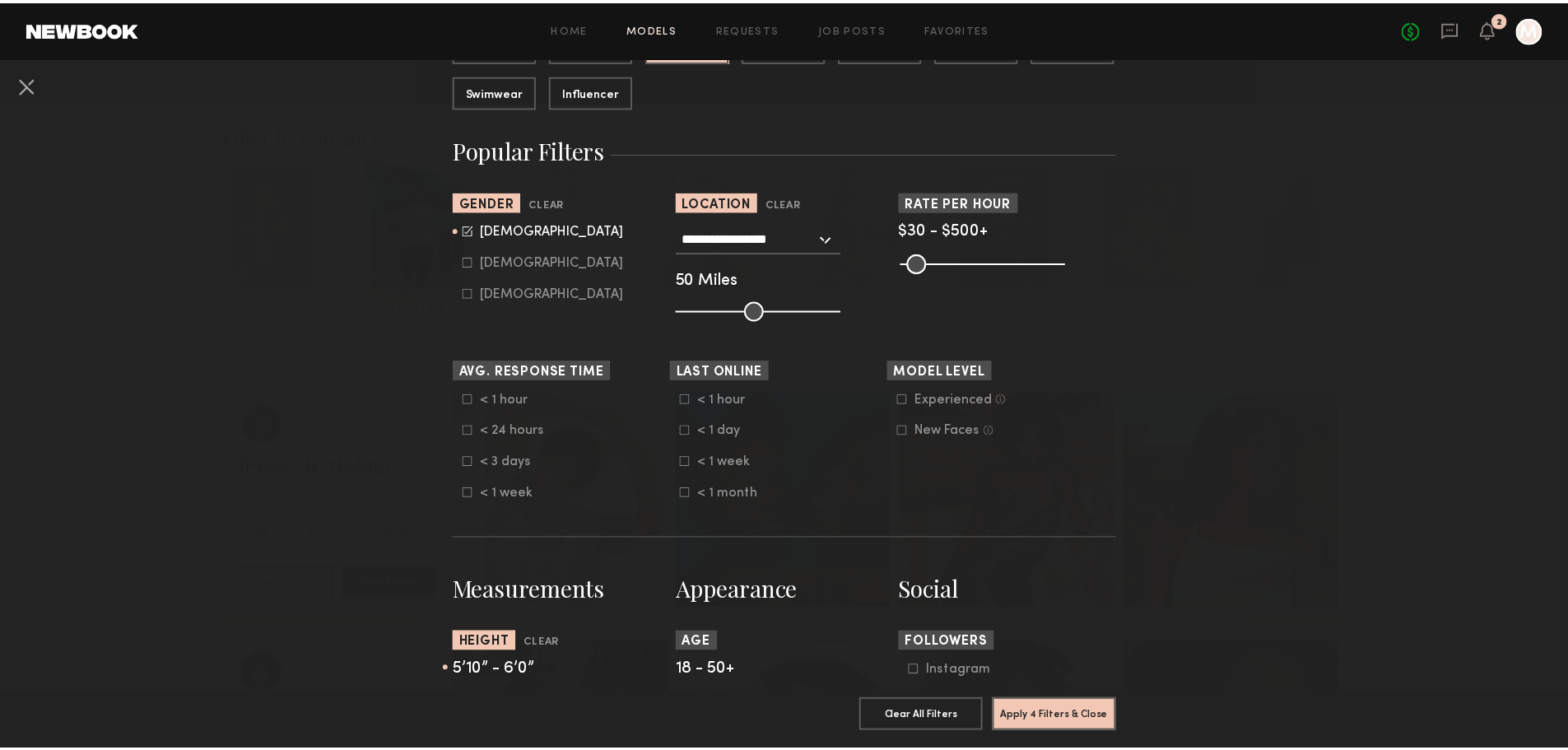
scroll to position [220, 0]
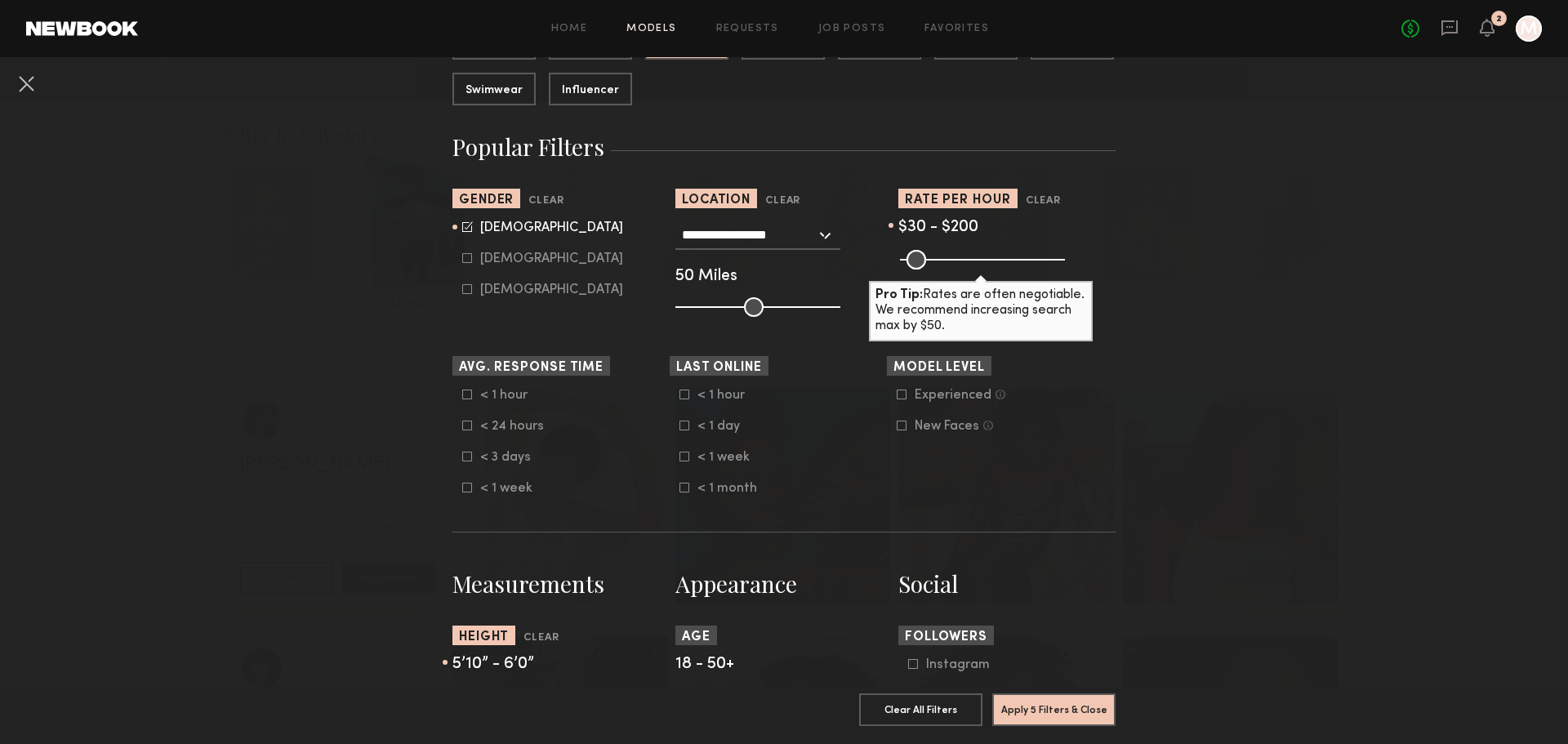
drag, startPoint x: 1050, startPoint y: 256, endPoint x: 956, endPoint y: 265, distance: 94.4
type input "***"
click at [956, 265] on input "range" at bounding box center [982, 260] width 165 height 20
click at [1018, 701] on button "Apply 5 Filters & Close" at bounding box center [1053, 709] width 123 height 32
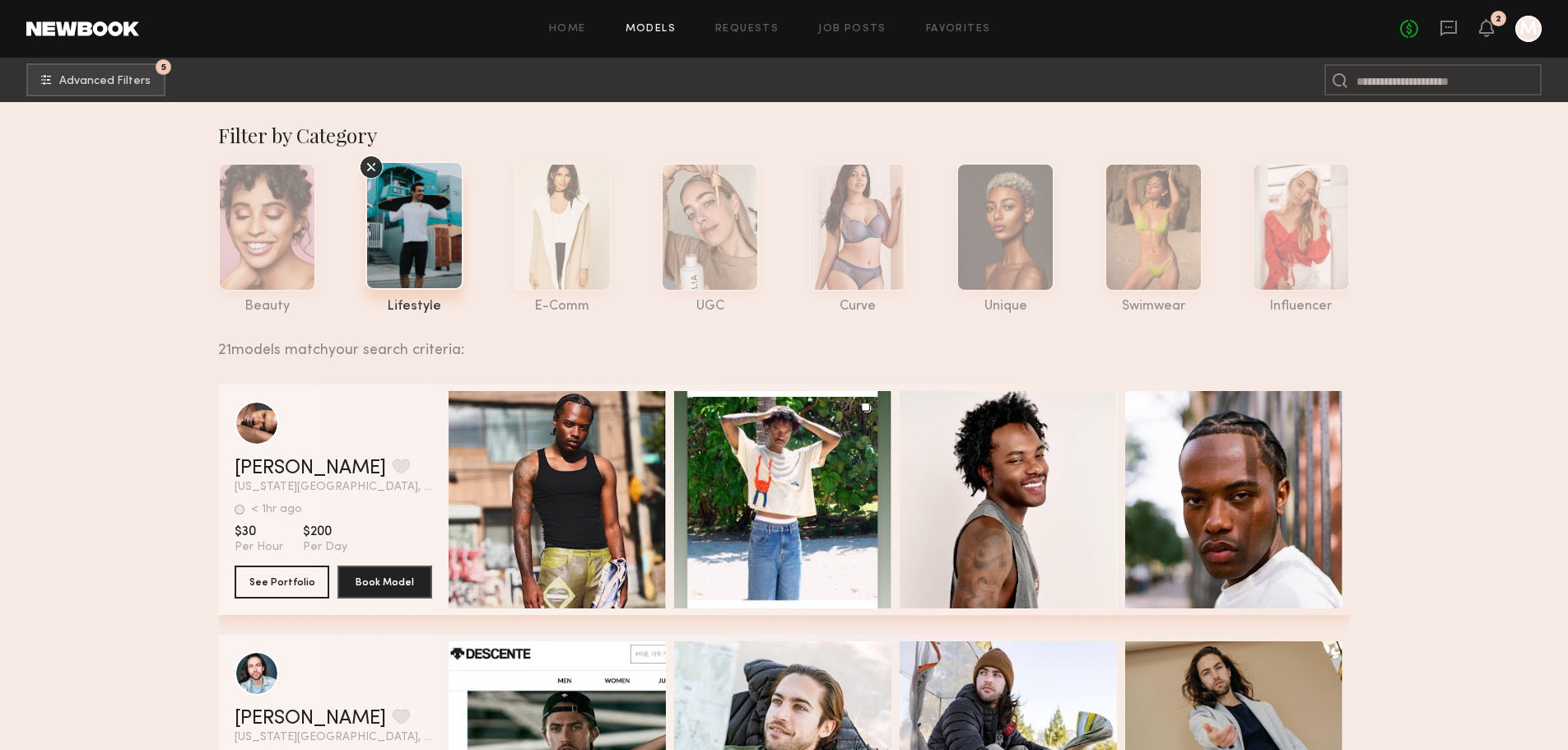
drag, startPoint x: 34, startPoint y: 513, endPoint x: 125, endPoint y: 160, distance: 364.5
click at [33, 71] on button "5 Advanced Filters" at bounding box center [96, 79] width 139 height 33
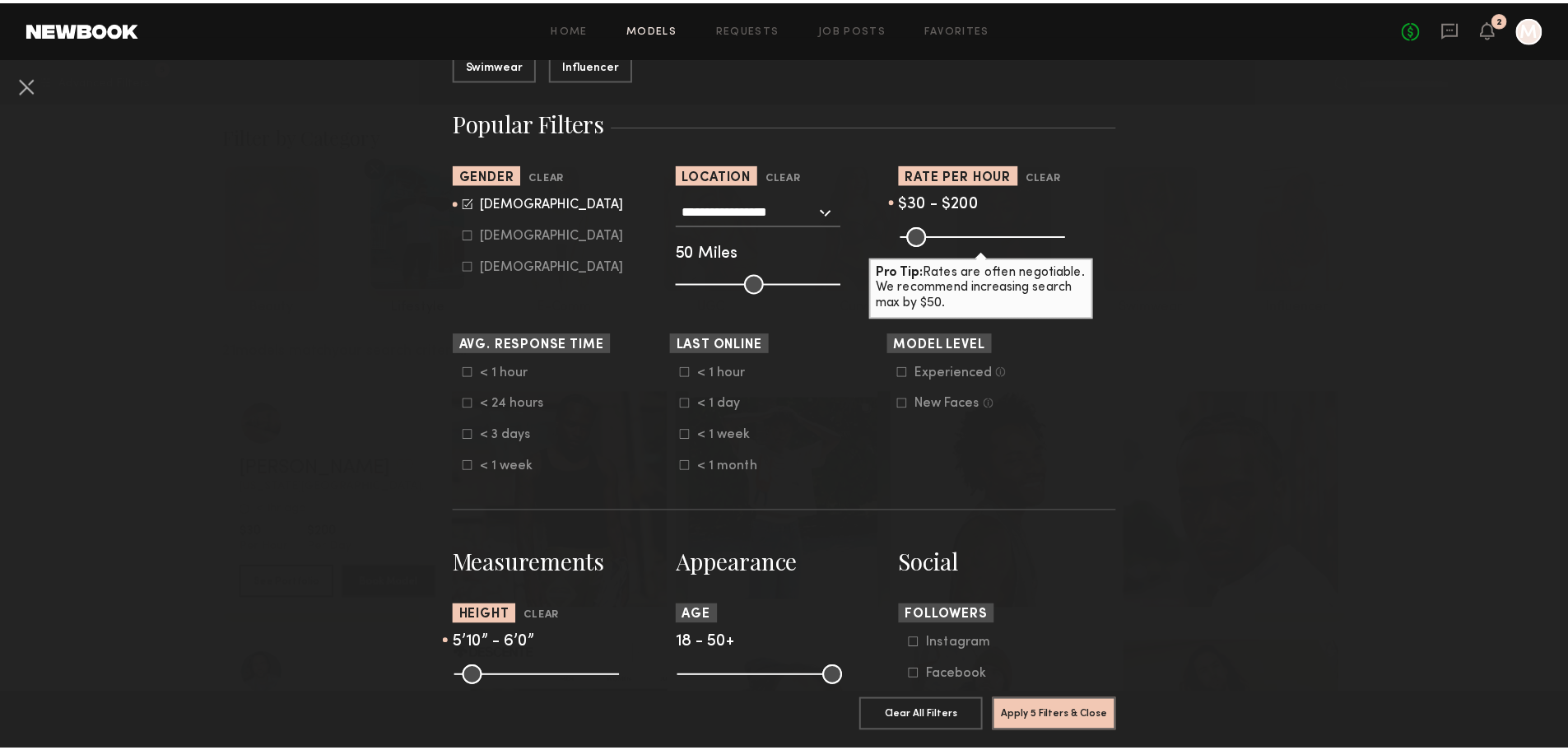
scroll to position [247, 0]
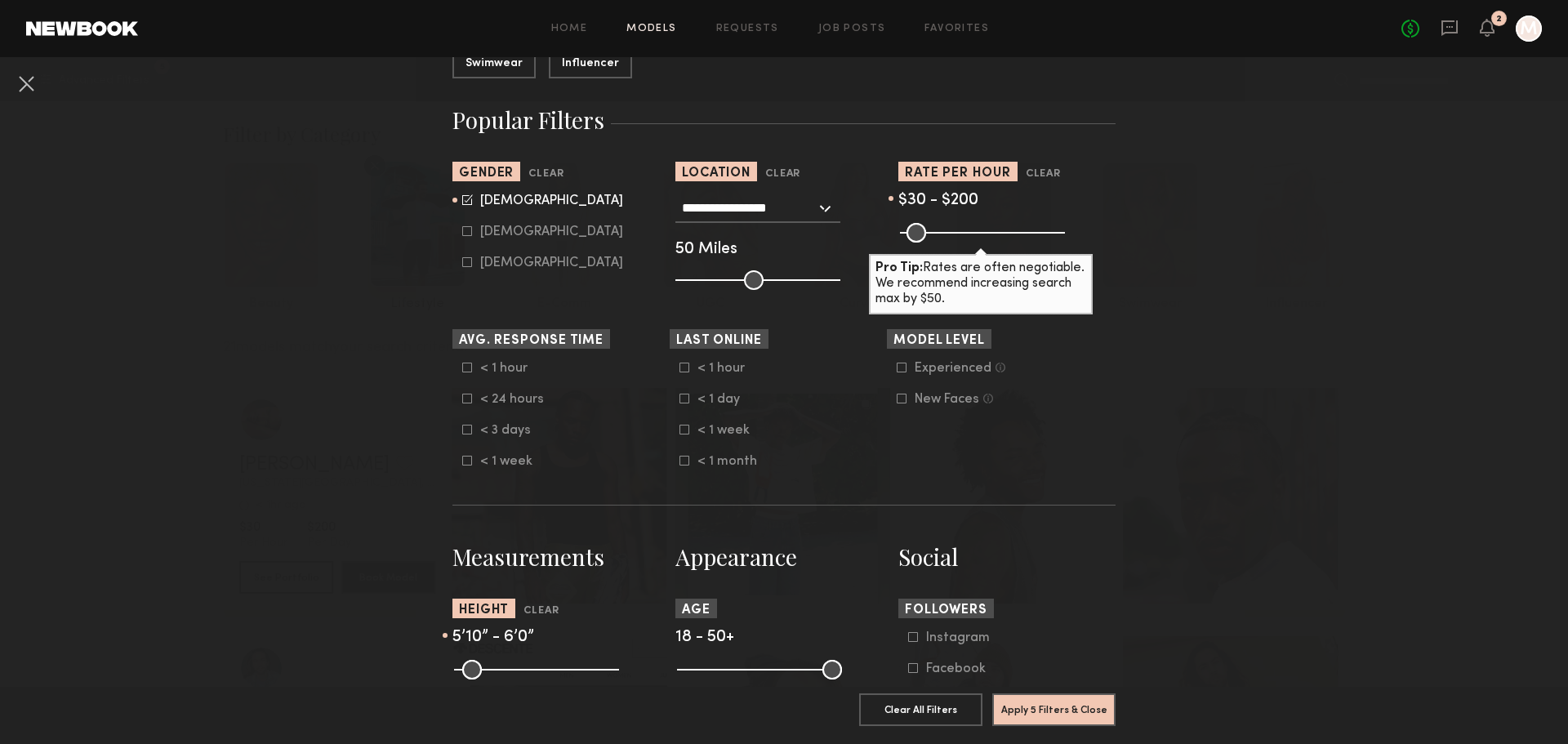
click at [1226, 314] on nb-browse-filters "**********" at bounding box center [784, 708] width 1568 height 1792
click at [12, 87] on nb-browse-filters "**********" at bounding box center [784, 708] width 1568 height 1792
click at [16, 85] on button at bounding box center [26, 83] width 26 height 26
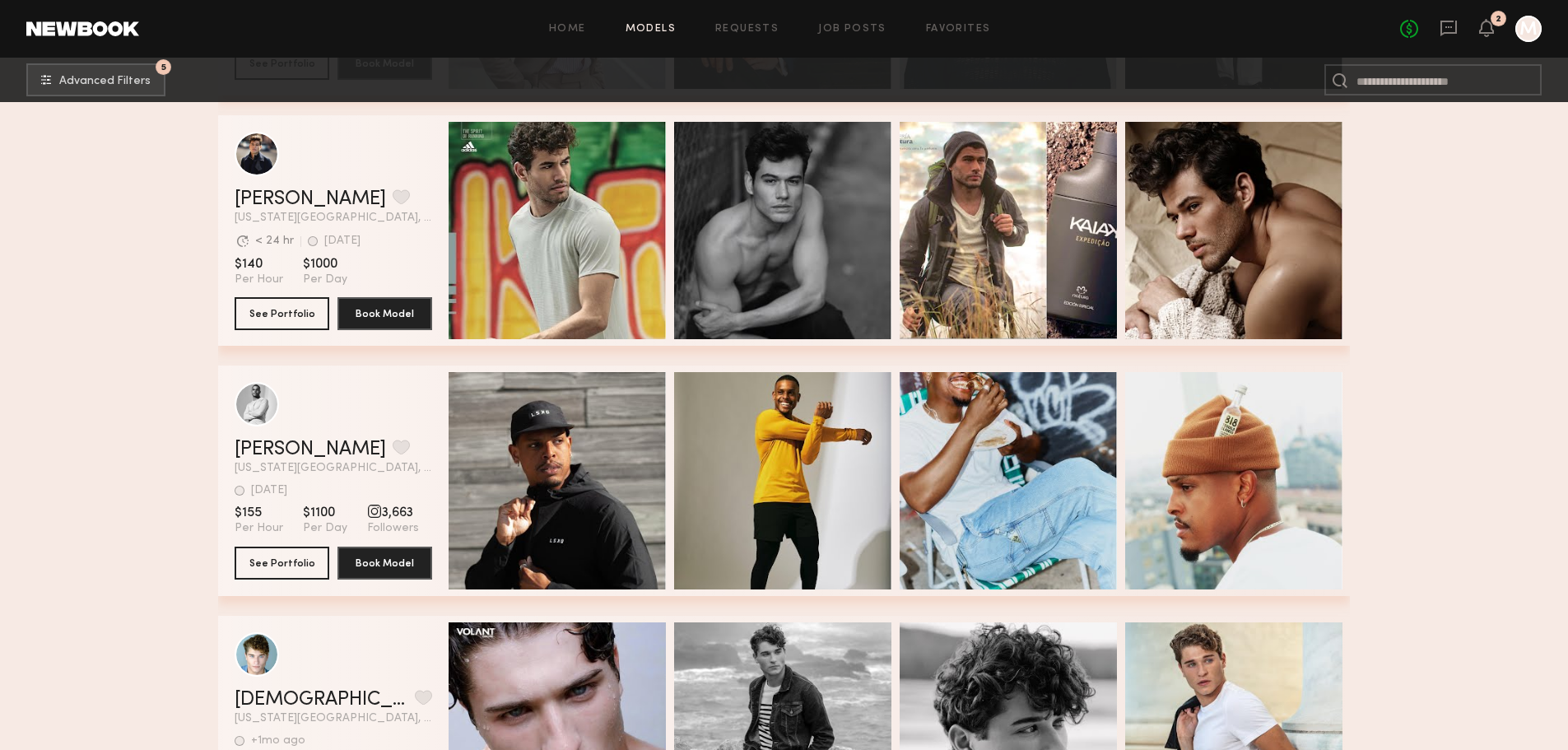
scroll to position [2193, 0]
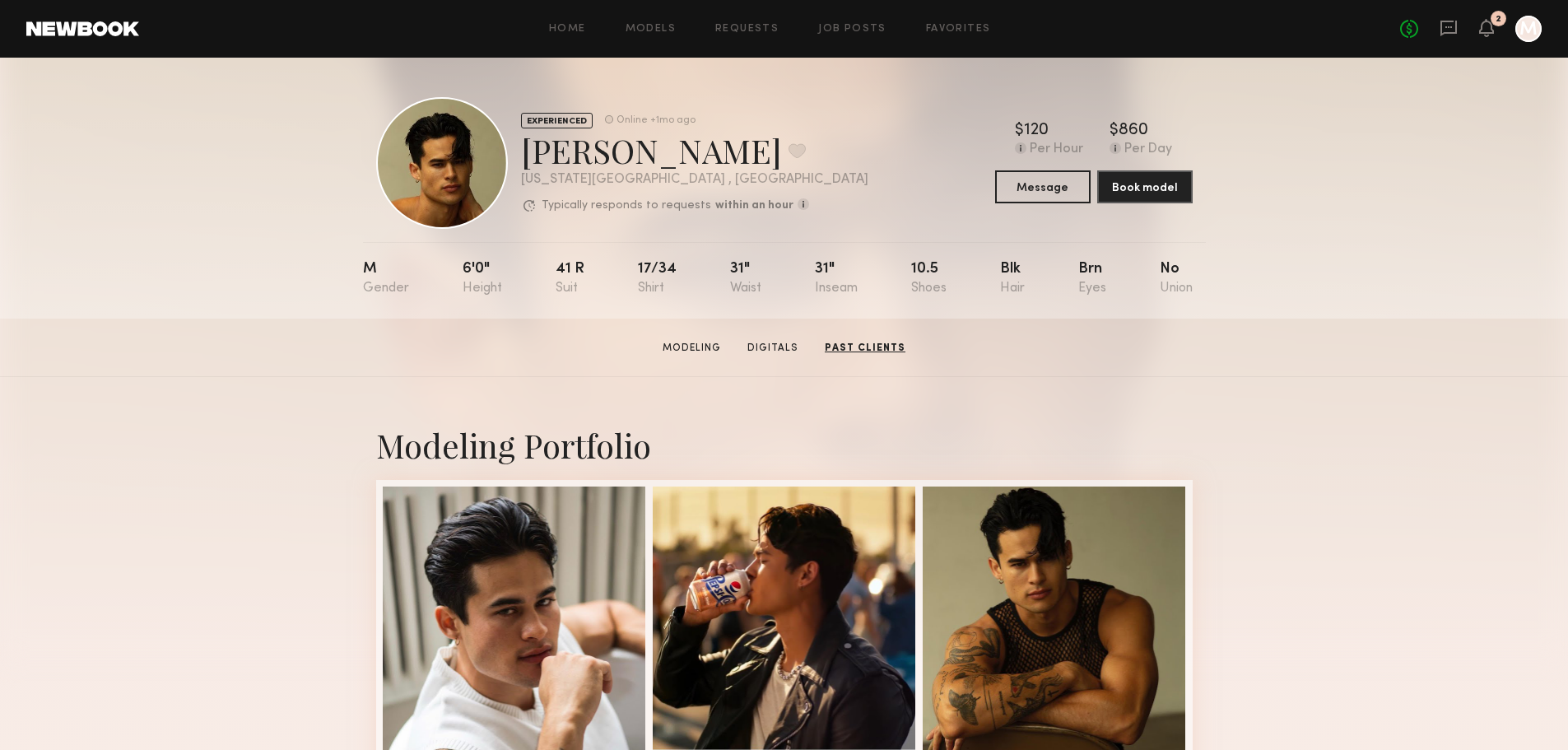
drag, startPoint x: 233, startPoint y: 556, endPoint x: 438, endPoint y: -97, distance: 684.4
click at [1041, 194] on button "Message" at bounding box center [1044, 186] width 96 height 33
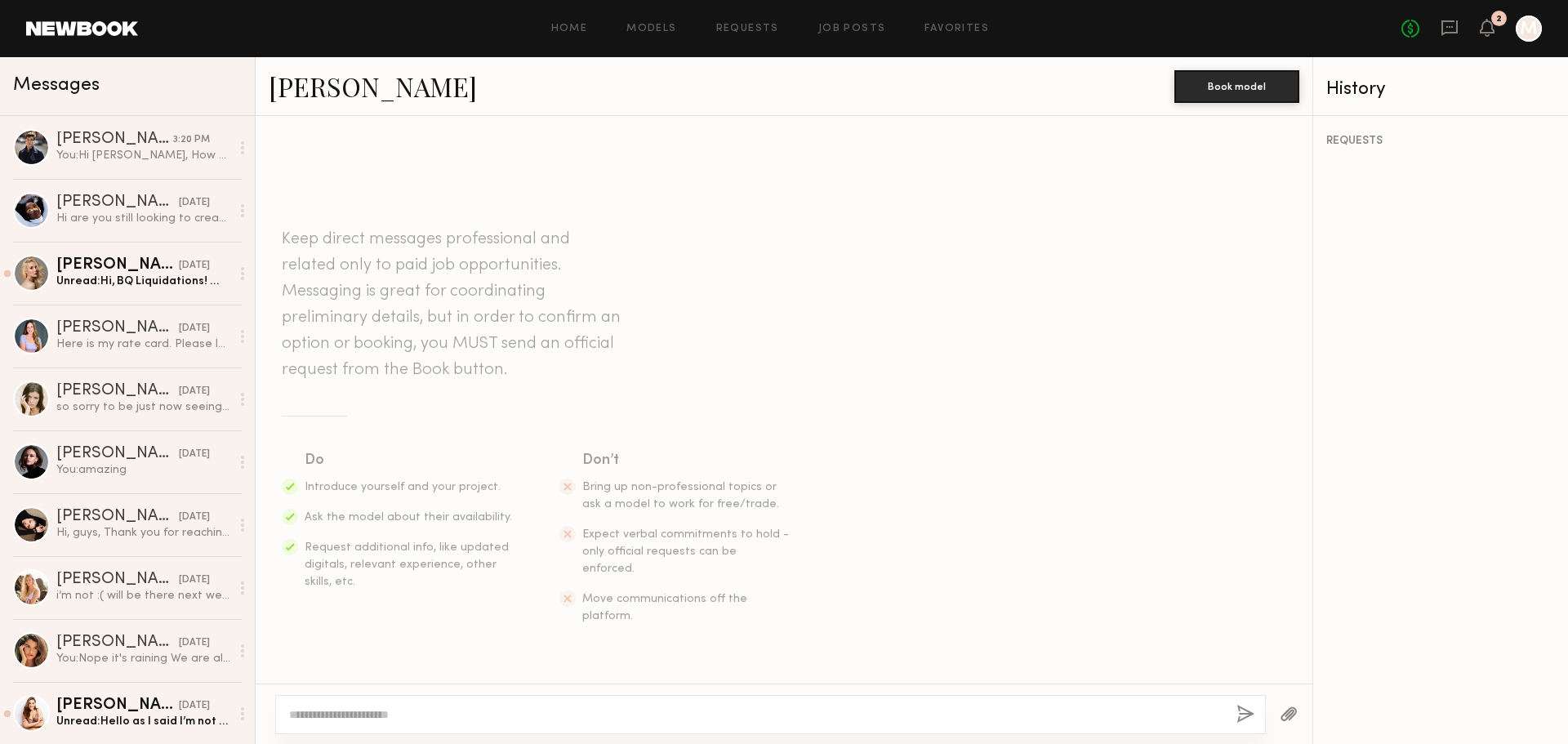
click at [434, 705] on div at bounding box center [771, 715] width 990 height 39
click at [435, 718] on textarea at bounding box center [756, 715] width 935 height 16
paste textarea "**********"
drag, startPoint x: 337, startPoint y: 715, endPoint x: 307, endPoint y: 713, distance: 30.1
click at [307, 713] on textarea "**********" at bounding box center [756, 715] width 935 height 16
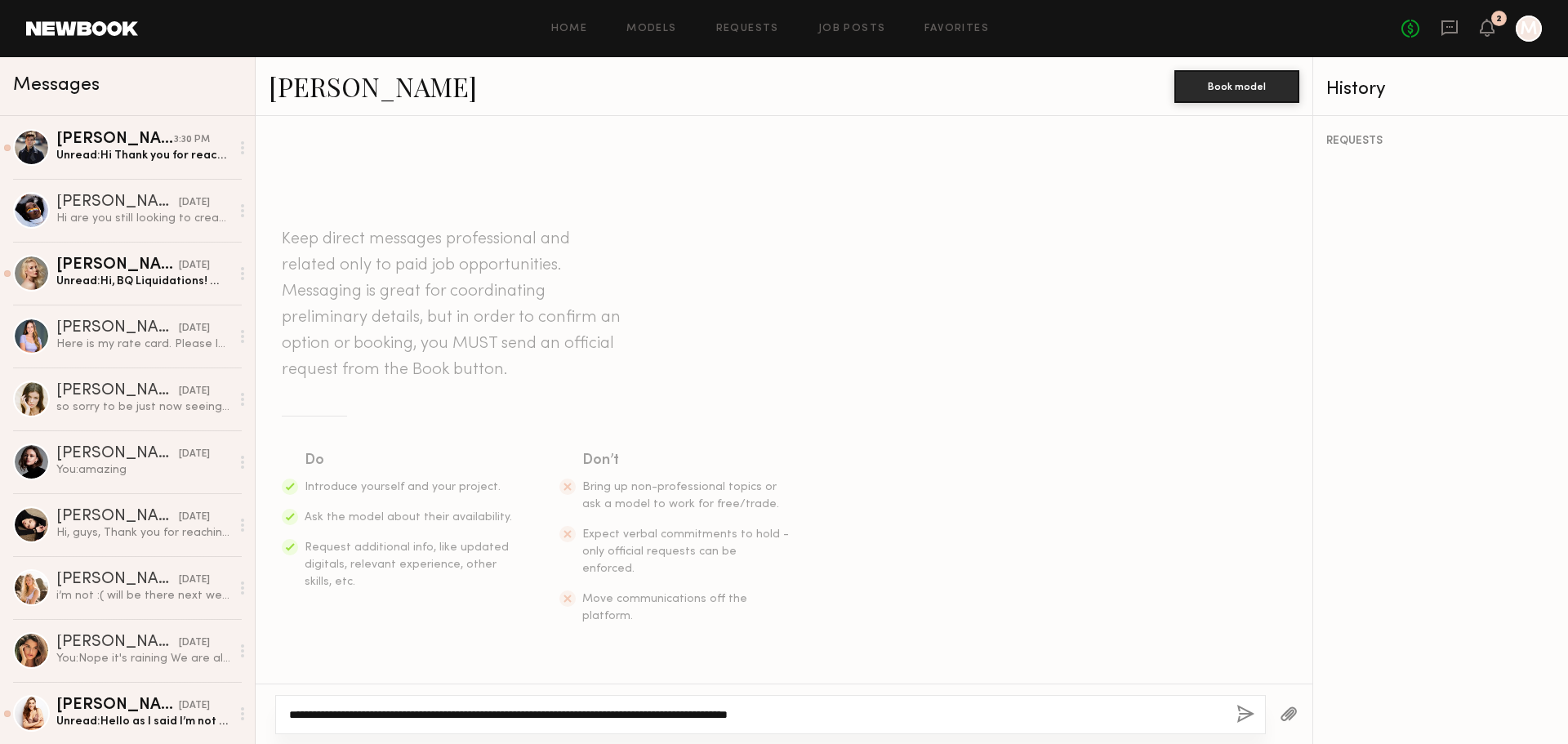
type textarea "**********"
click at [1234, 713] on div "**********" at bounding box center [771, 715] width 990 height 39
click at [1241, 717] on button "button" at bounding box center [1245, 715] width 18 height 21
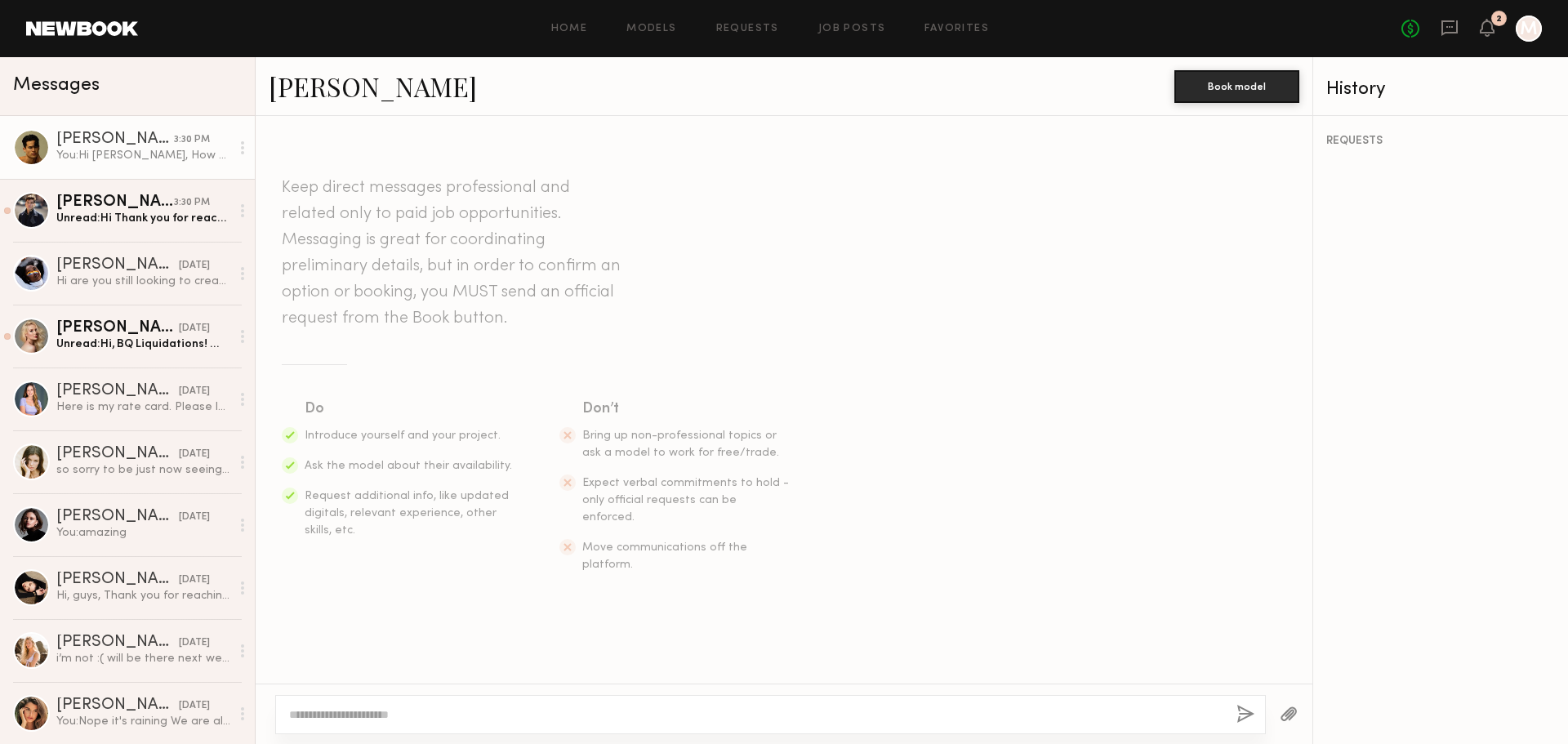
scroll to position [135, 0]
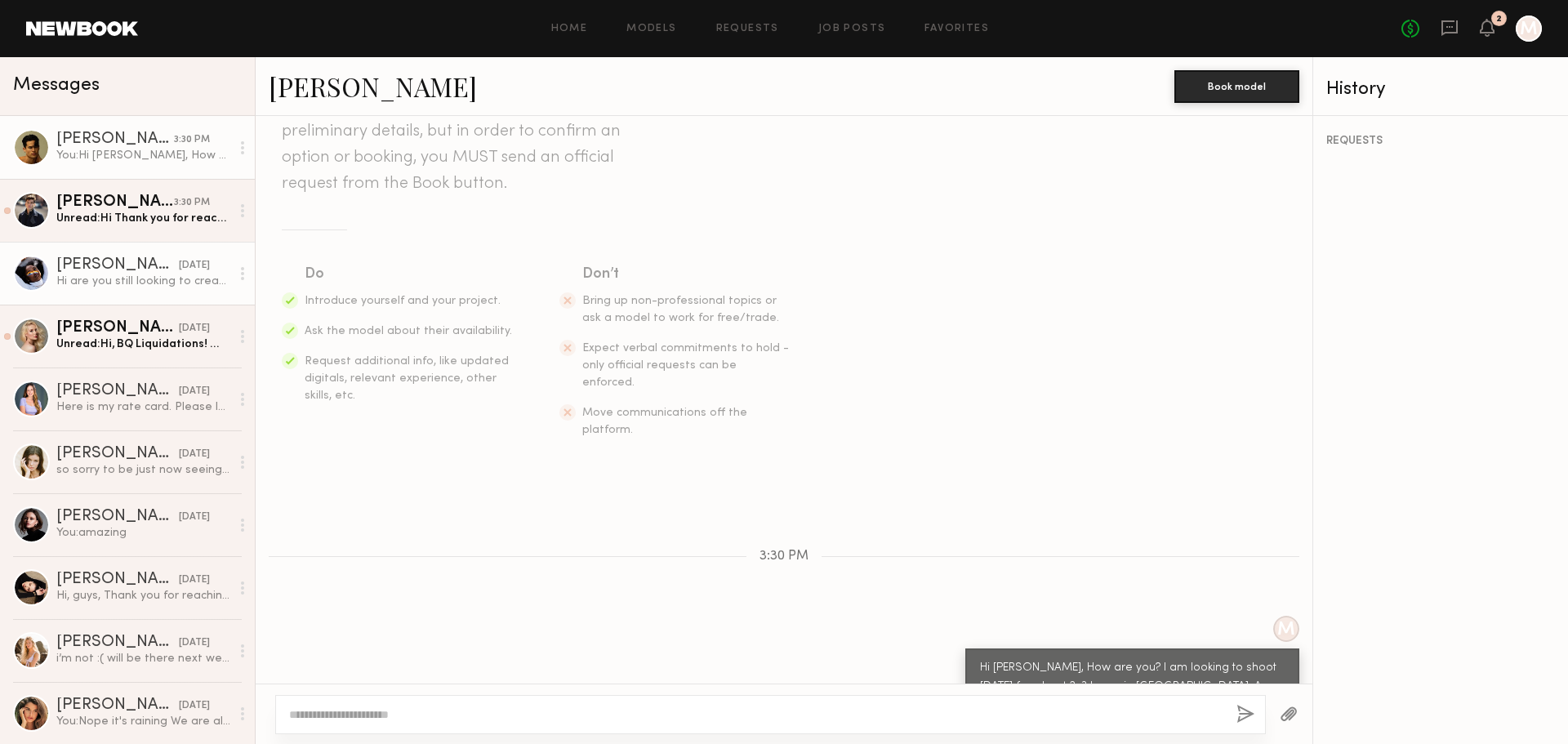
click at [100, 241] on link "Bethany C. 09/26/2025 Hi are you still looking to create content? Would love to…" at bounding box center [127, 273] width 255 height 63
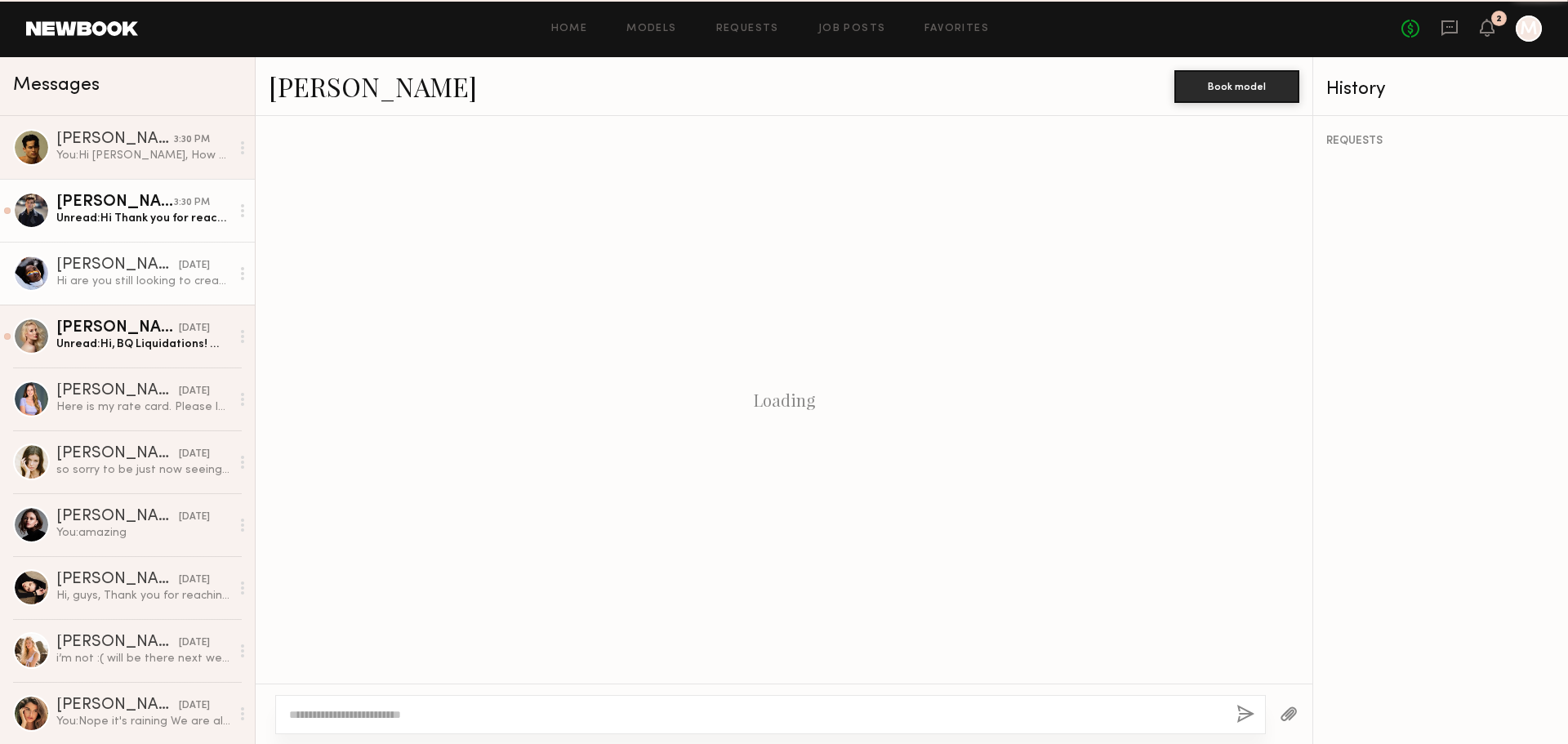
click at [104, 224] on div "Unread: Hi Thank you for reaching out. Yes I’m available can you share more inf…" at bounding box center [144, 218] width 174 height 15
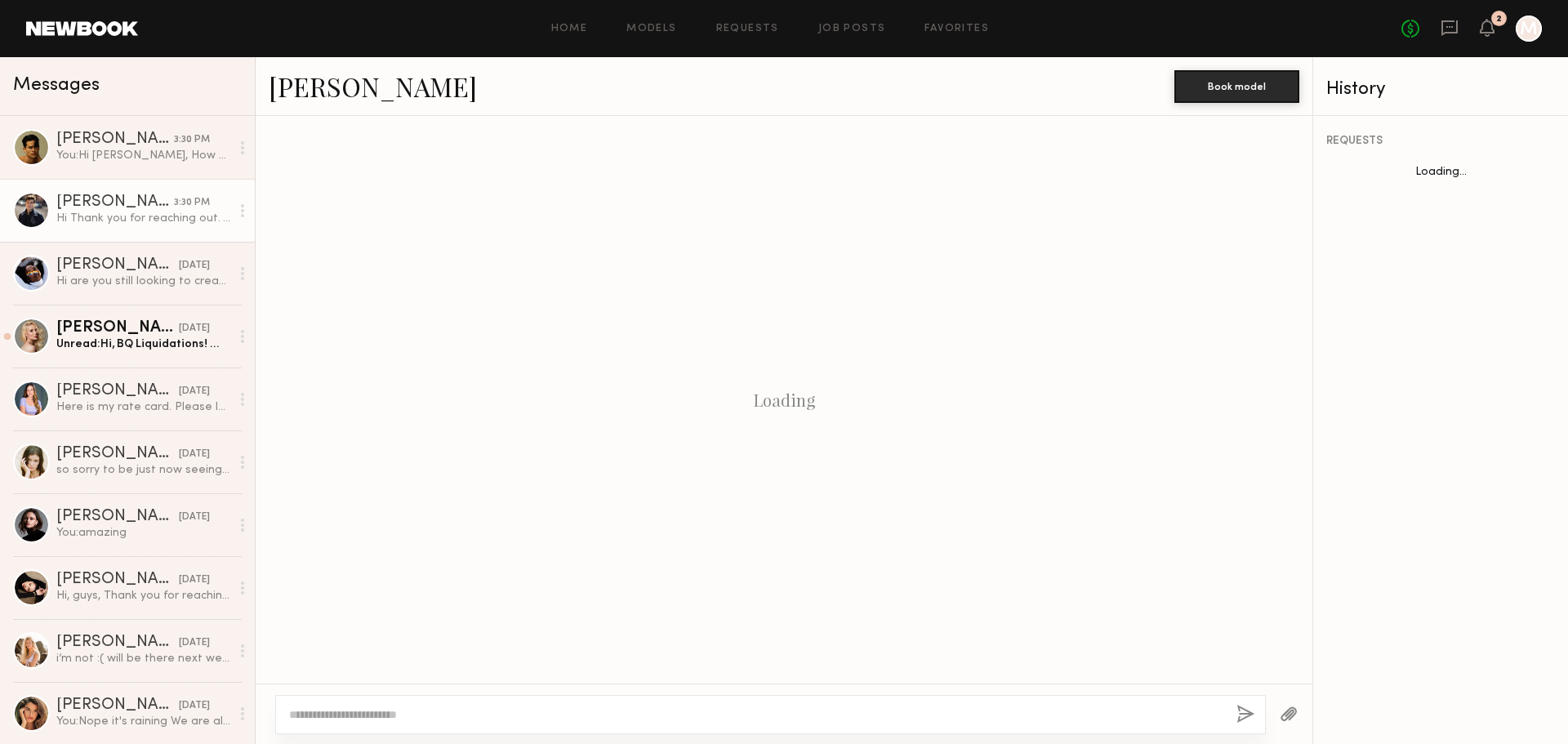
scroll to position [218, 0]
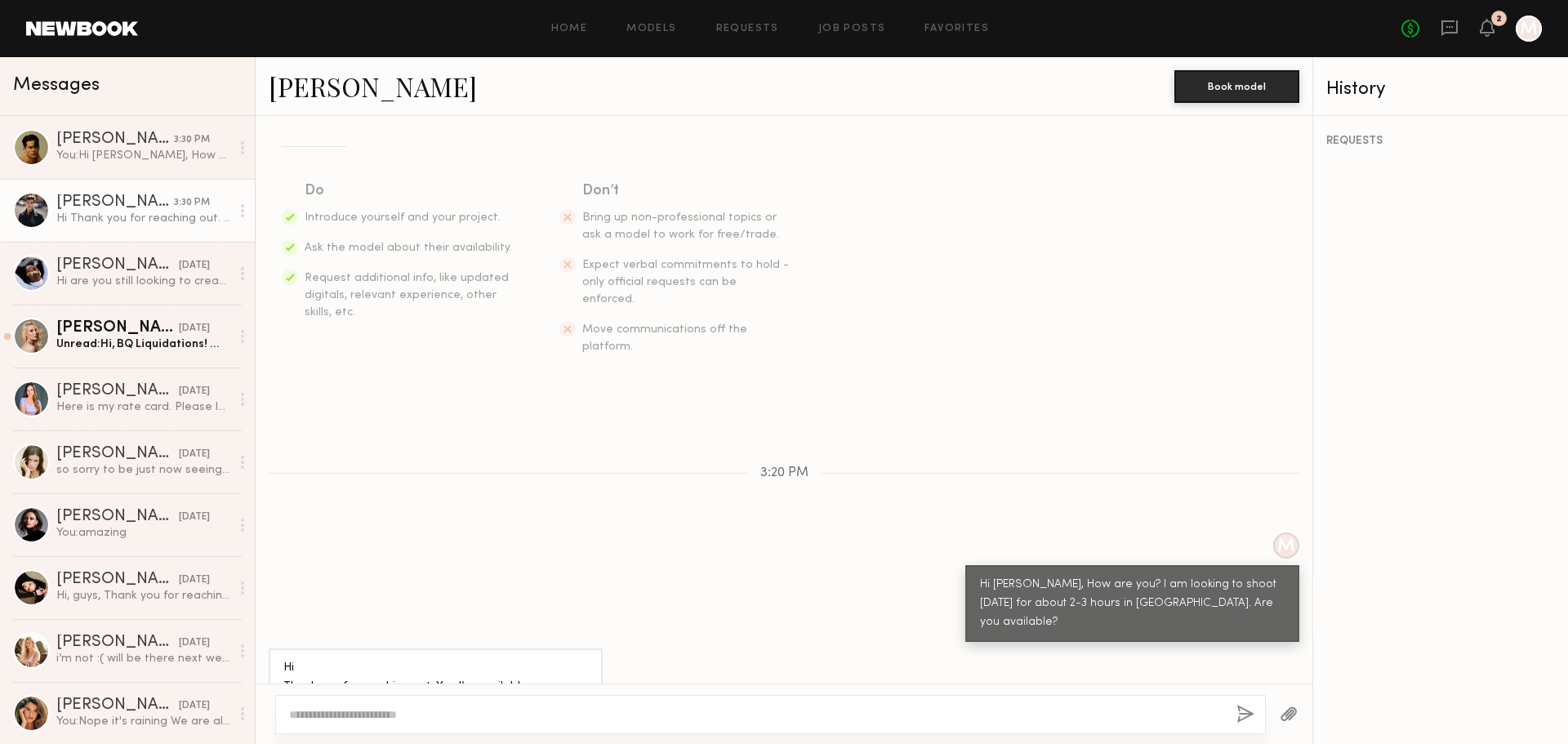
click at [434, 710] on textarea at bounding box center [756, 715] width 935 height 16
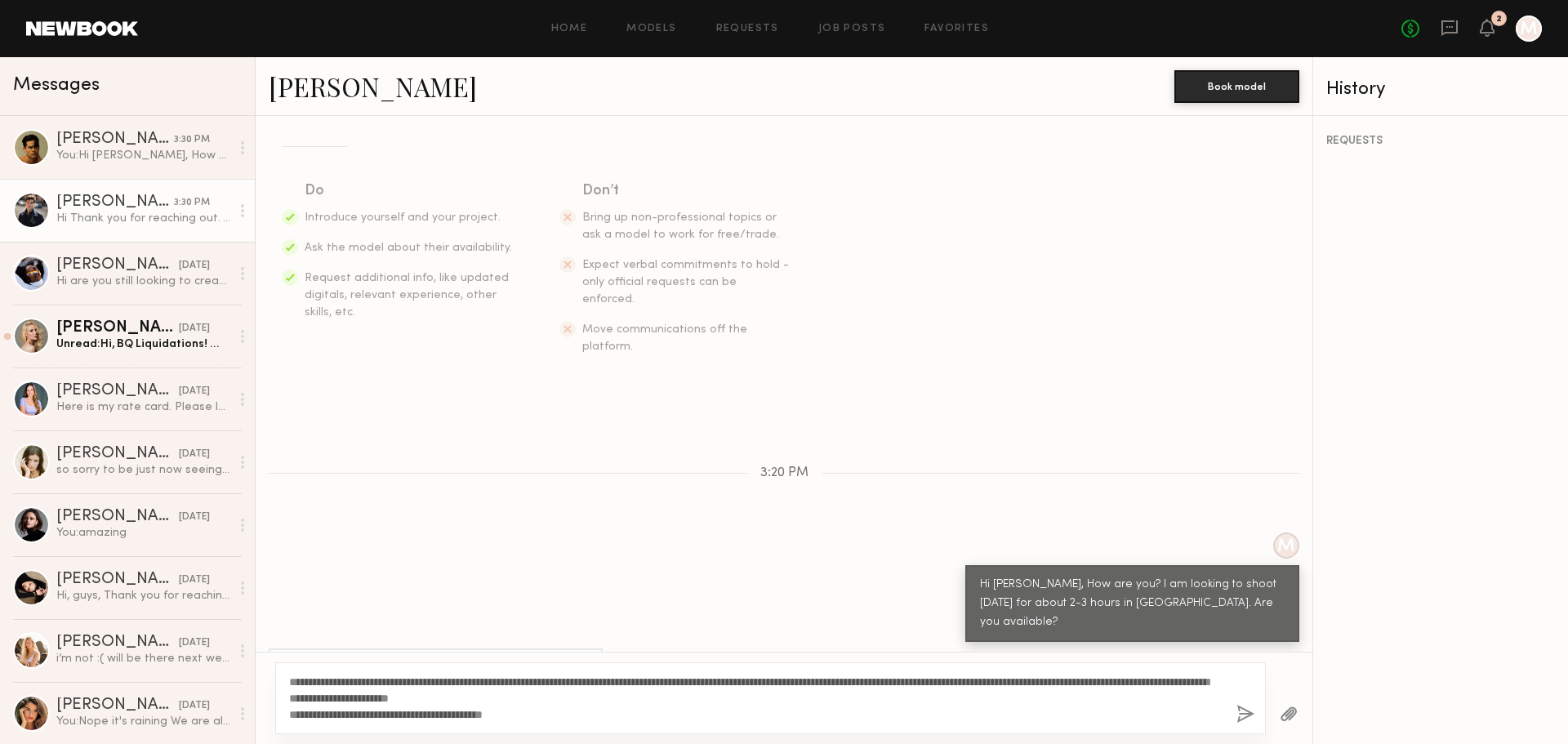
click at [407, 716] on textarea "**********" at bounding box center [756, 698] width 935 height 49
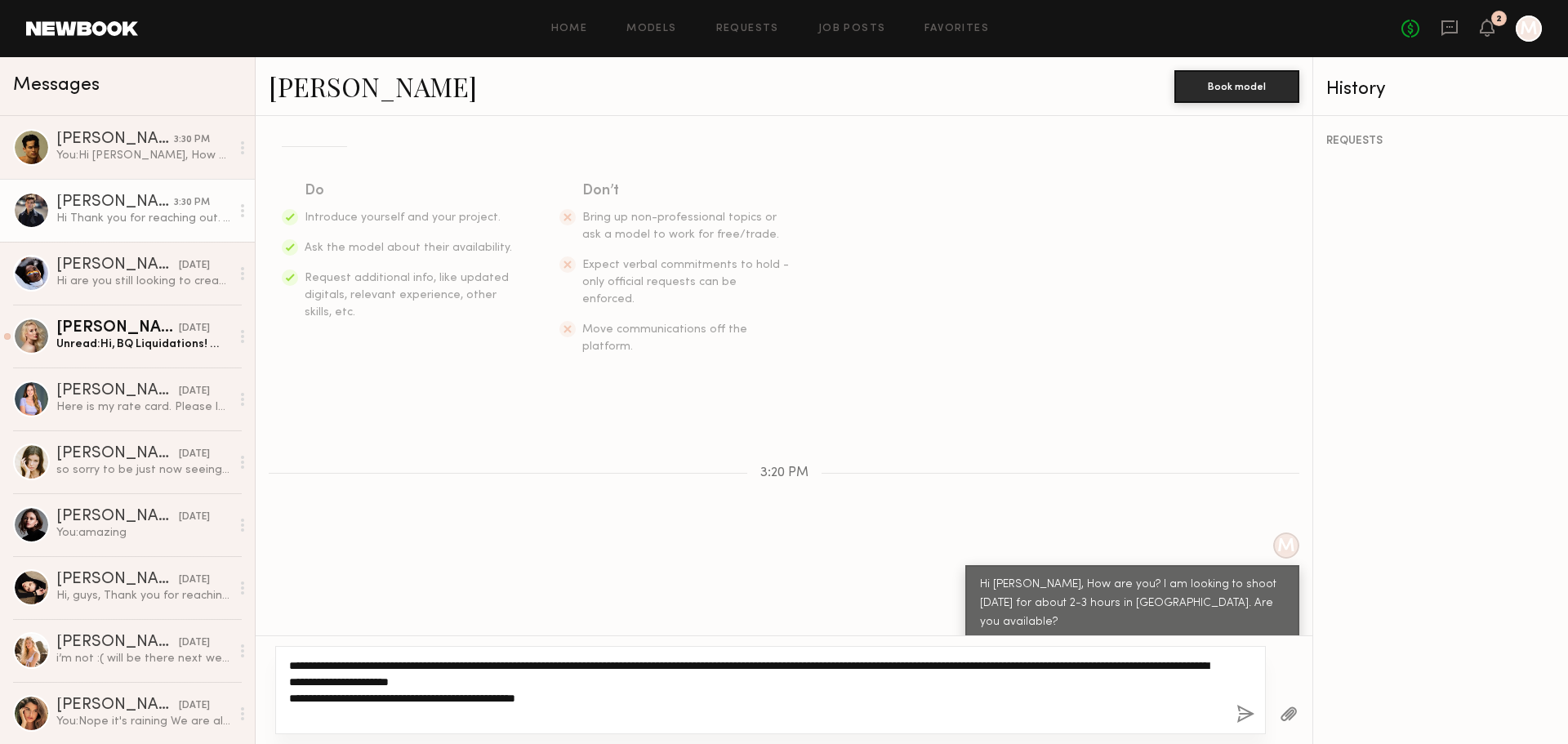
paste textarea "**********"
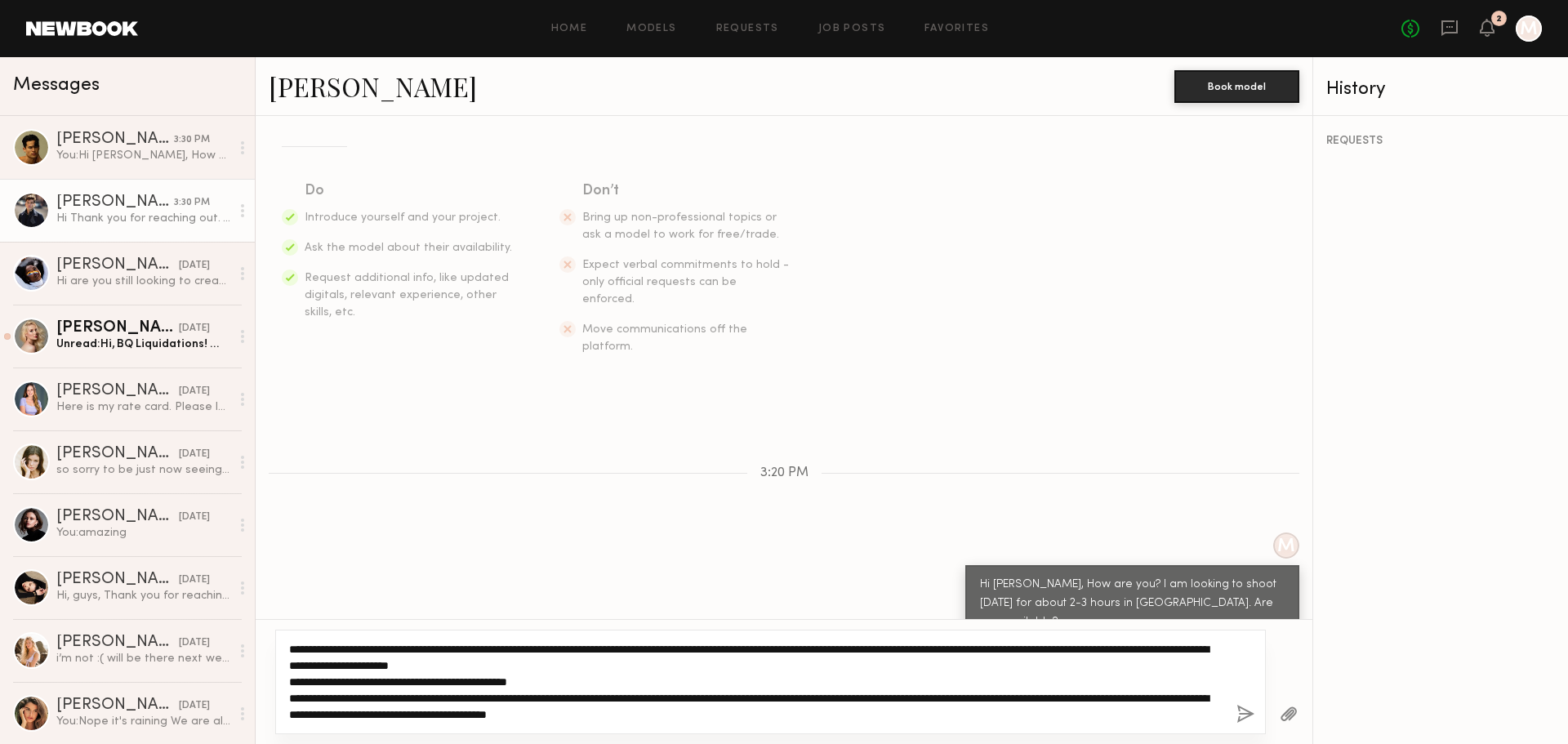
click at [406, 680] on textarea "**********" at bounding box center [756, 682] width 935 height 82
click at [630, 670] on textarea "**********" at bounding box center [756, 682] width 935 height 82
click at [617, 663] on textarea "**********" at bounding box center [756, 682] width 935 height 82
click at [622, 668] on textarea "**********" at bounding box center [756, 682] width 935 height 82
type textarea "**********"
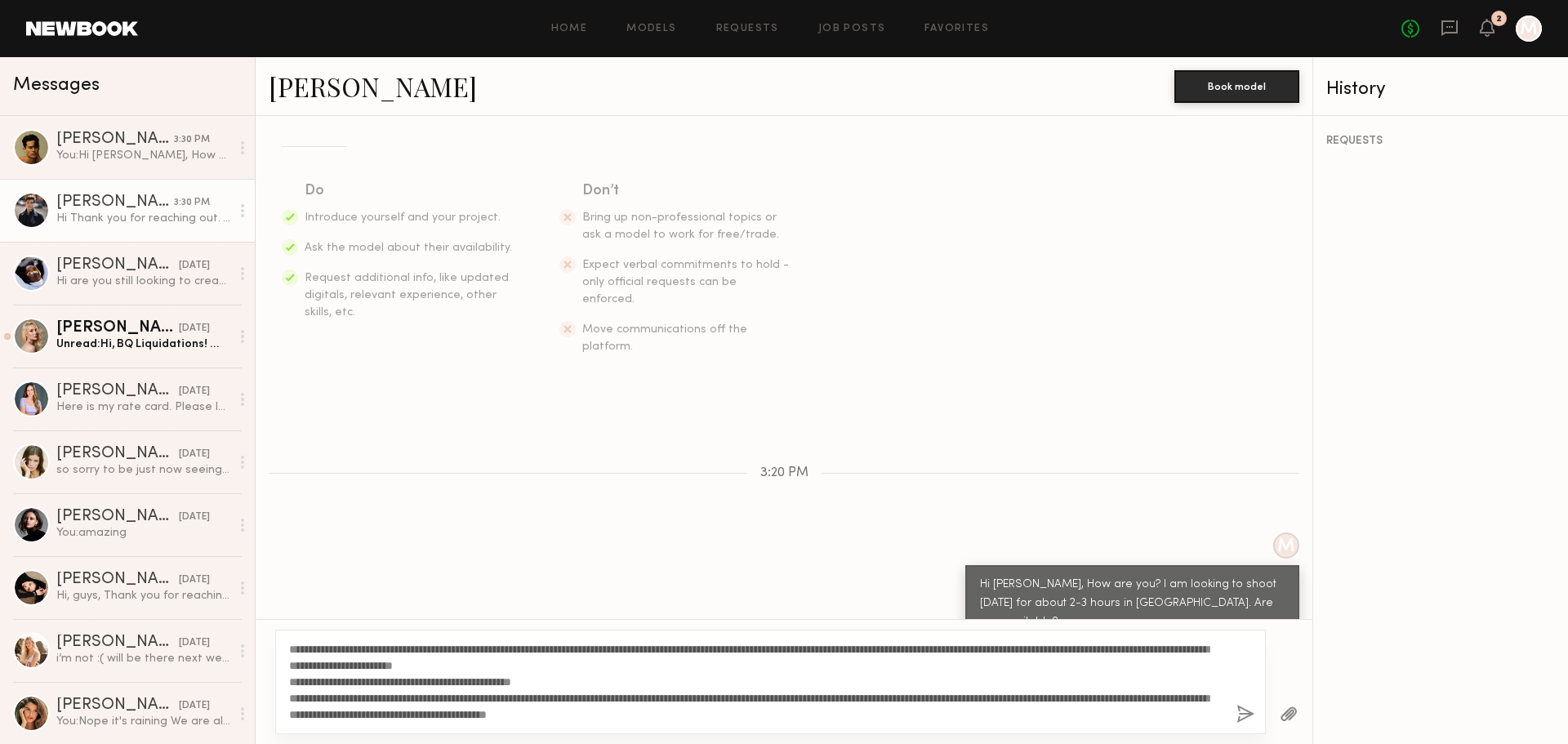
click at [1240, 711] on button "button" at bounding box center [1245, 715] width 18 height 21
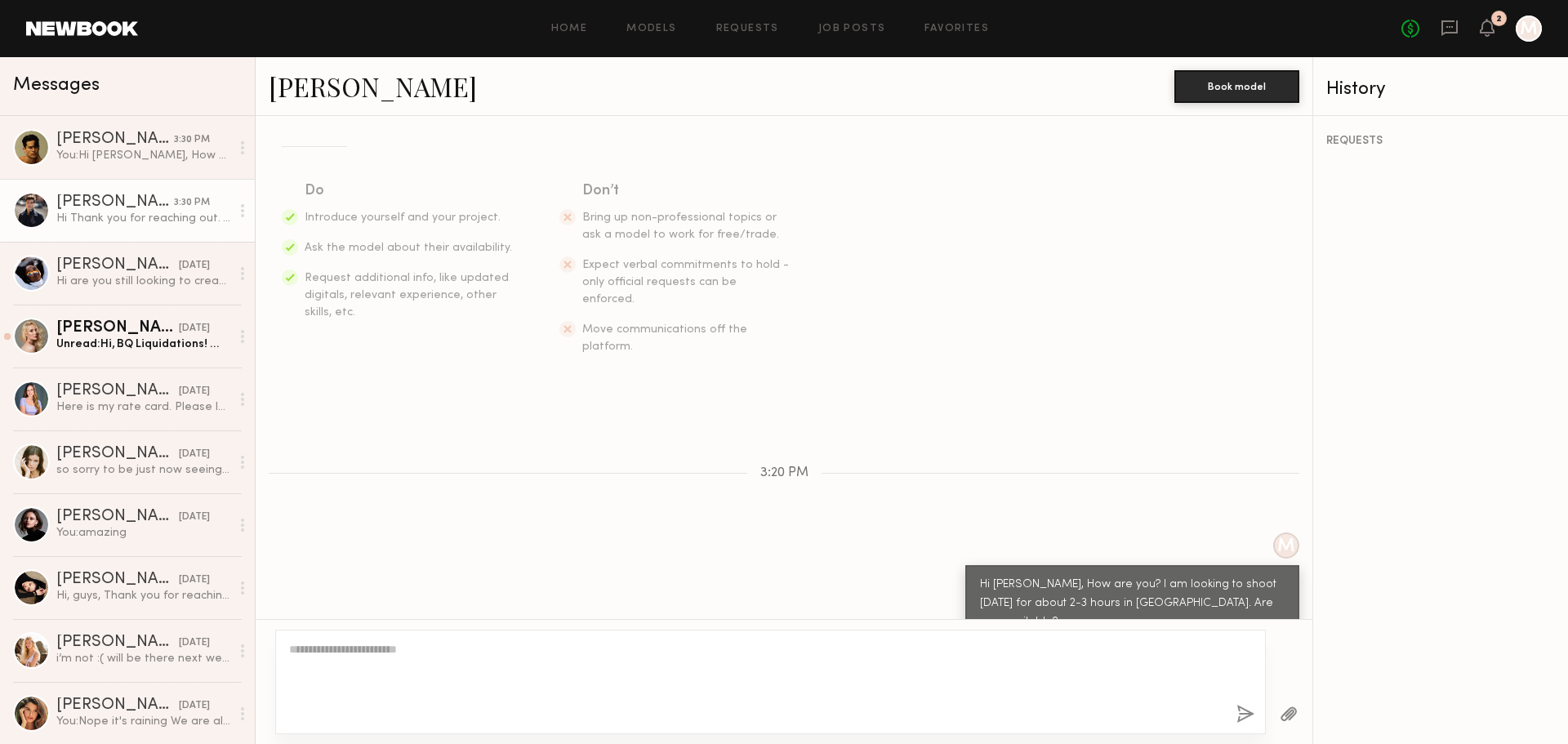
scroll to position [649, 0]
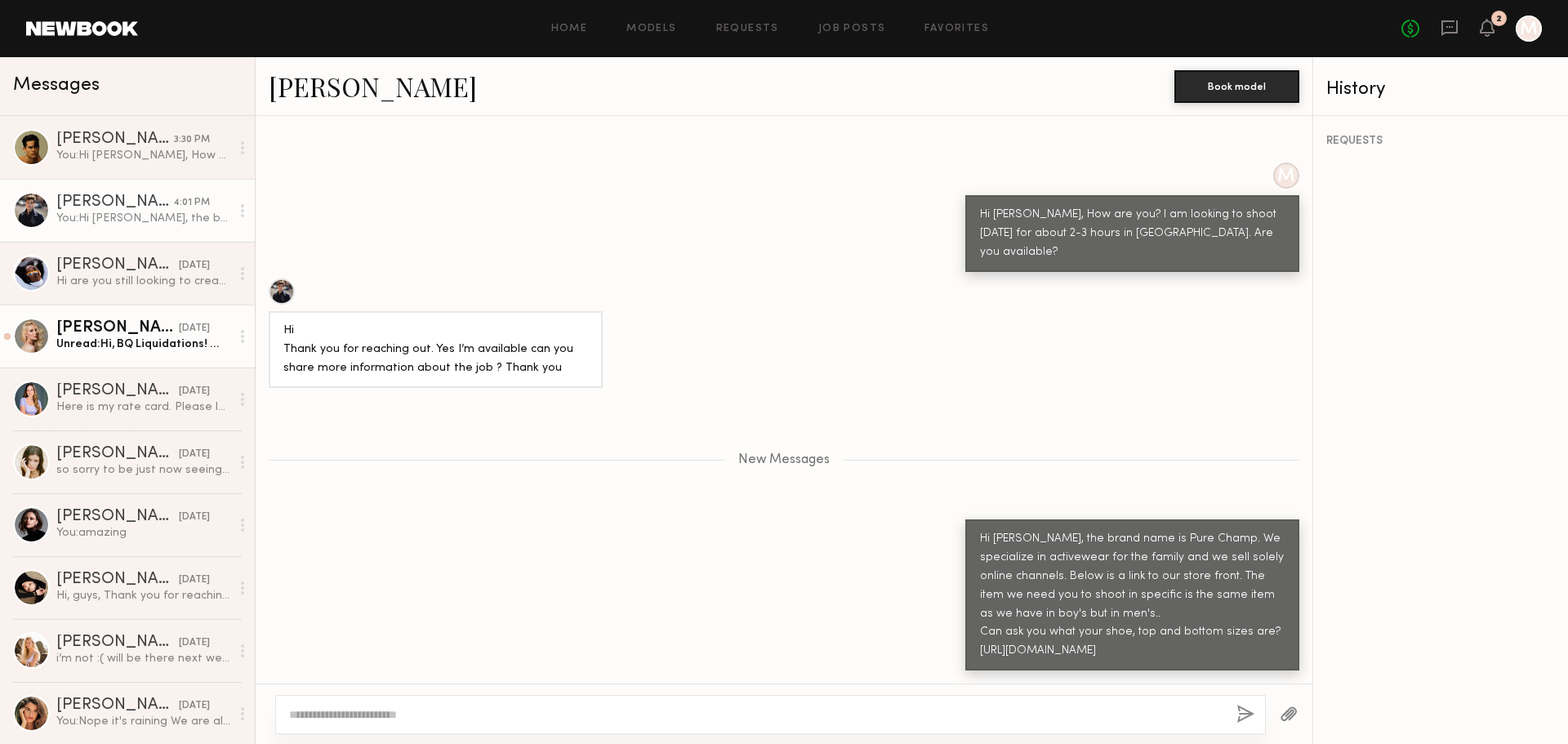
click at [134, 312] on link "Rachel W. 08/05/2025 Unread: Hi, BQ Liquidations! 👋🏻 Hope you’re well! 😁 *Just …" at bounding box center [127, 337] width 255 height 63
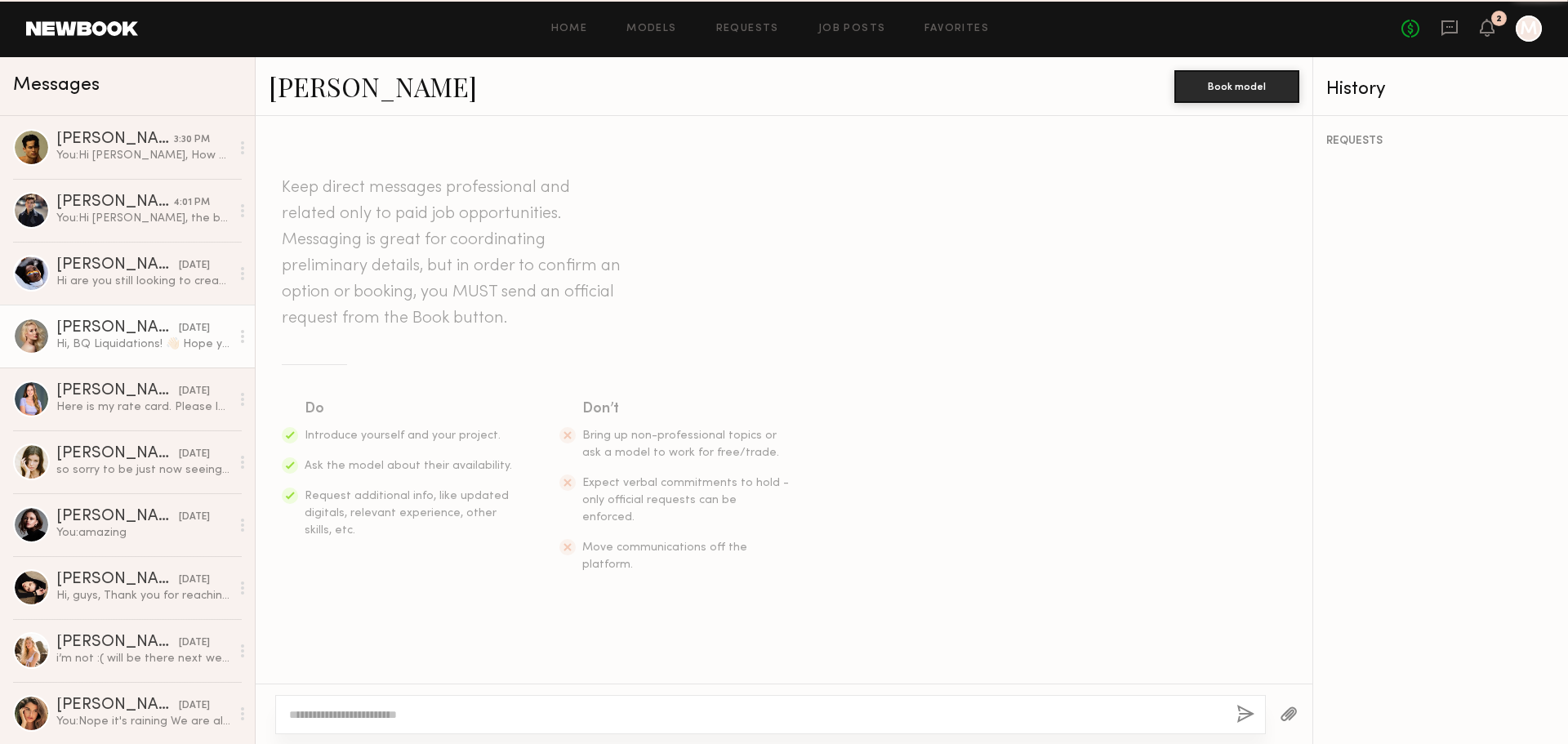
scroll to position [2000, 0]
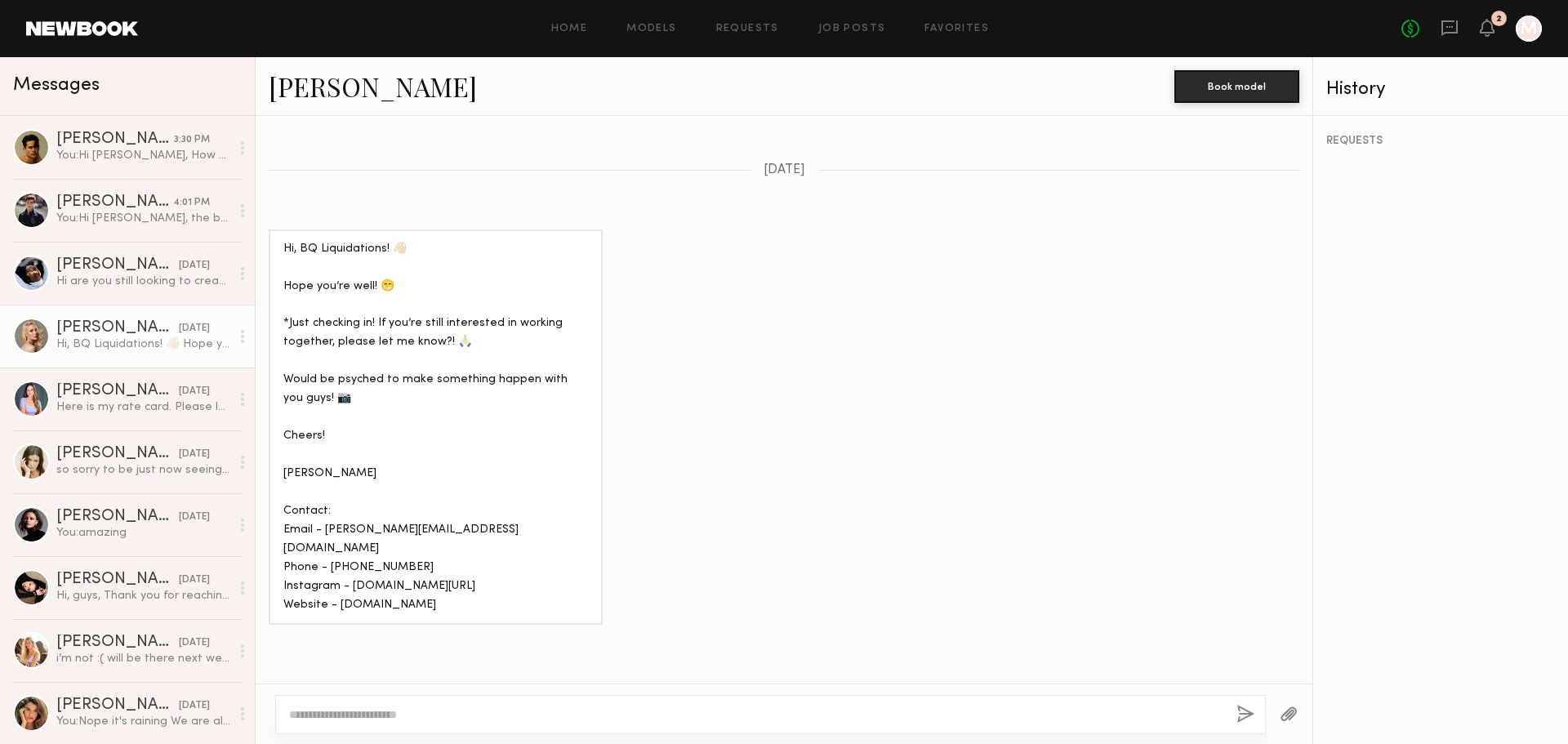
click at [104, 328] on div "Rachel W." at bounding box center [118, 328] width 123 height 16
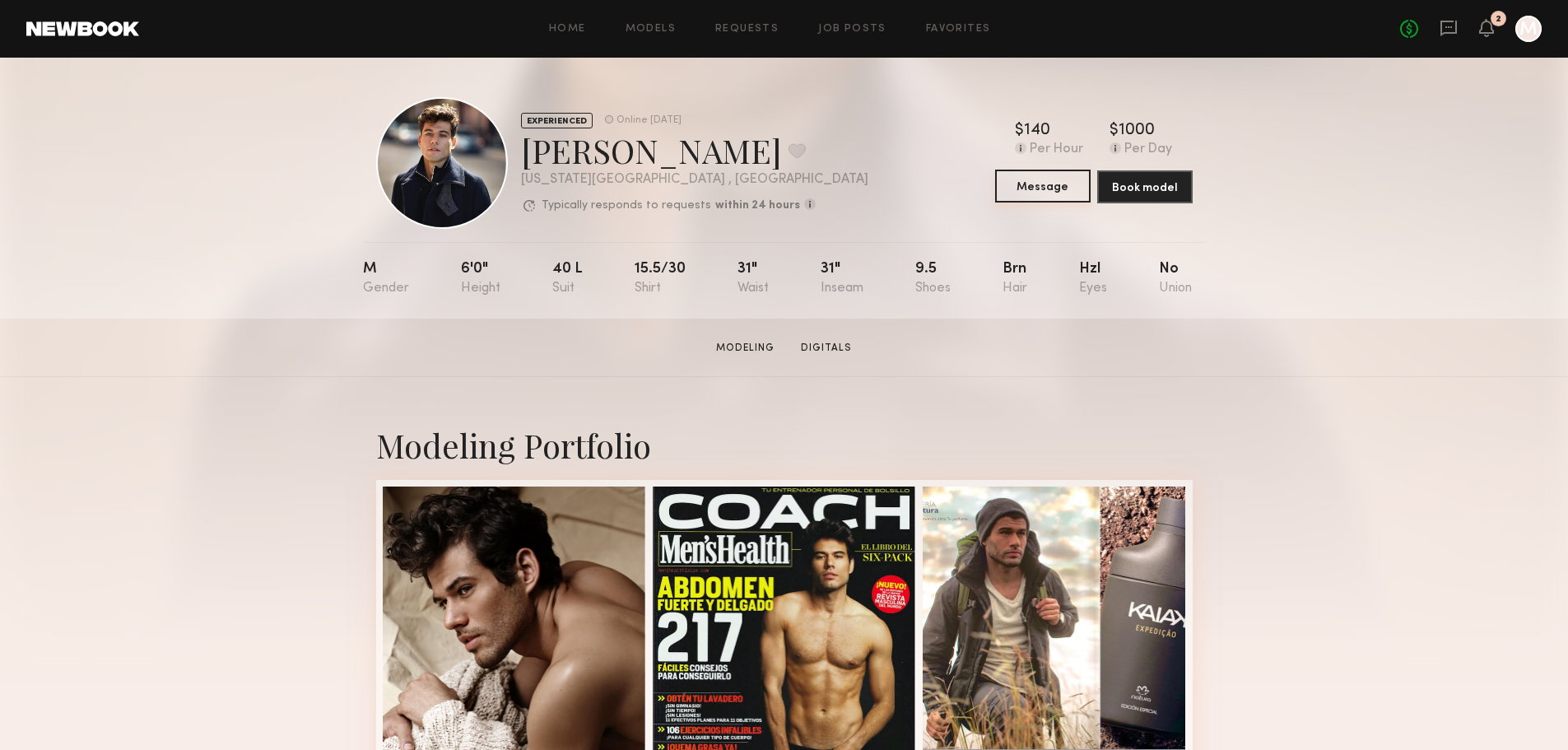
click at [1057, 195] on button "Message" at bounding box center [1044, 186] width 96 height 33
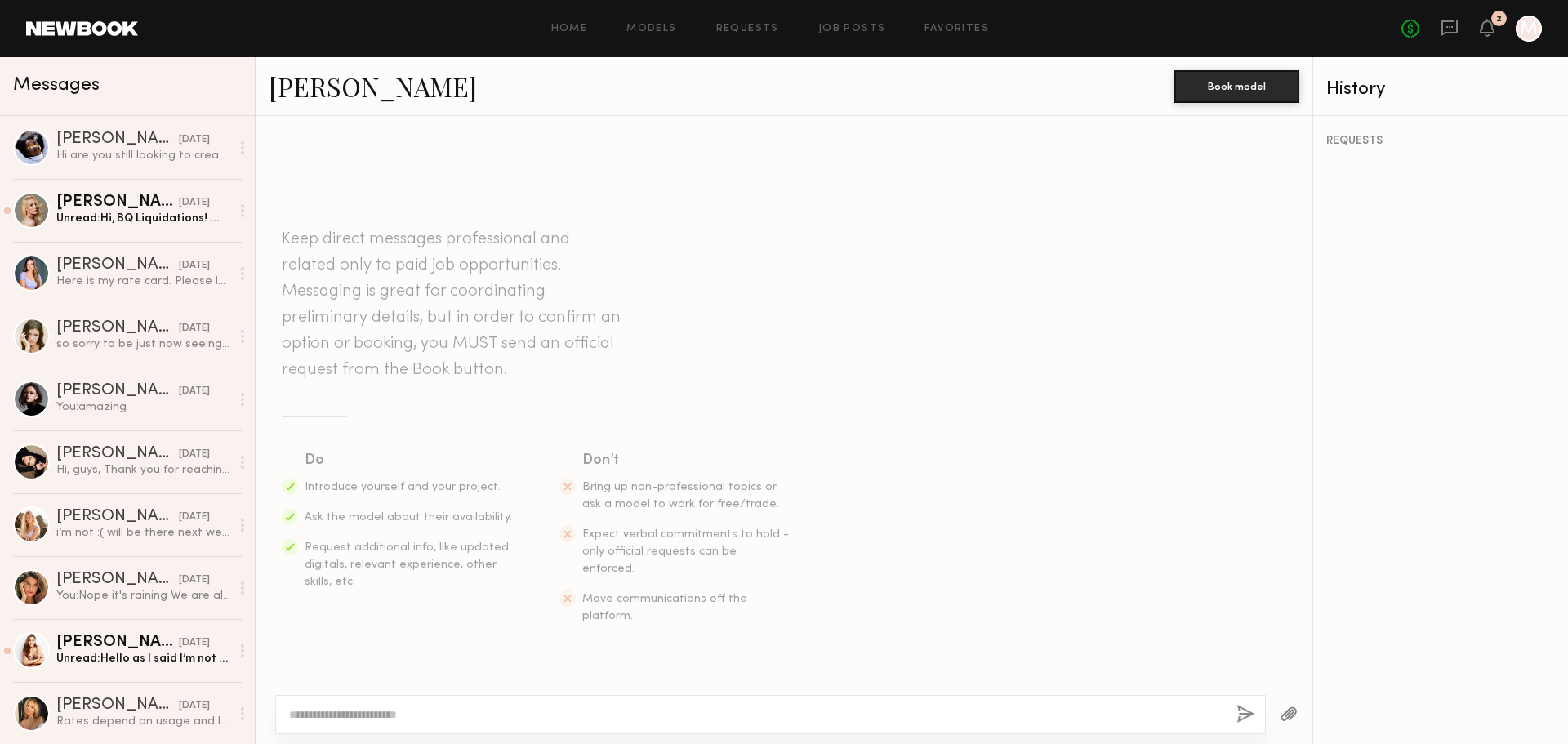
click at [421, 716] on textarea at bounding box center [756, 715] width 935 height 16
type textarea "**********"
click at [1250, 713] on button "button" at bounding box center [1245, 715] width 18 height 21
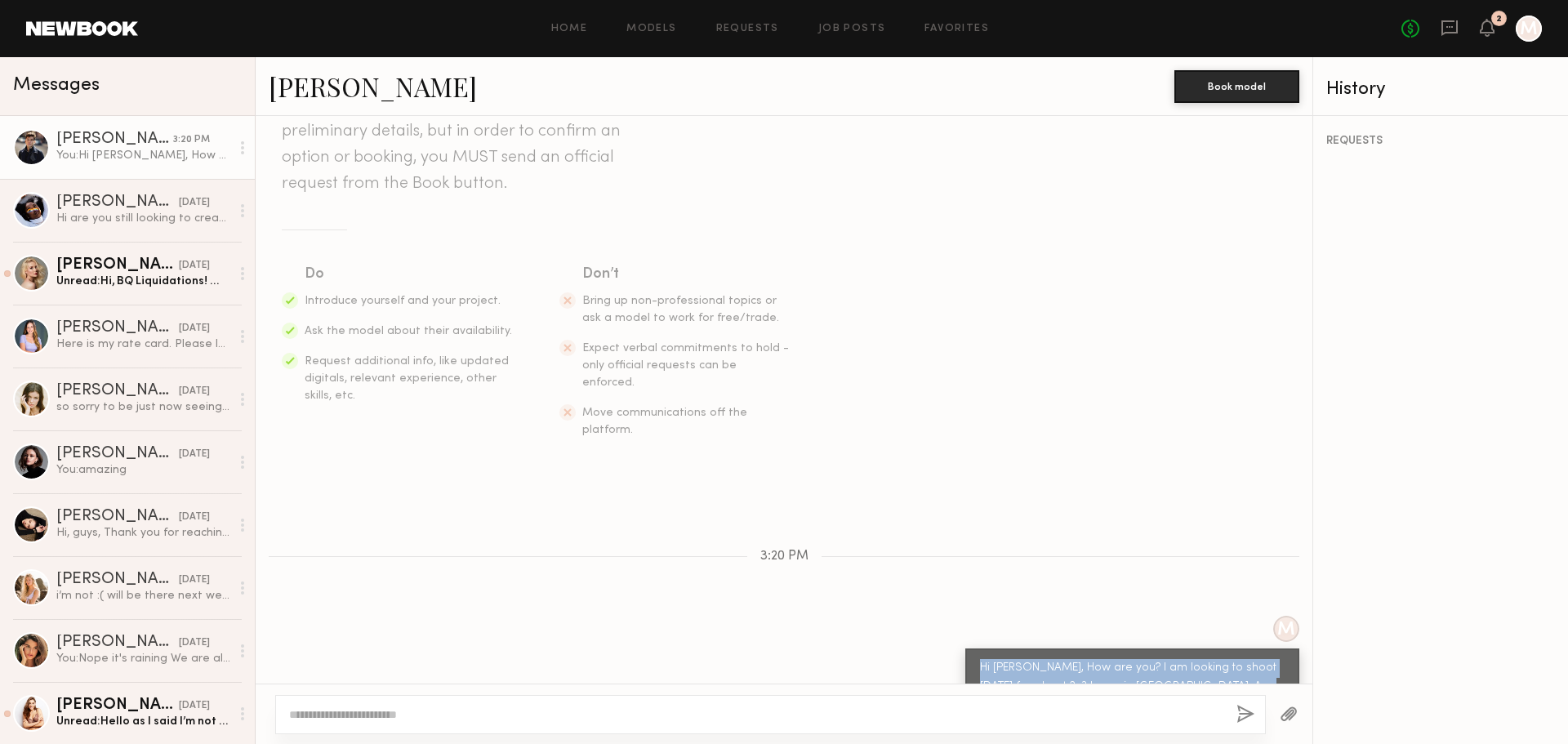
drag, startPoint x: 1238, startPoint y: 651, endPoint x: 969, endPoint y: 626, distance: 270.2
click at [965, 649] on div "Hi Marcio, How are you? I am looking to shoot this Friday for about 2-3 hours i…" at bounding box center [1132, 687] width 334 height 77
copy div "Hi Marcio, How are you? I am looking to shoot this Friday for about 2-3 hours i…"
